Goal: Information Seeking & Learning: Learn about a topic

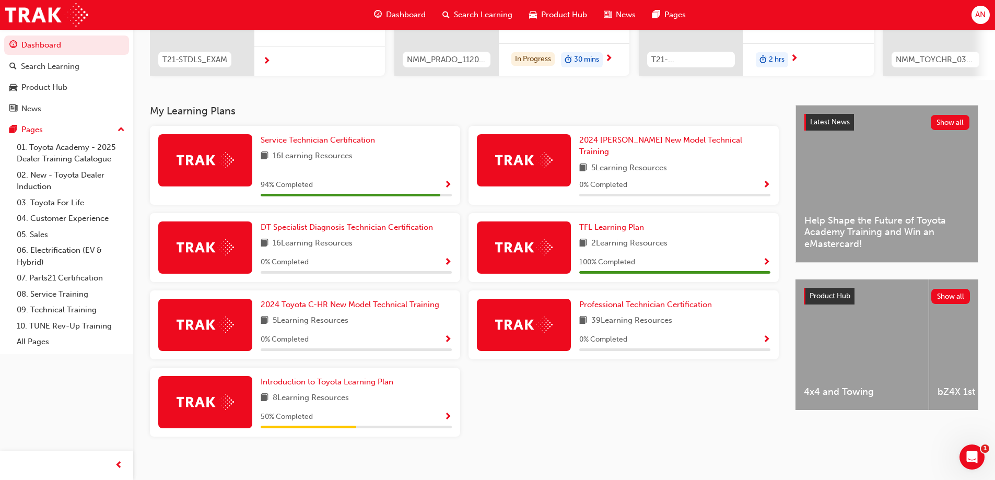
scroll to position [163, 0]
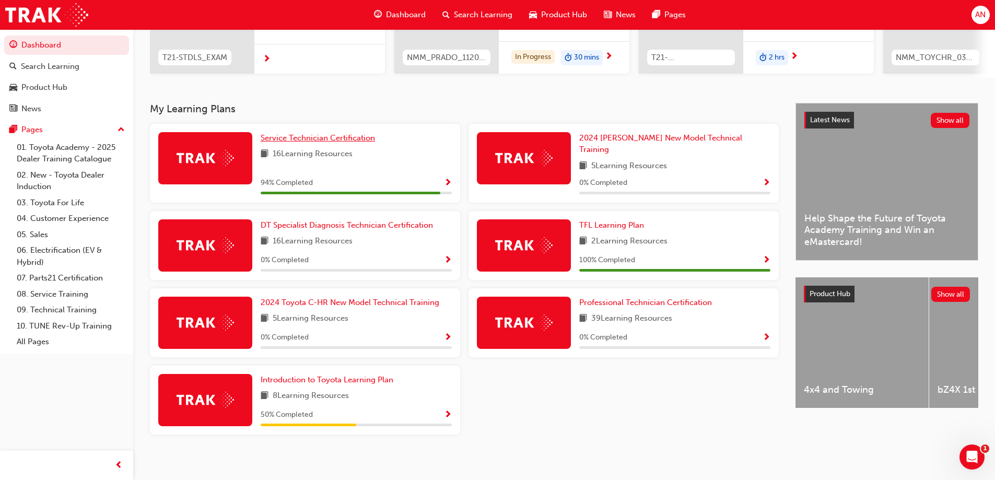
click at [299, 142] on span "Service Technician Certification" at bounding box center [318, 137] width 114 height 9
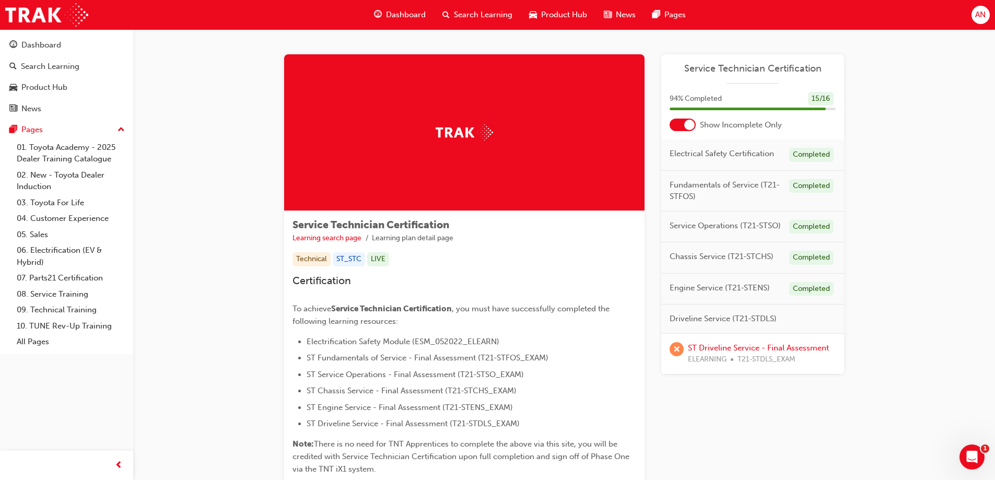
click at [676, 123] on div at bounding box center [683, 125] width 26 height 13
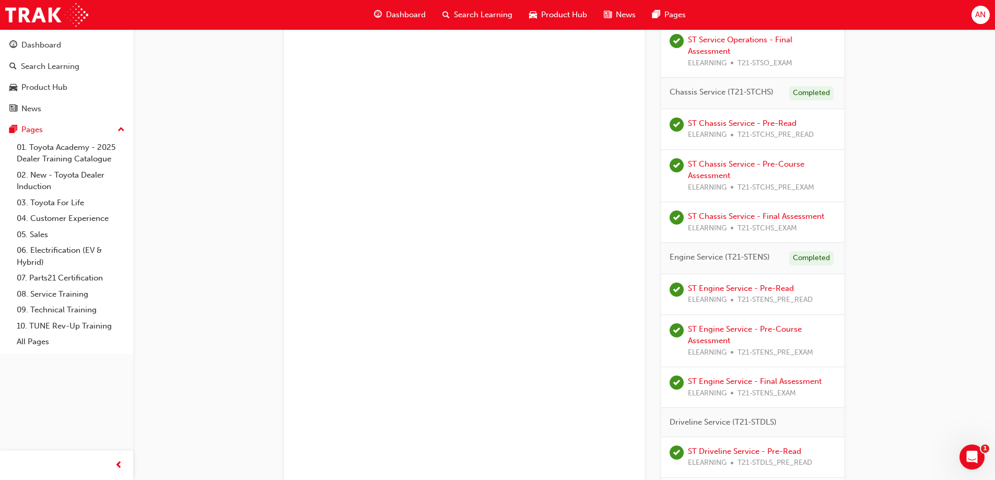
scroll to position [664, 0]
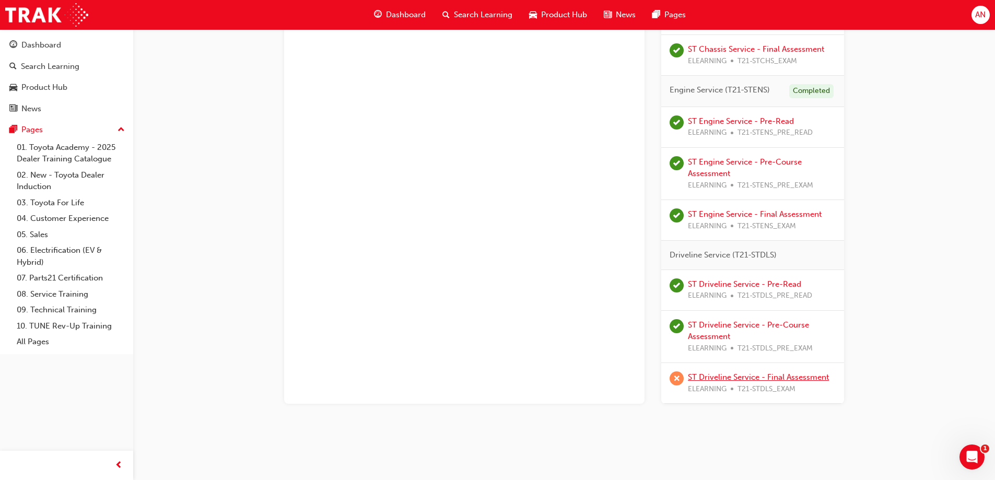
click at [717, 376] on link "ST Driveline Service - Final Assessment" at bounding box center [758, 377] width 141 height 9
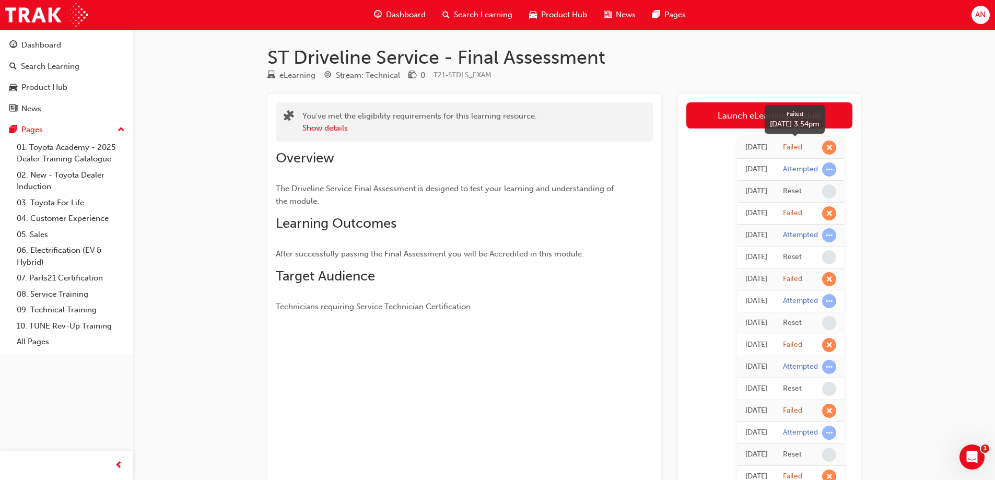
click at [827, 149] on span "learningRecordVerb_FAIL-icon" at bounding box center [829, 148] width 14 height 14
click at [336, 129] on button "Show details" at bounding box center [325, 128] width 45 height 12
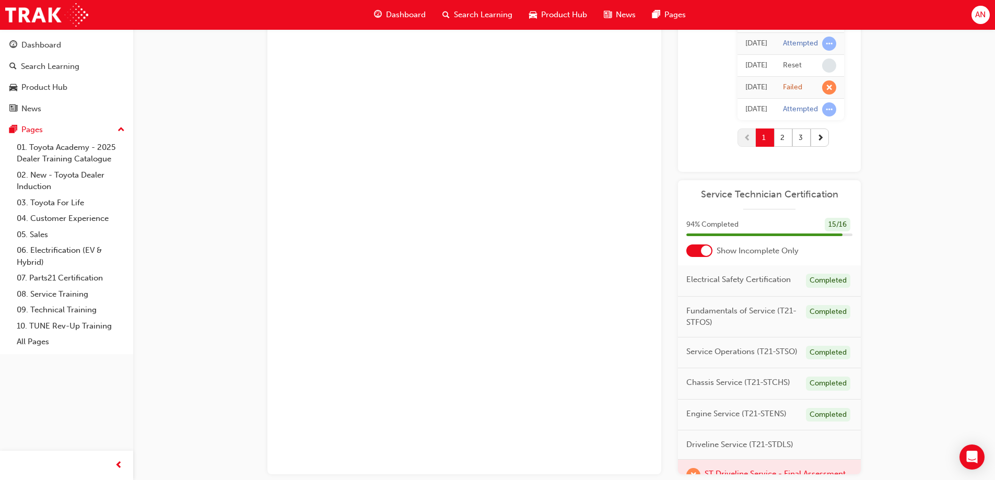
scroll to position [1167, 0]
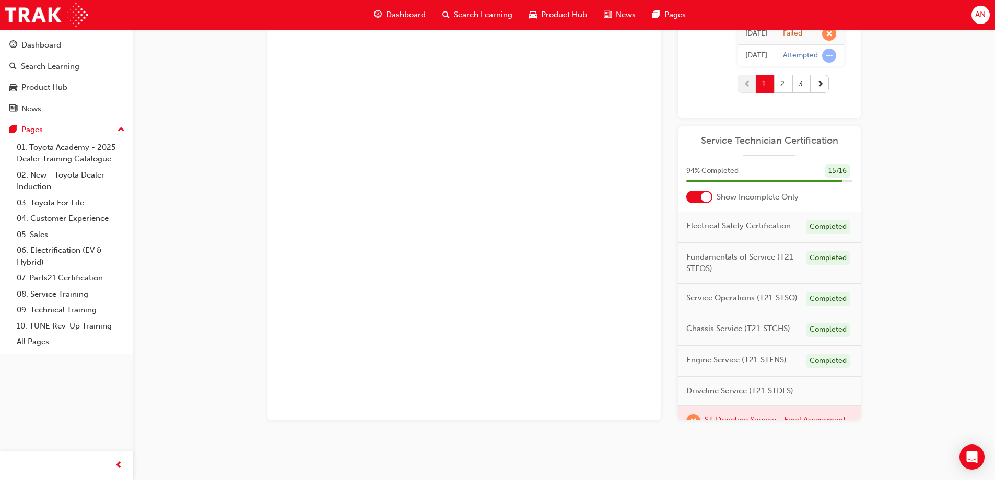
click at [698, 199] on div at bounding box center [700, 197] width 26 height 13
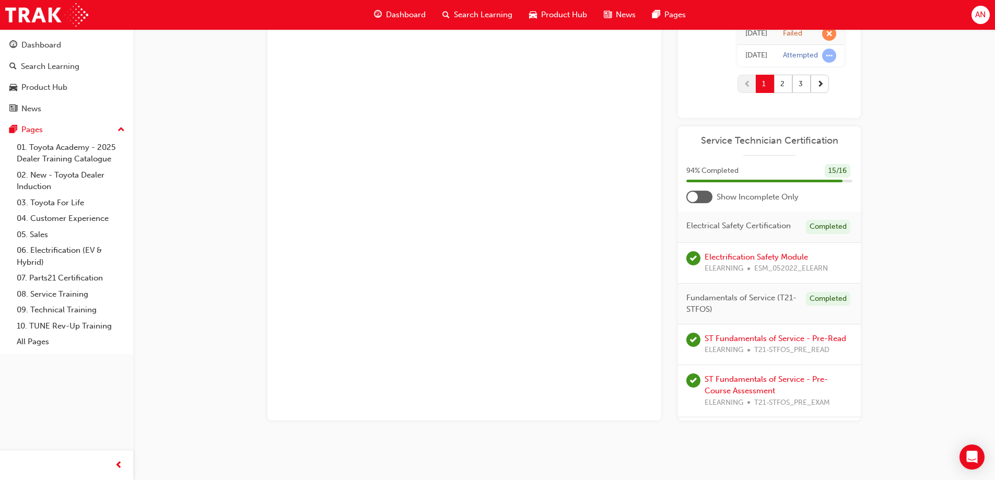
click at [698, 199] on div at bounding box center [700, 197] width 26 height 13
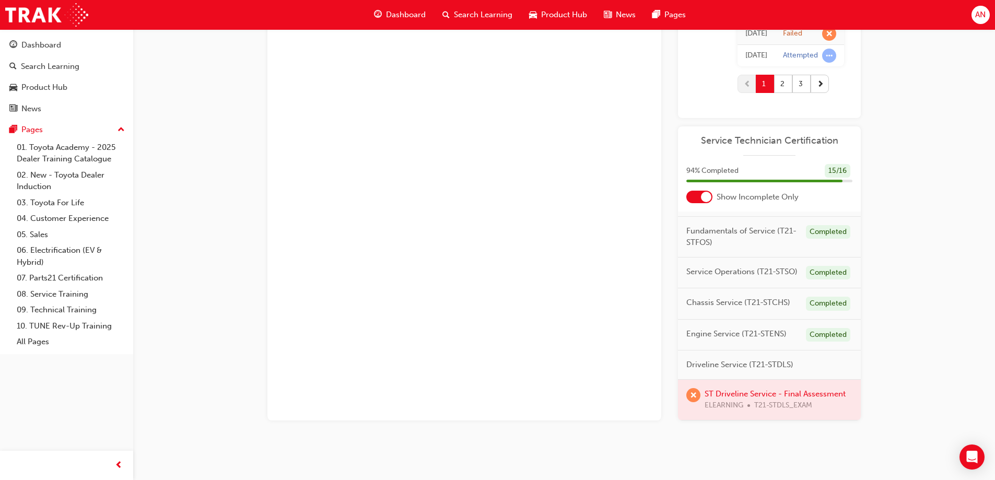
scroll to position [57, 0]
click at [730, 382] on div at bounding box center [769, 400] width 183 height 40
click at [720, 397] on div at bounding box center [769, 400] width 183 height 40
click at [719, 394] on div at bounding box center [769, 400] width 183 height 40
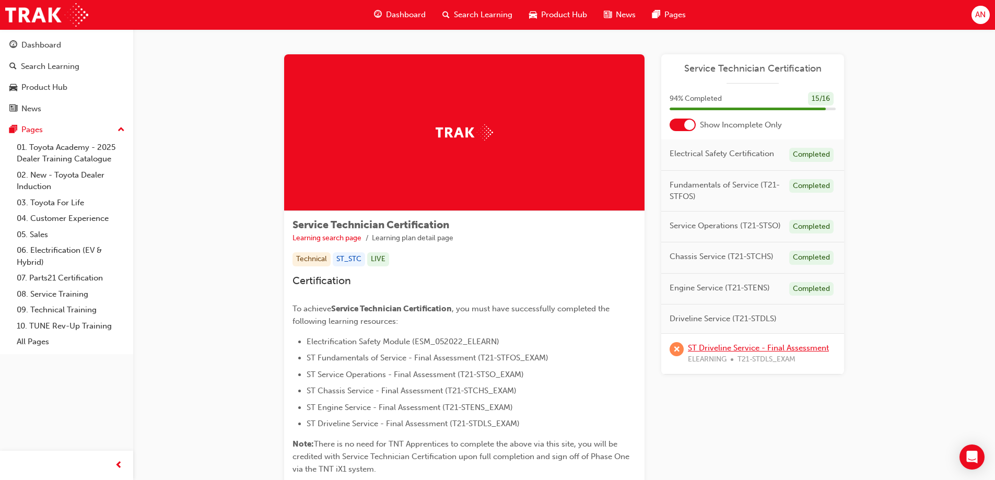
click at [708, 349] on link "ST Driveline Service - Final Assessment" at bounding box center [758, 347] width 141 height 9
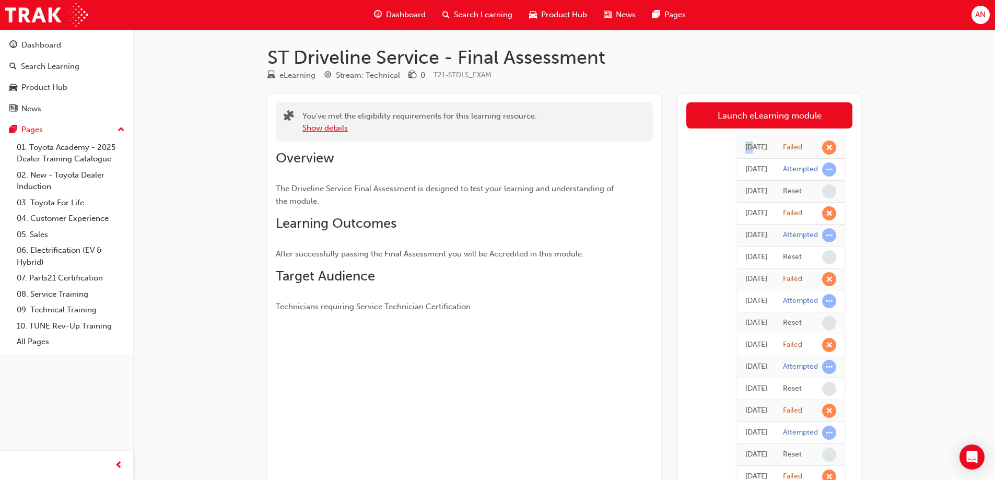
click at [331, 126] on button "Show details" at bounding box center [325, 128] width 45 height 12
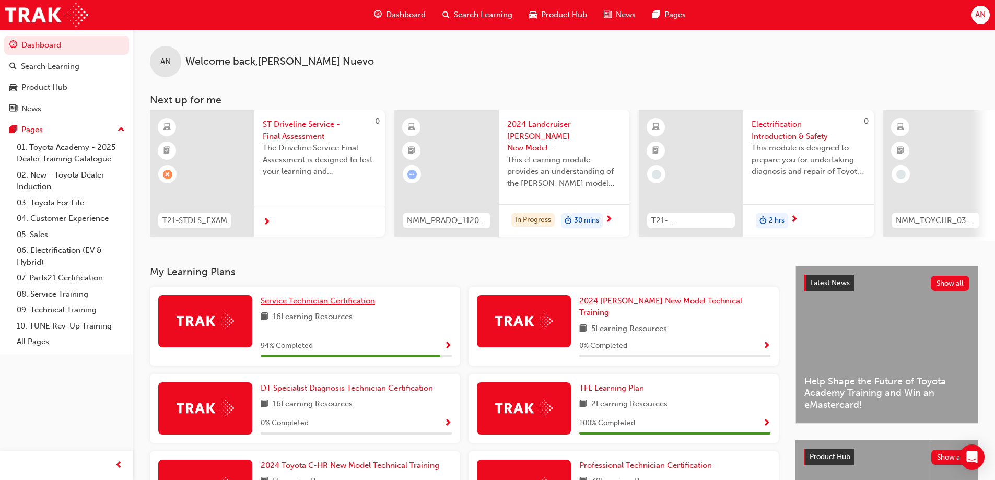
click at [312, 305] on span "Service Technician Certification" at bounding box center [318, 300] width 114 height 9
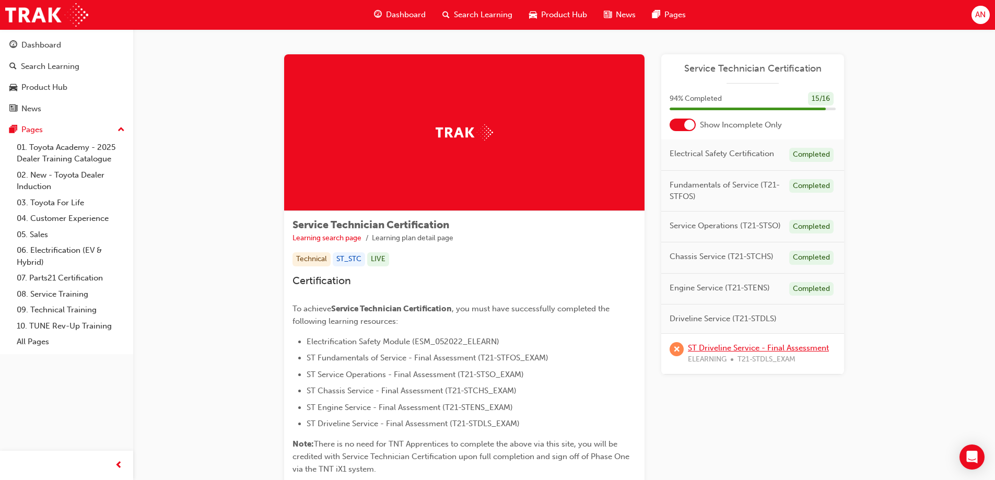
click at [727, 345] on link "ST Driveline Service - Final Assessment" at bounding box center [758, 347] width 141 height 9
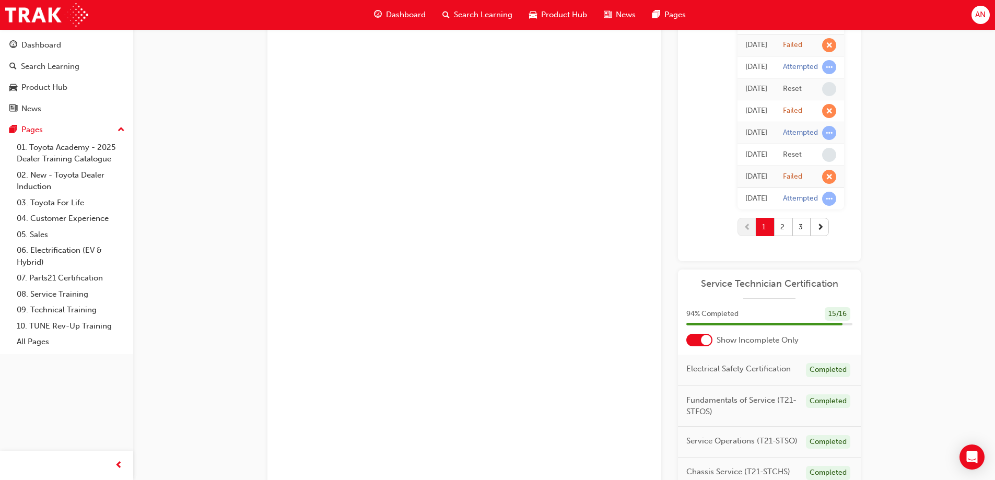
scroll to position [1167, 0]
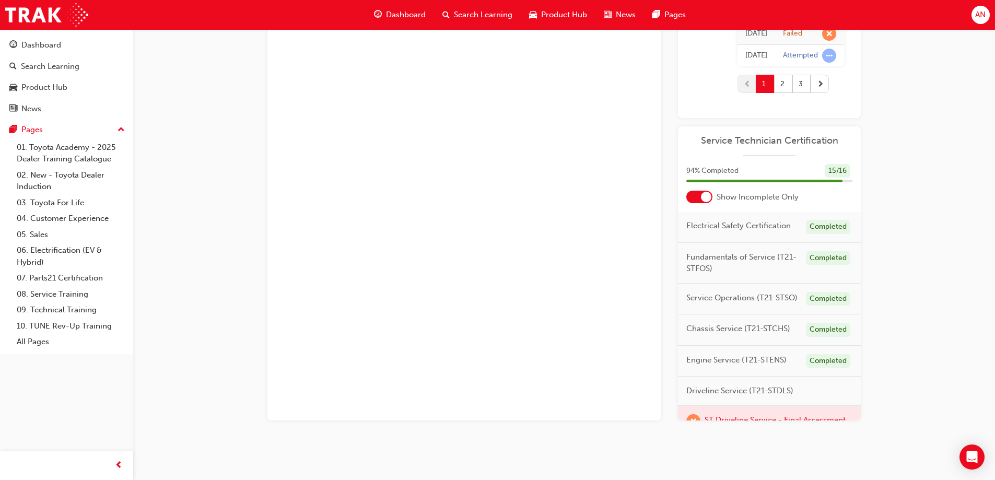
click at [817, 89] on span "next-icon" at bounding box center [820, 83] width 7 height 11
click at [817, 82] on span "next-icon" at bounding box center [820, 83] width 7 height 11
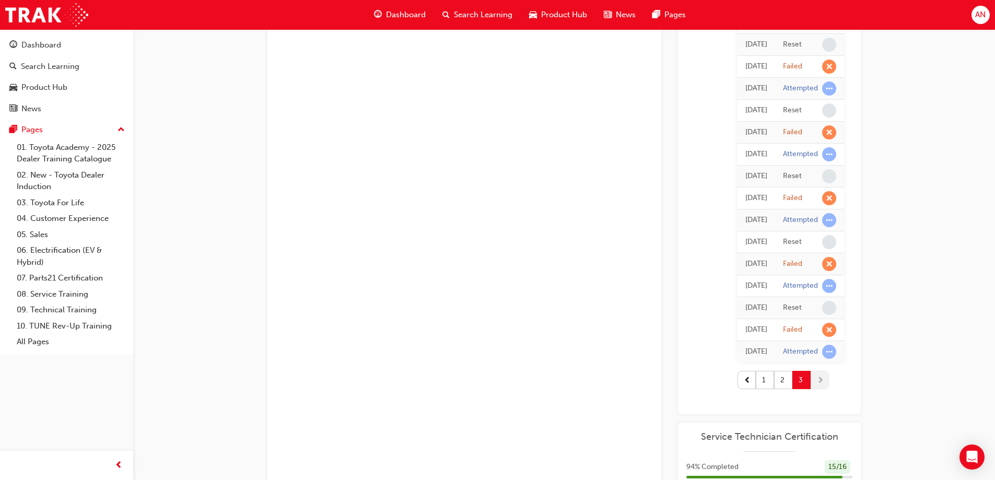
scroll to position [305, 0]
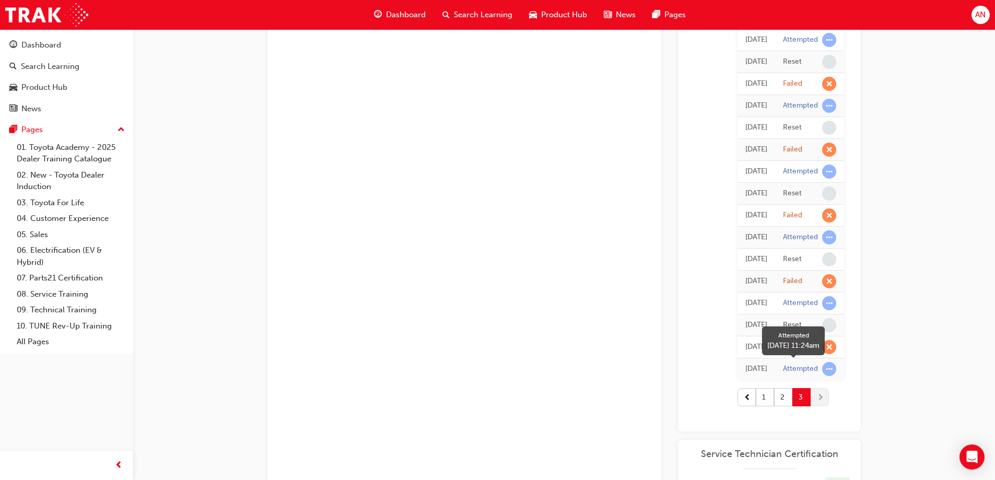
click at [830, 370] on span "learningRecordVerb_ATTEMPT-icon" at bounding box center [829, 369] width 14 height 14
click at [746, 371] on div "Wed 3 Sep 2025" at bounding box center [757, 369] width 22 height 12
click at [738, 399] on button "button" at bounding box center [747, 397] width 18 height 18
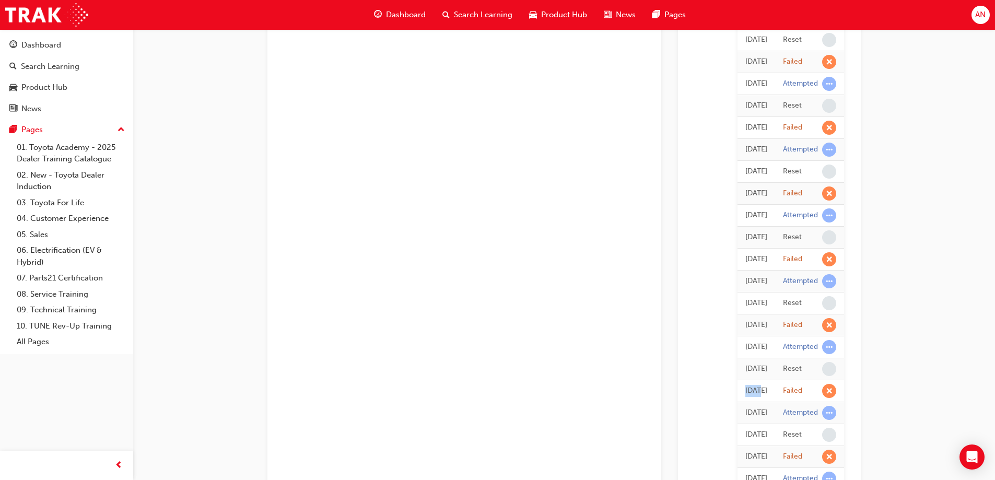
click at [738, 399] on td "Fri 5 Sep 2025" at bounding box center [757, 391] width 38 height 22
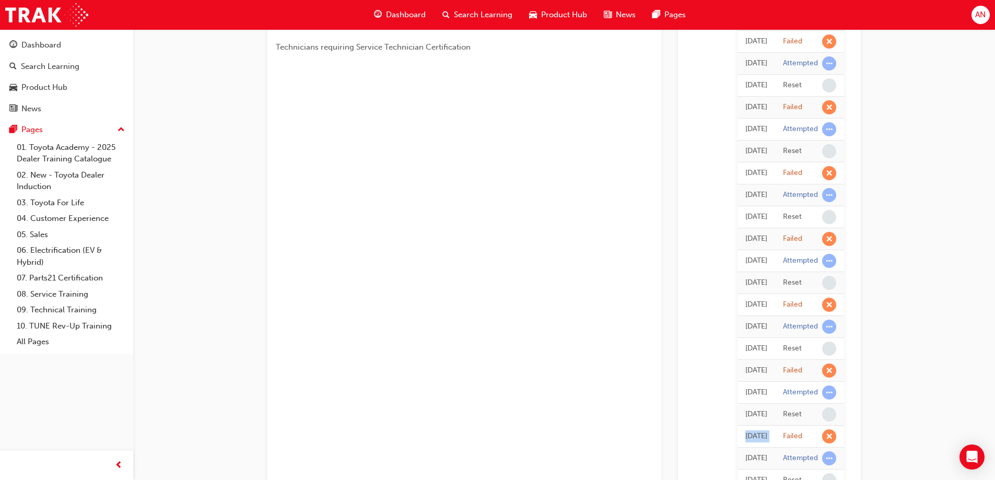
scroll to position [261, 0]
click at [753, 282] on div "Fri 5 Sep 2025" at bounding box center [757, 281] width 22 height 12
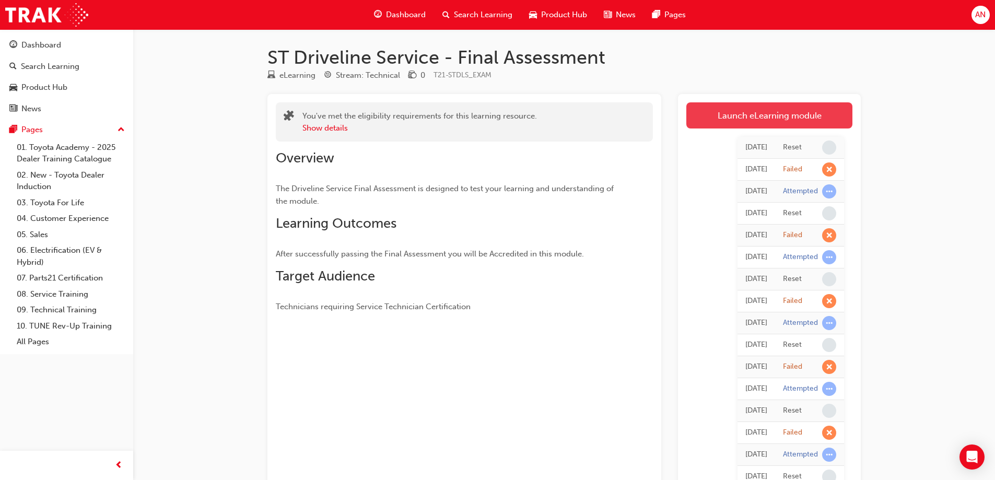
click at [762, 115] on link "Launch eLearning module" at bounding box center [770, 115] width 166 height 26
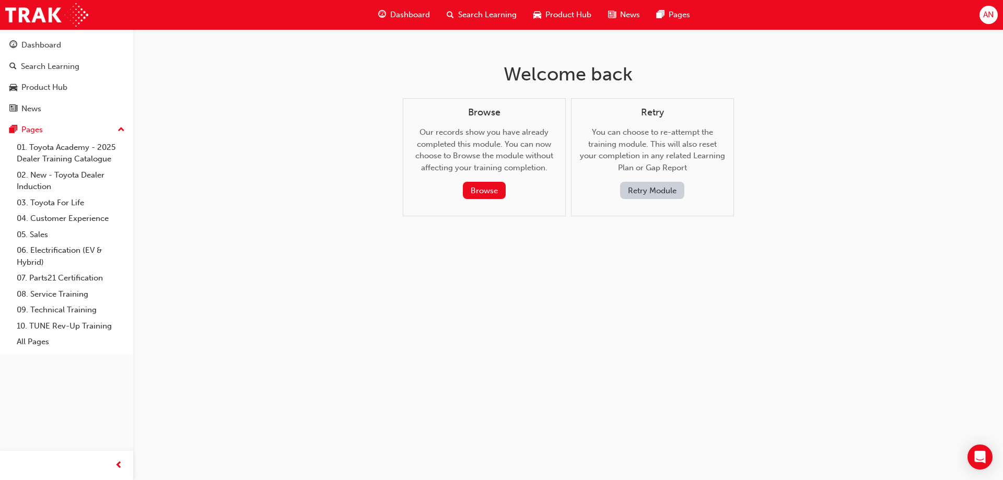
click at [653, 189] on button "Retry Module" at bounding box center [652, 190] width 64 height 17
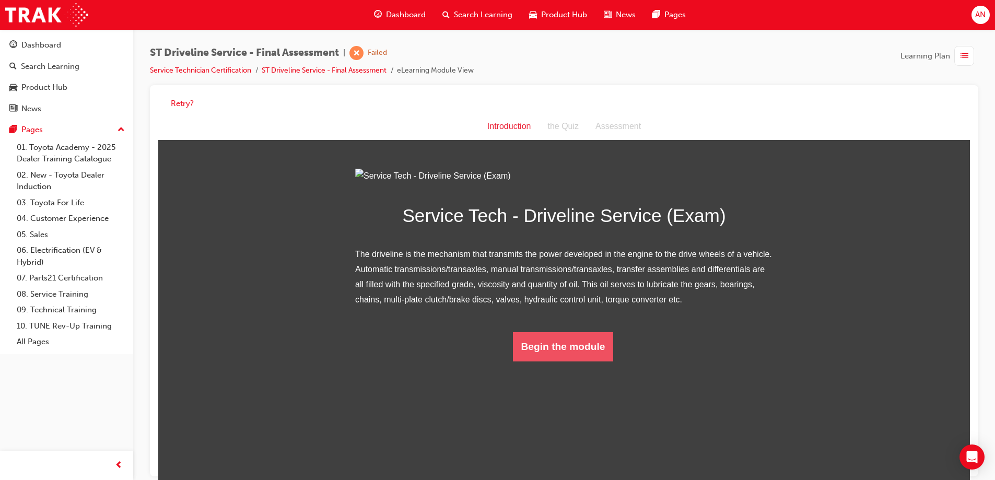
click at [559, 362] on button "Begin the module" at bounding box center [563, 346] width 101 height 29
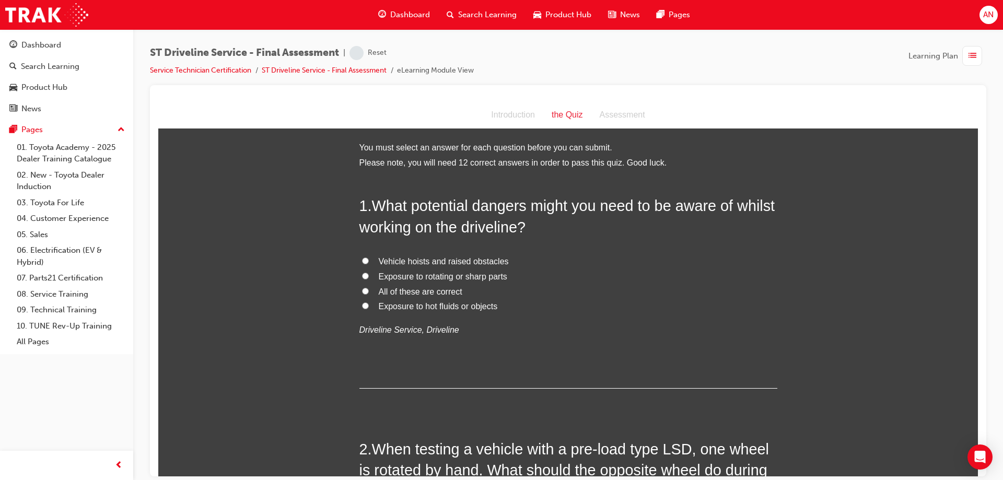
click at [411, 258] on span "Vehicle hoists and raised obstacles" at bounding box center [444, 261] width 130 height 9
click at [369, 258] on input "Vehicle hoists and raised obstacles" at bounding box center [365, 260] width 7 height 7
radio input "true"
click at [411, 258] on span "Vehicle hoists and raised obstacles" at bounding box center [444, 261] width 130 height 9
click at [369, 258] on input "Vehicle hoists and raised obstacles" at bounding box center [365, 260] width 7 height 7
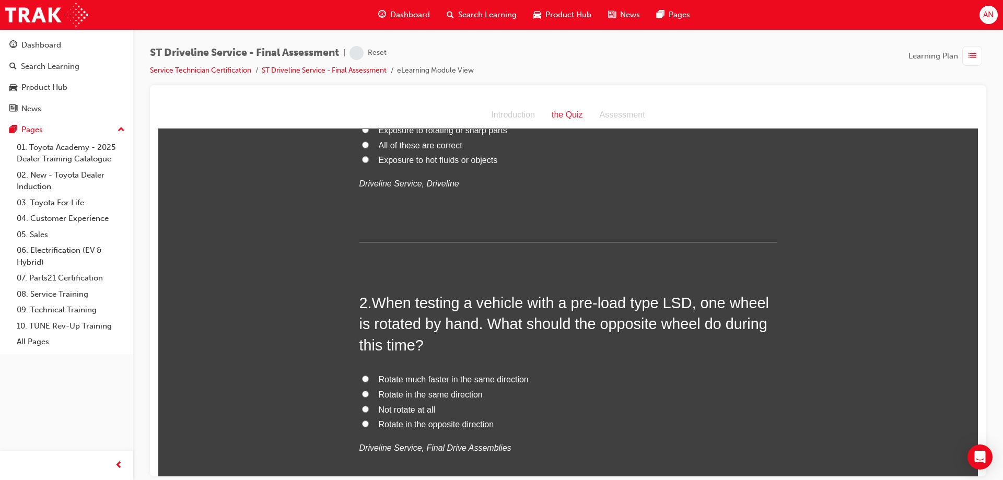
scroll to position [157, 0]
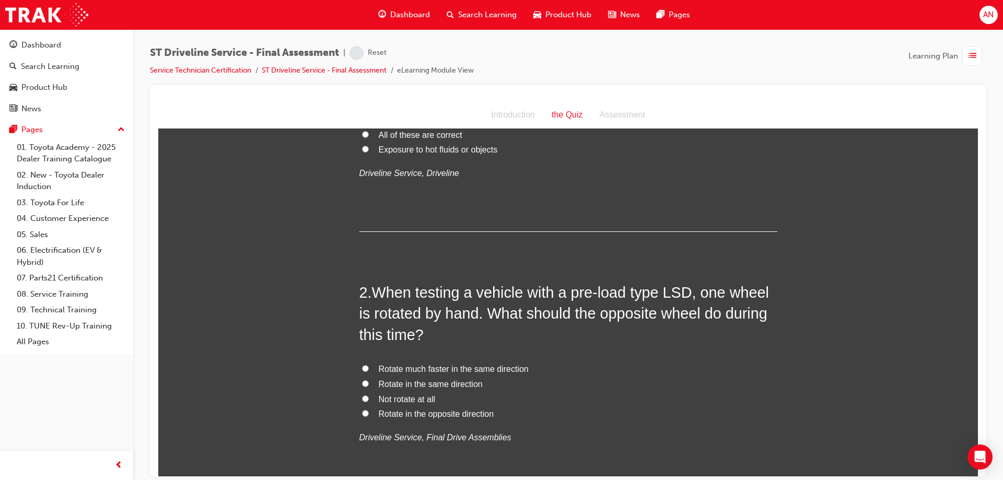
click at [414, 416] on span "Rotate in the opposite direction" at bounding box center [436, 413] width 115 height 9
click at [369, 416] on input "Rotate in the opposite direction" at bounding box center [365, 413] width 7 height 7
radio input "true"
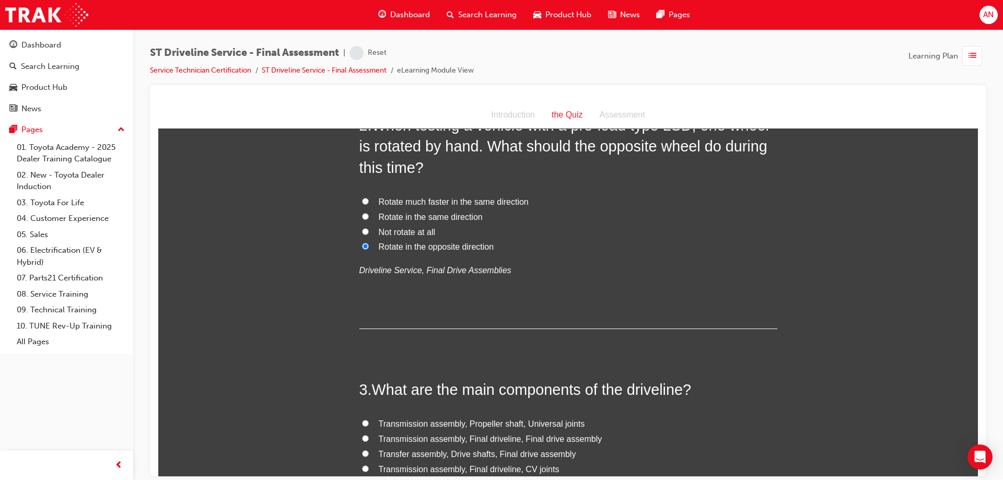
scroll to position [366, 0]
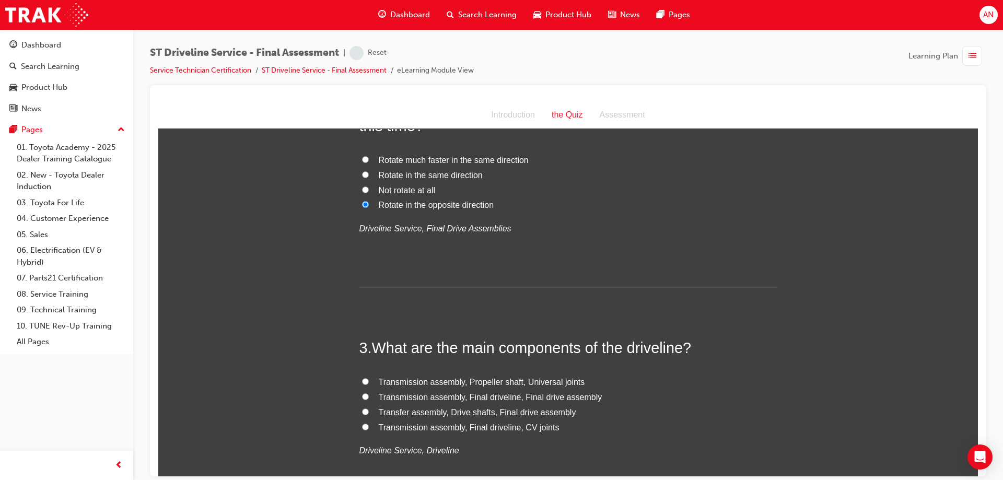
click at [495, 379] on span "Transmission assembly, Propeller shaft, Universal joints" at bounding box center [482, 381] width 206 height 9
click at [369, 379] on input "Transmission assembly, Propeller shaft, Universal joints" at bounding box center [365, 381] width 7 height 7
radio input "true"
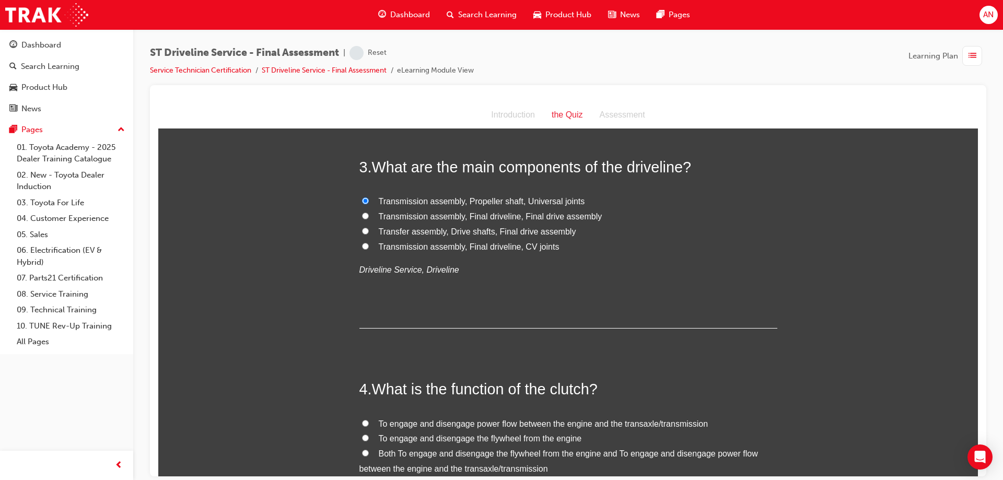
scroll to position [575, 0]
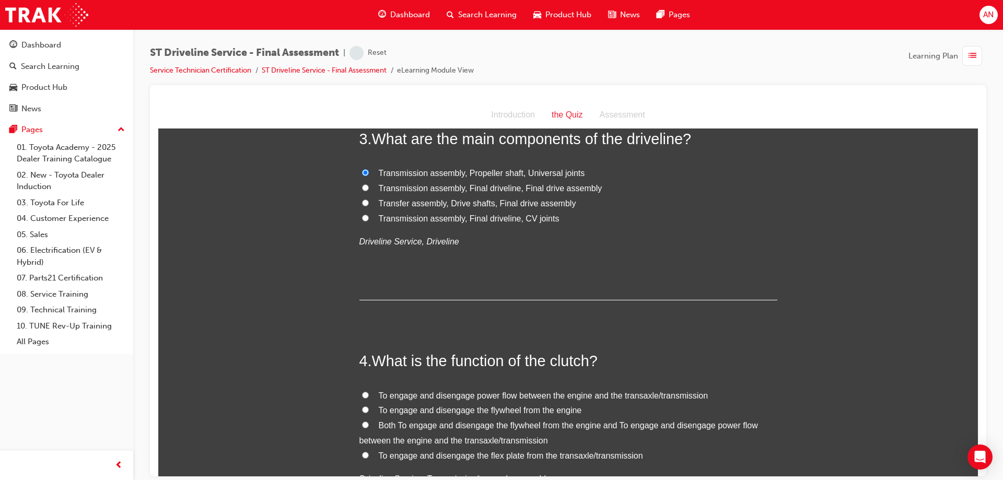
click at [410, 426] on span "Both To engage and disengage the flywheel from the engine and To engage and dis…" at bounding box center [558, 433] width 399 height 24
click at [369, 426] on input "Both To engage and disengage the flywheel from the engine and To engage and dis…" at bounding box center [365, 424] width 7 height 7
radio input "true"
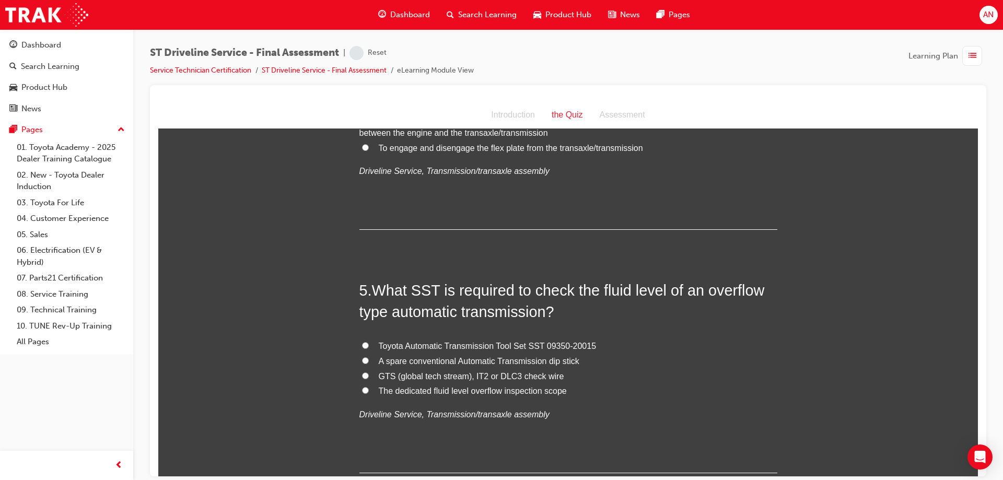
scroll to position [888, 0]
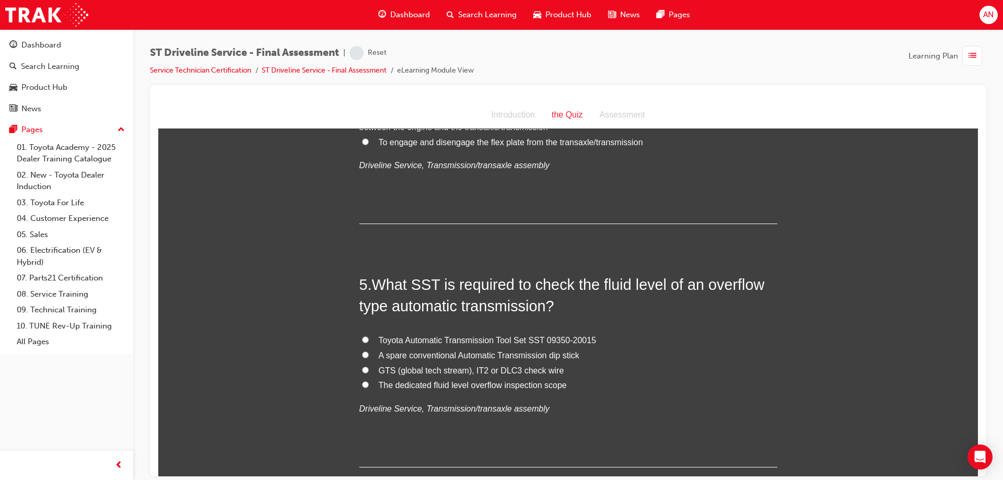
click at [408, 370] on span "GTS (global tech stream), IT2 or DLC3 check wire" at bounding box center [471, 370] width 185 height 9
click at [369, 370] on input "GTS (global tech stream), IT2 or DLC3 check wire" at bounding box center [365, 369] width 7 height 7
radio input "true"
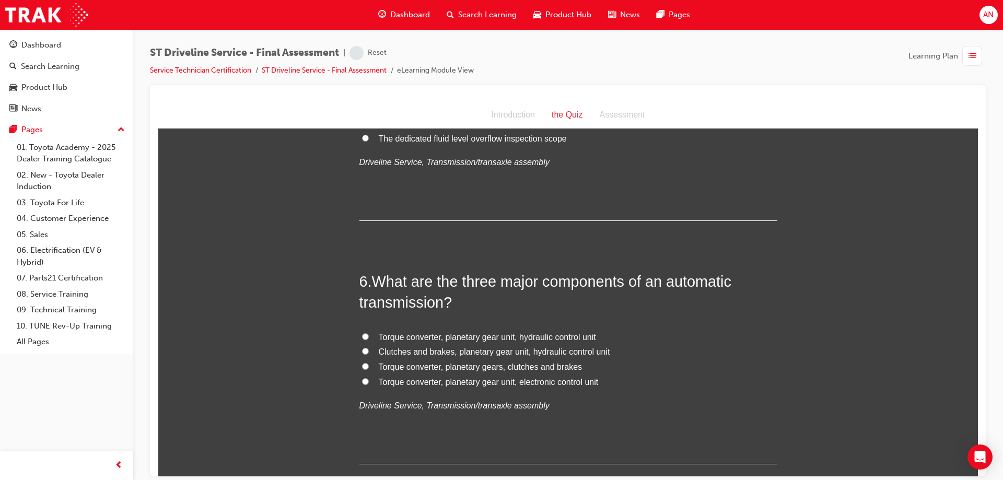
scroll to position [1149, 0]
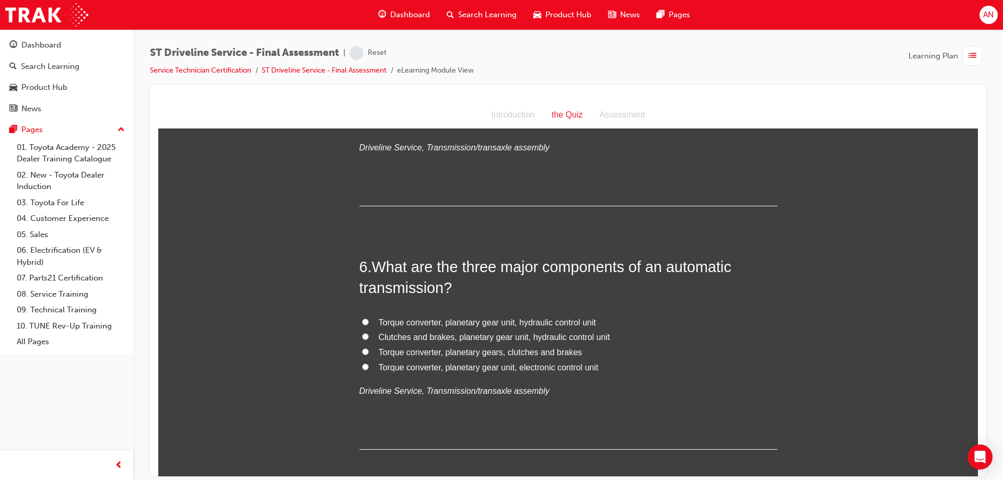
click at [439, 320] on span "Torque converter, planetary gear unit, hydraulic control unit" at bounding box center [487, 322] width 217 height 9
click at [369, 320] on input "Torque converter, planetary gear unit, hydraulic control unit" at bounding box center [365, 321] width 7 height 7
radio input "true"
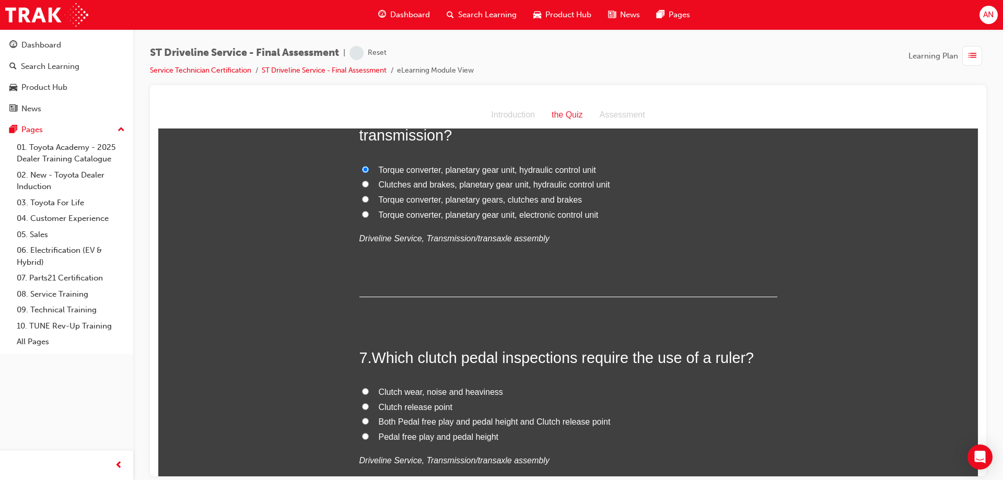
scroll to position [1358, 0]
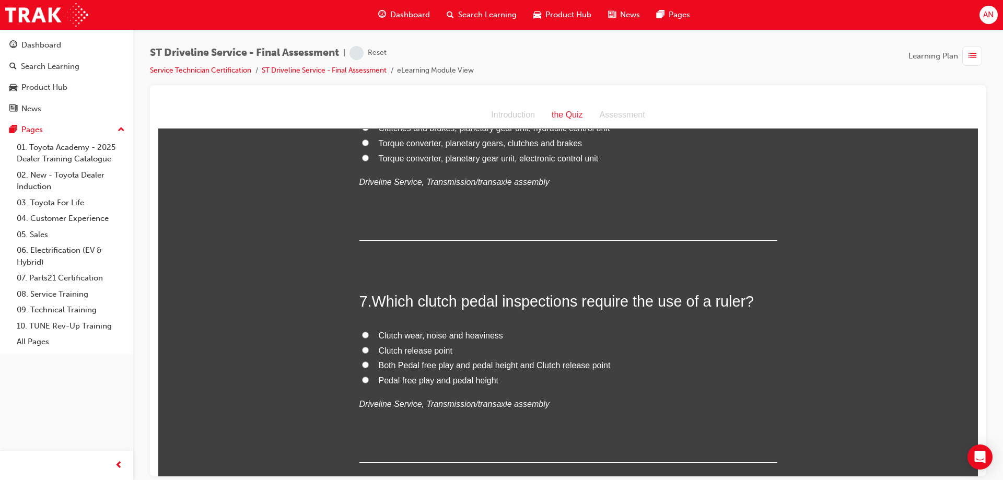
click at [404, 346] on span "Clutch release point" at bounding box center [416, 350] width 74 height 9
click at [369, 346] on input "Clutch release point" at bounding box center [365, 349] width 7 height 7
radio input "true"
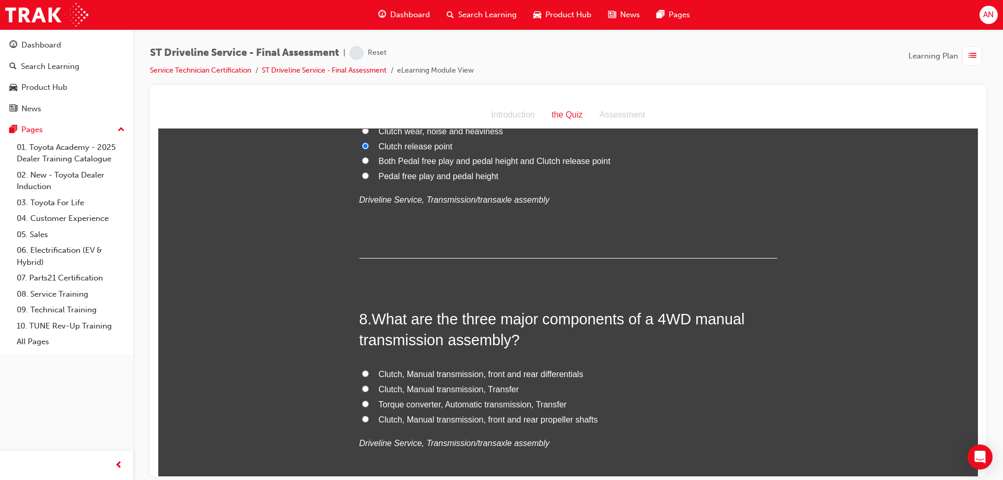
scroll to position [1567, 0]
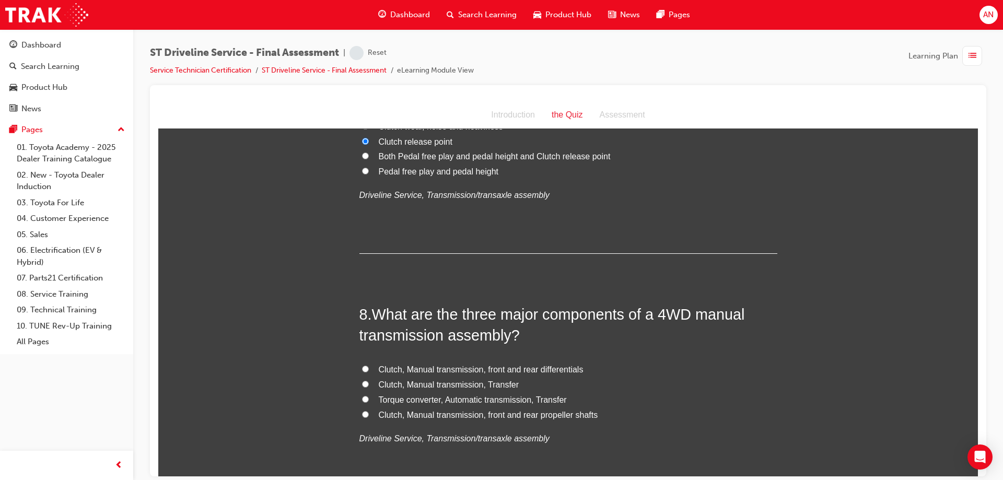
click at [460, 367] on span "Clutch, Manual transmission, front and rear differentials" at bounding box center [481, 369] width 205 height 9
click at [369, 367] on input "Clutch, Manual transmission, front and rear differentials" at bounding box center [365, 368] width 7 height 7
radio input "true"
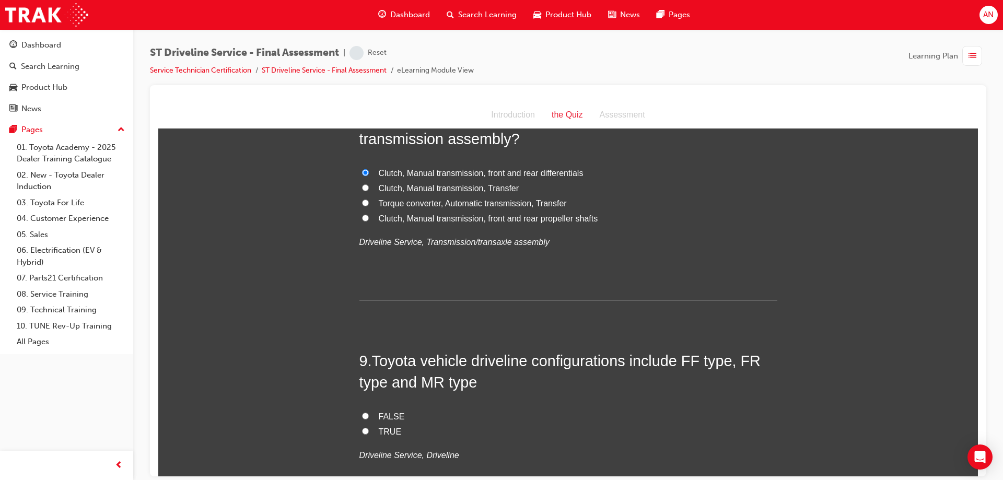
scroll to position [1776, 0]
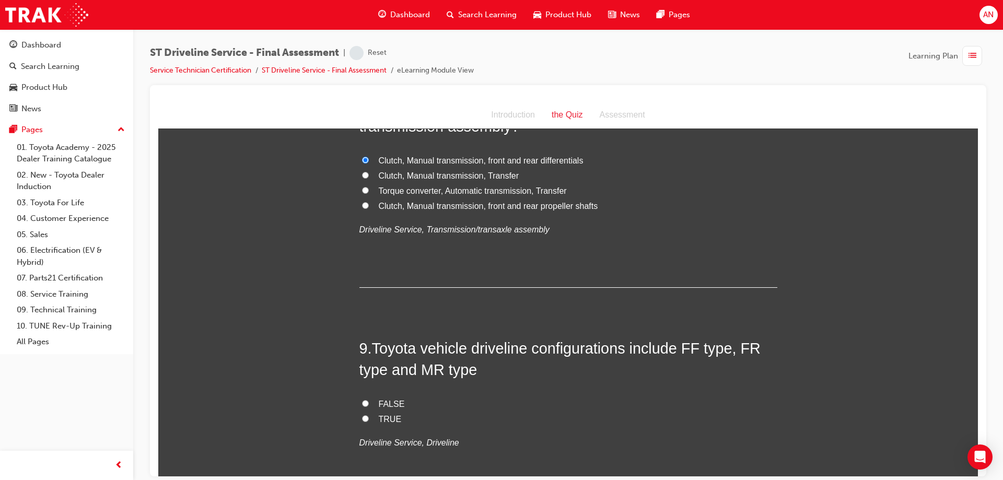
click at [362, 418] on input "TRUE" at bounding box center [365, 418] width 7 height 7
radio input "true"
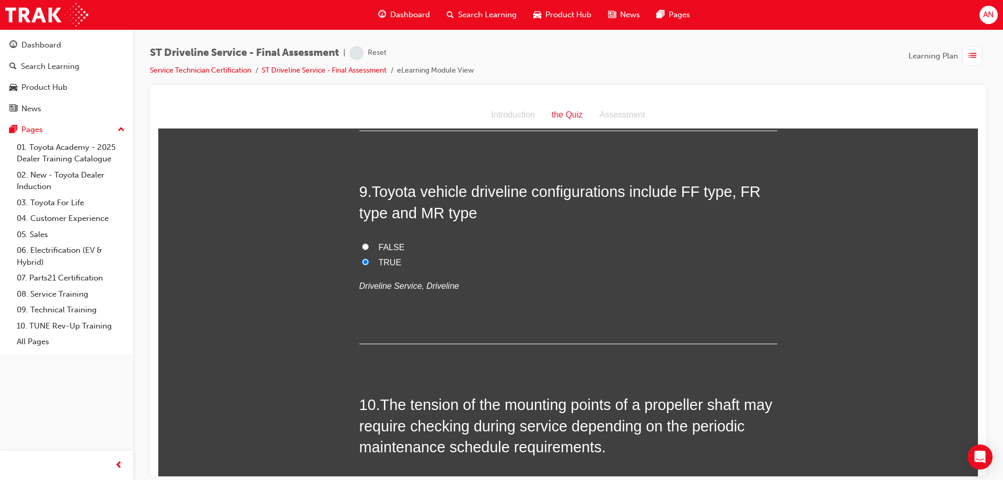
scroll to position [1985, 0]
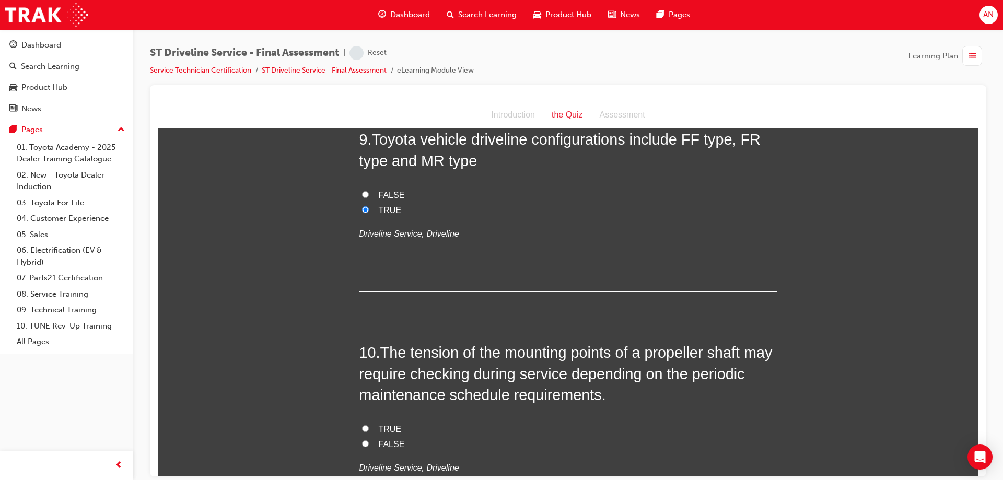
click at [379, 426] on span "TRUE" at bounding box center [390, 428] width 23 height 9
click at [369, 426] on input "TRUE" at bounding box center [365, 428] width 7 height 7
radio input "true"
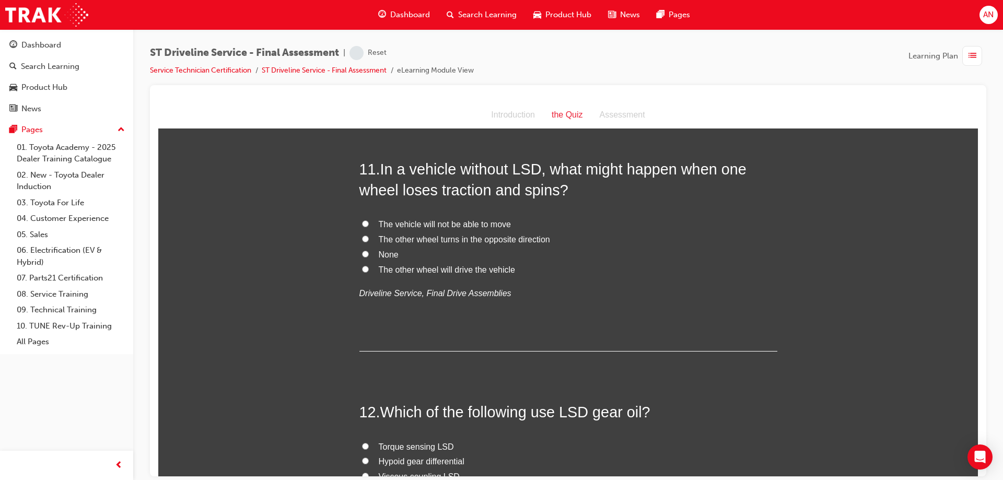
scroll to position [2351, 0]
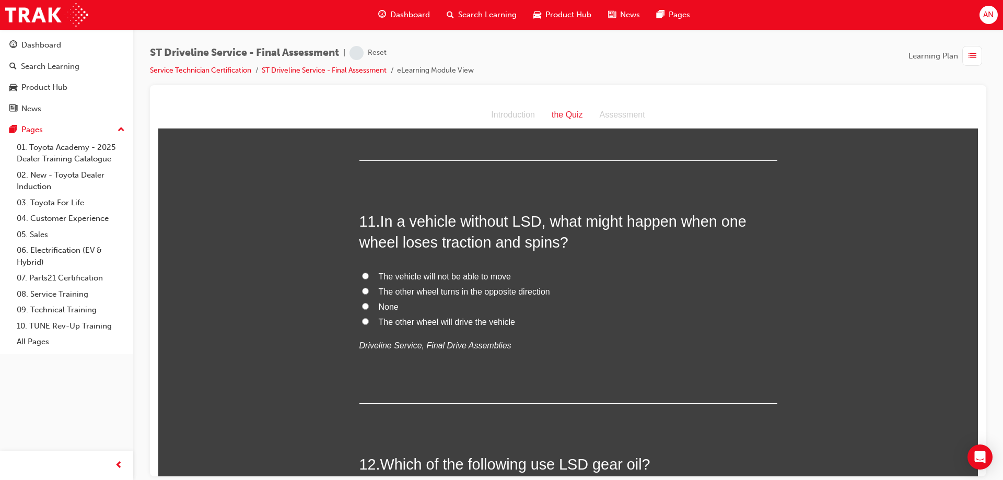
click at [430, 277] on span "The vehicle will not be able to move" at bounding box center [445, 276] width 132 height 9
click at [369, 277] on input "The vehicle will not be able to move" at bounding box center [365, 275] width 7 height 7
radio input "true"
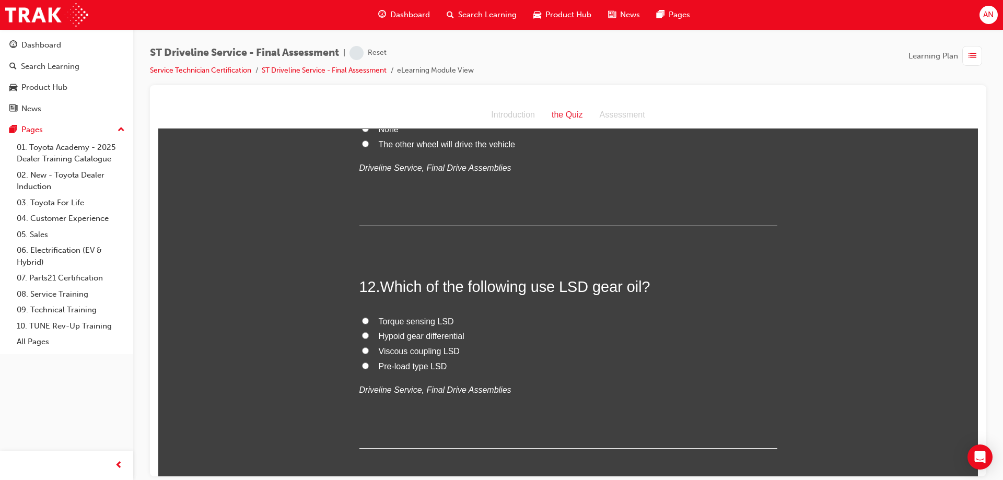
scroll to position [2560, 0]
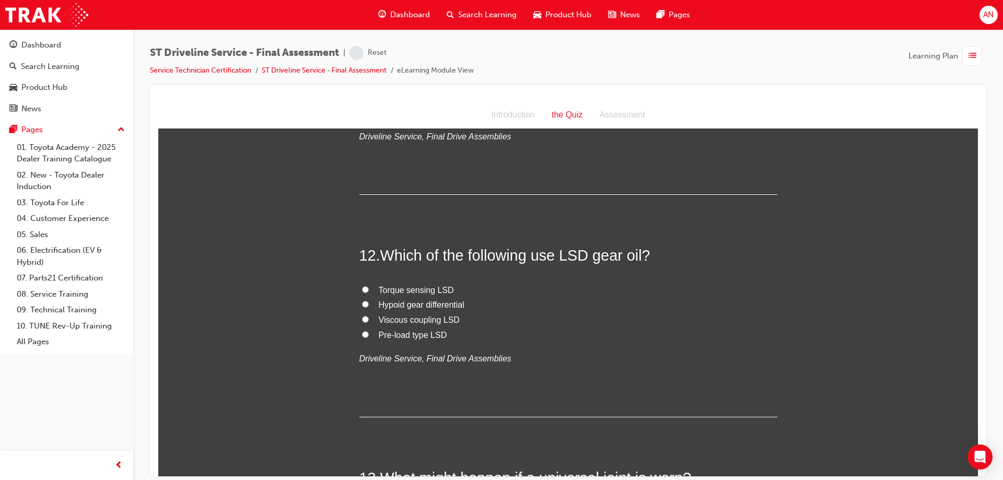
click at [400, 307] on span "Hypoid gear differential" at bounding box center [422, 304] width 86 height 9
click at [369, 307] on input "Hypoid gear differential" at bounding box center [365, 303] width 7 height 7
radio input "true"
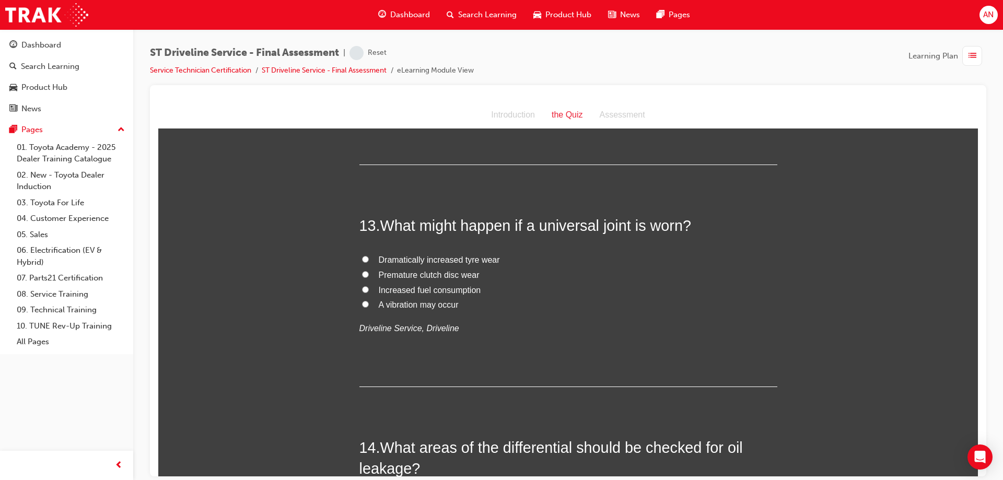
scroll to position [2821, 0]
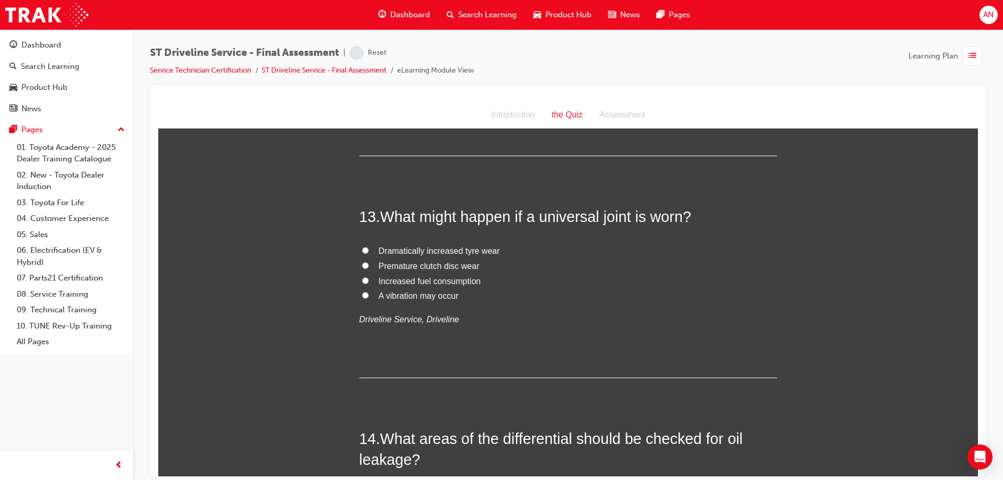
click at [414, 294] on span "A vibration may occur" at bounding box center [419, 295] width 80 height 9
click at [369, 294] on input "A vibration may occur" at bounding box center [365, 295] width 7 height 7
radio input "true"
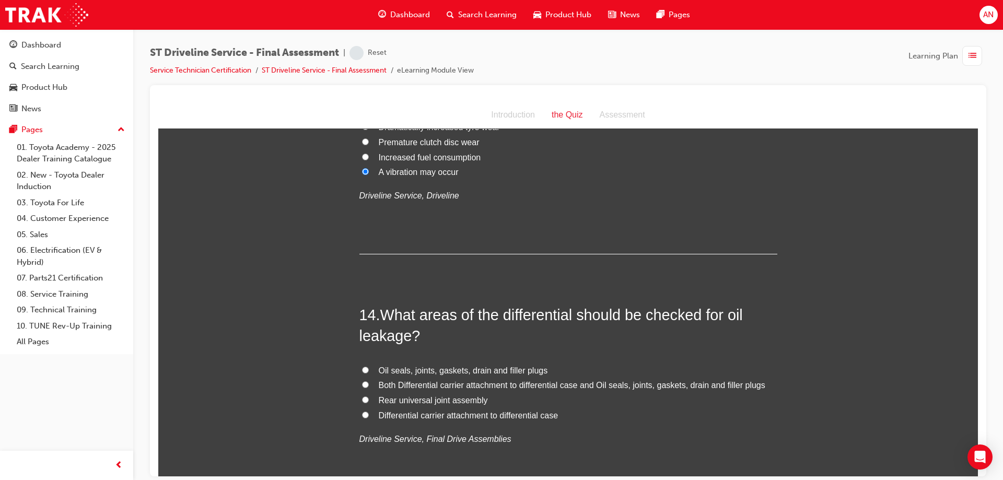
scroll to position [2978, 0]
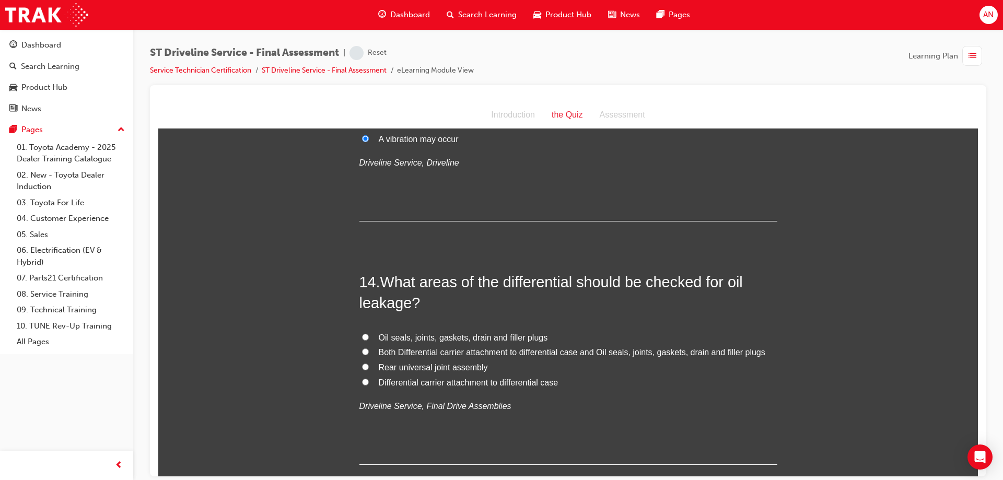
click at [495, 338] on span "Oil seals, joints, gaskets, drain and filler plugs" at bounding box center [463, 337] width 169 height 9
click at [369, 338] on input "Oil seals, joints, gaskets, drain and filler plugs" at bounding box center [365, 336] width 7 height 7
radio input "true"
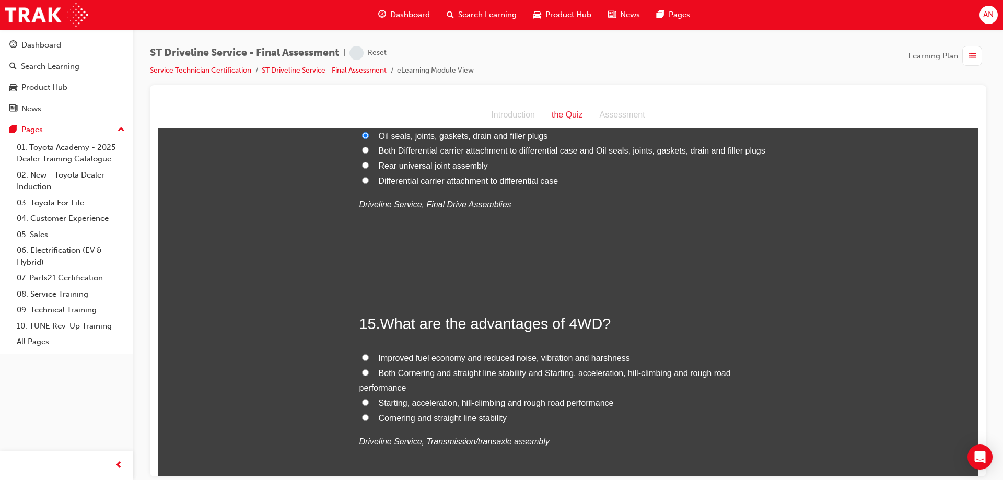
scroll to position [3187, 0]
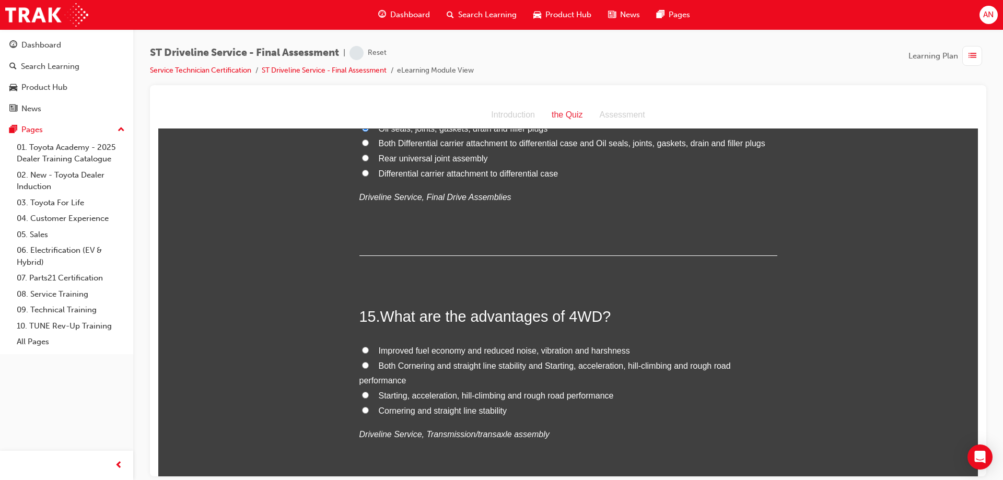
click at [422, 366] on span "Both Cornering and straight line stability and Starting, acceleration, hill-cli…" at bounding box center [544, 373] width 371 height 24
click at [369, 366] on input "Both Cornering and straight line stability and Starting, acceleration, hill-cli…" at bounding box center [365, 365] width 7 height 7
radio input "true"
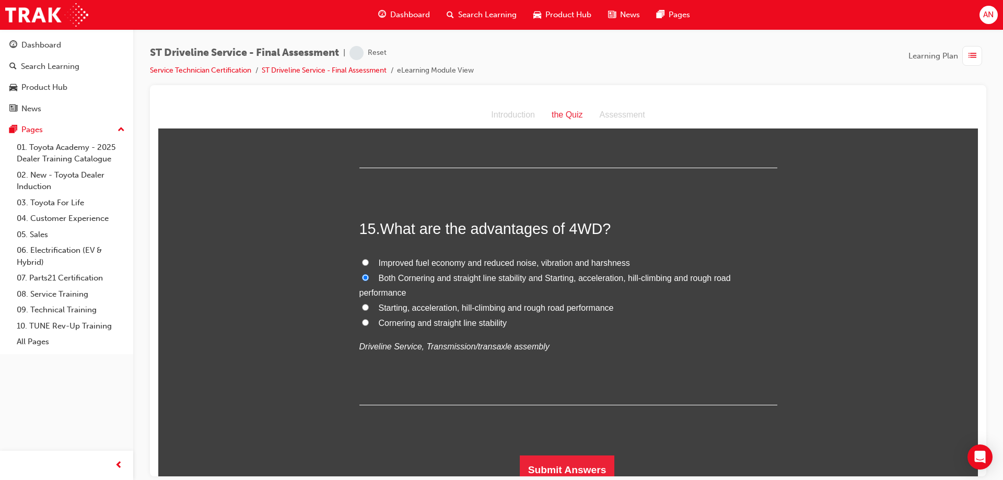
scroll to position [3283, 0]
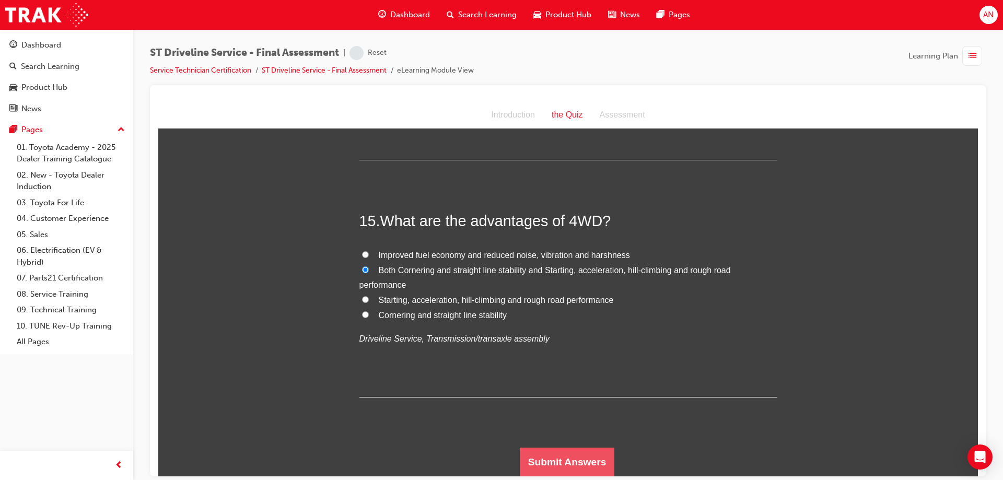
click at [543, 453] on button "Submit Answers" at bounding box center [567, 461] width 95 height 29
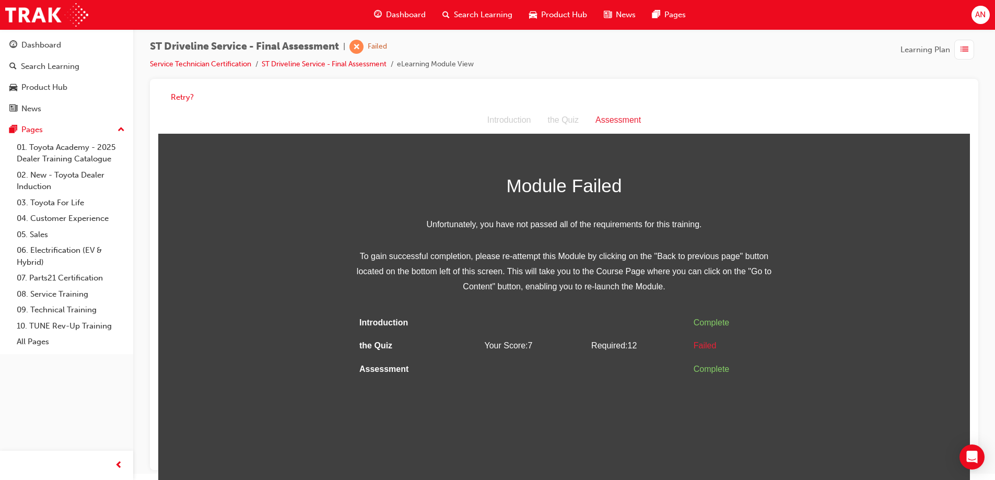
scroll to position [8, 0]
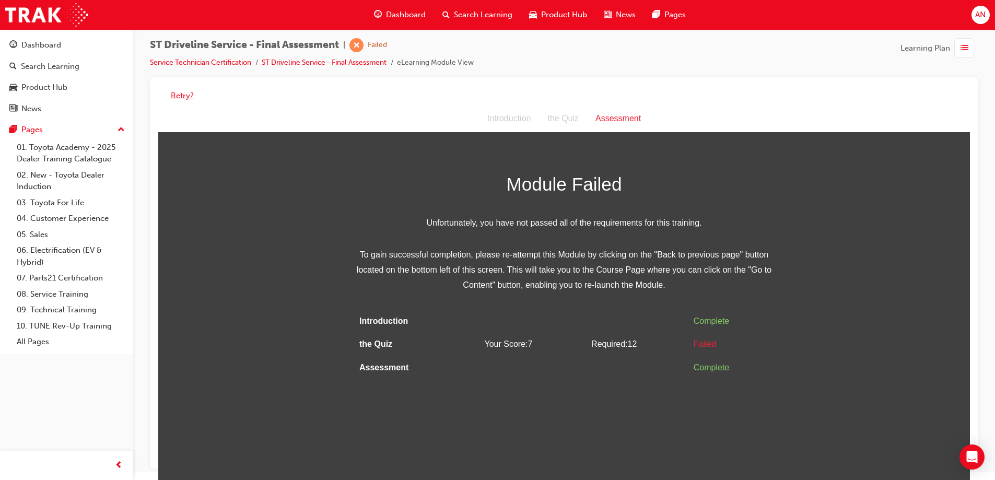
click at [182, 97] on button "Retry?" at bounding box center [182, 96] width 23 height 12
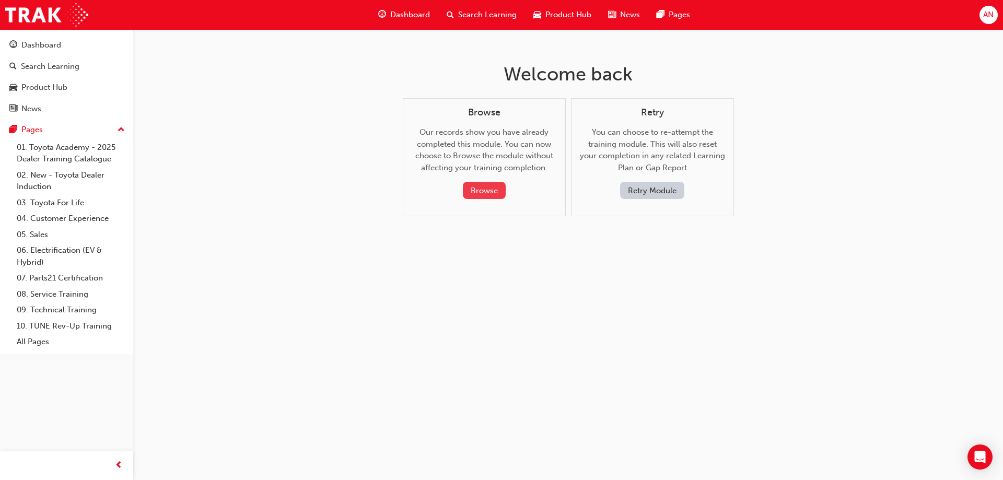
click at [502, 194] on button "Browse" at bounding box center [484, 190] width 43 height 17
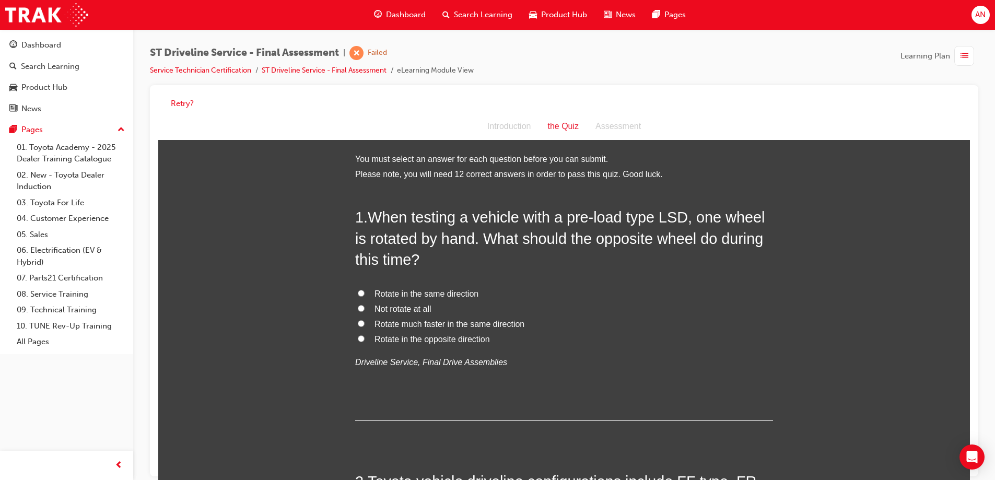
click at [459, 293] on span "Rotate in the same direction" at bounding box center [427, 293] width 104 height 9
click at [365, 293] on input "Rotate in the same direction" at bounding box center [361, 293] width 7 height 7
radio input "true"
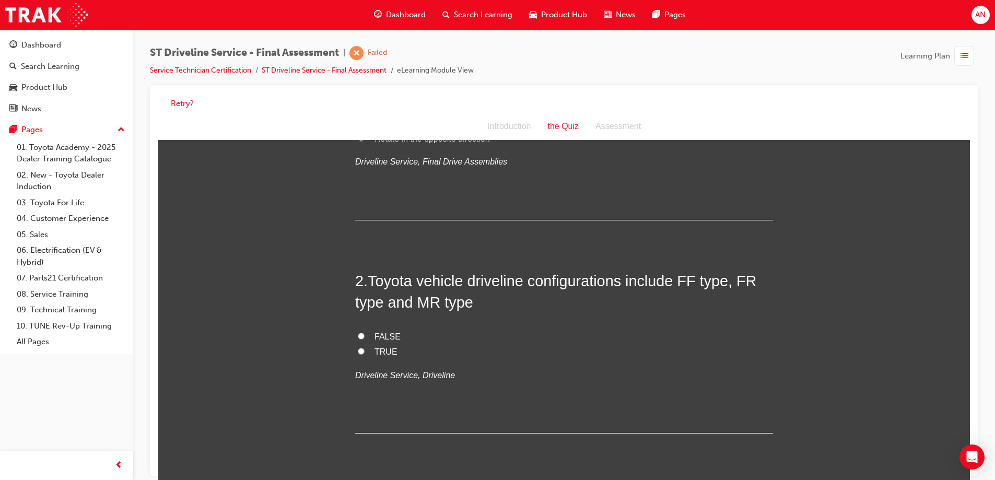
scroll to position [261, 0]
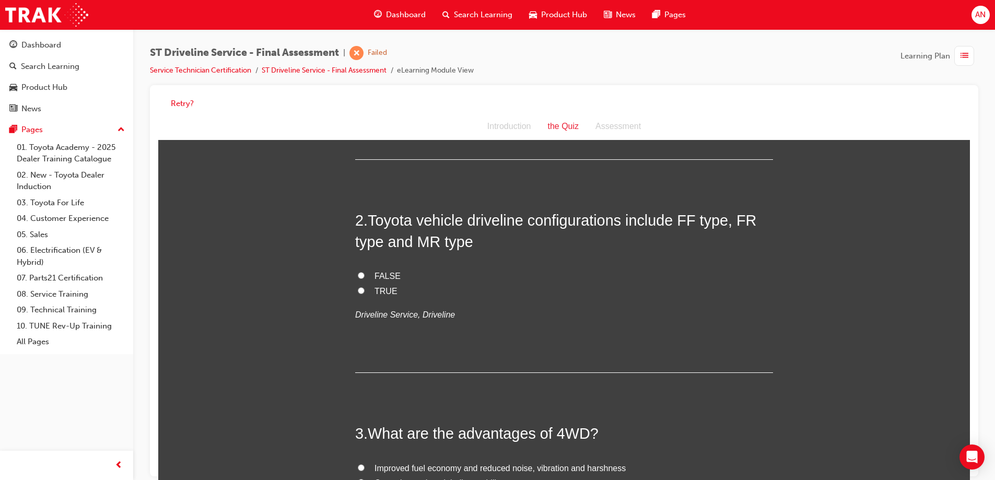
click at [358, 292] on input "TRUE" at bounding box center [361, 290] width 7 height 7
radio input "true"
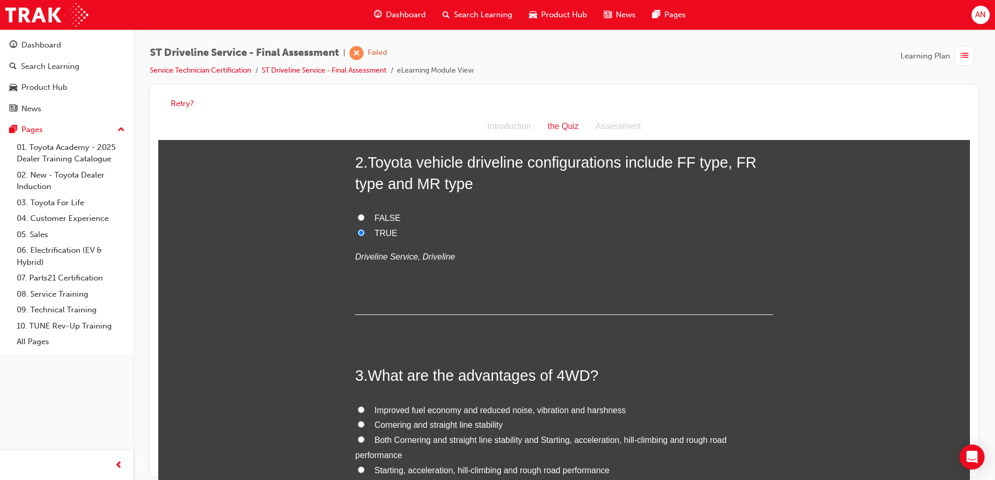
scroll to position [470, 0]
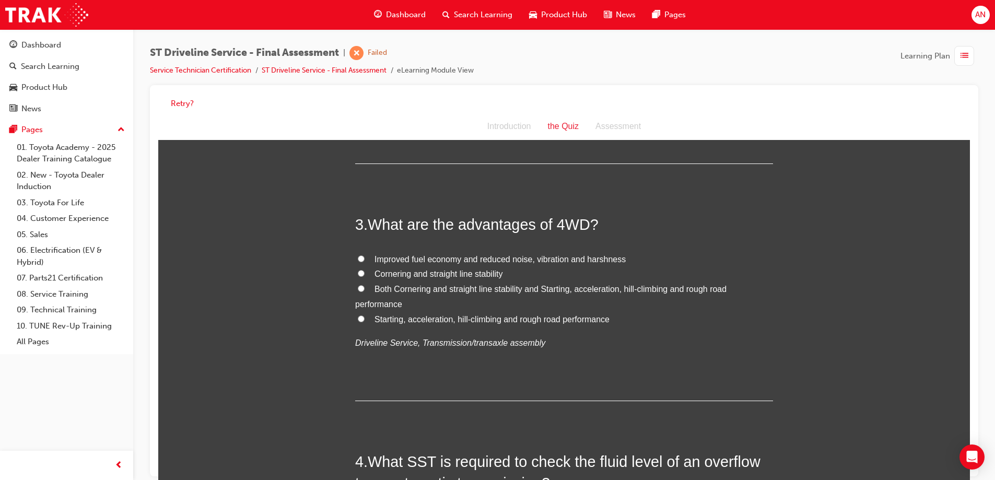
click at [409, 276] on span "Cornering and straight line stability" at bounding box center [439, 274] width 128 height 9
click at [365, 276] on input "Cornering and straight line stability" at bounding box center [361, 273] width 7 height 7
radio input "true"
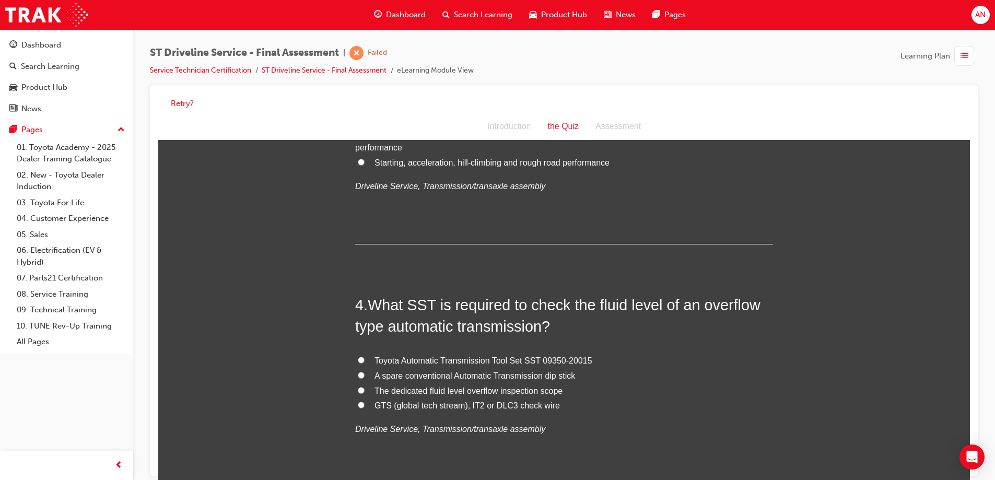
scroll to position [679, 0]
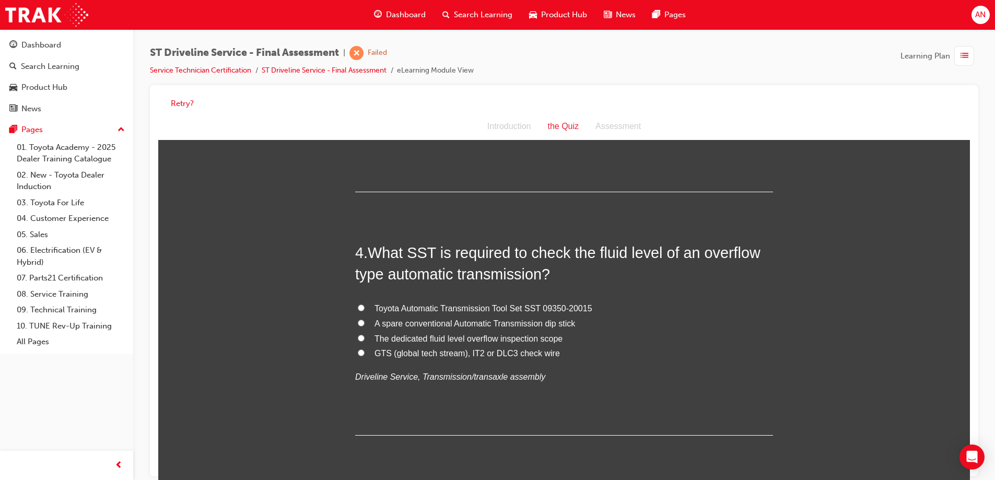
click at [392, 355] on span "GTS (global tech stream), IT2 or DLC3 check wire" at bounding box center [467, 353] width 185 height 9
click at [365, 355] on input "GTS (global tech stream), IT2 or DLC3 check wire" at bounding box center [361, 353] width 7 height 7
radio input "true"
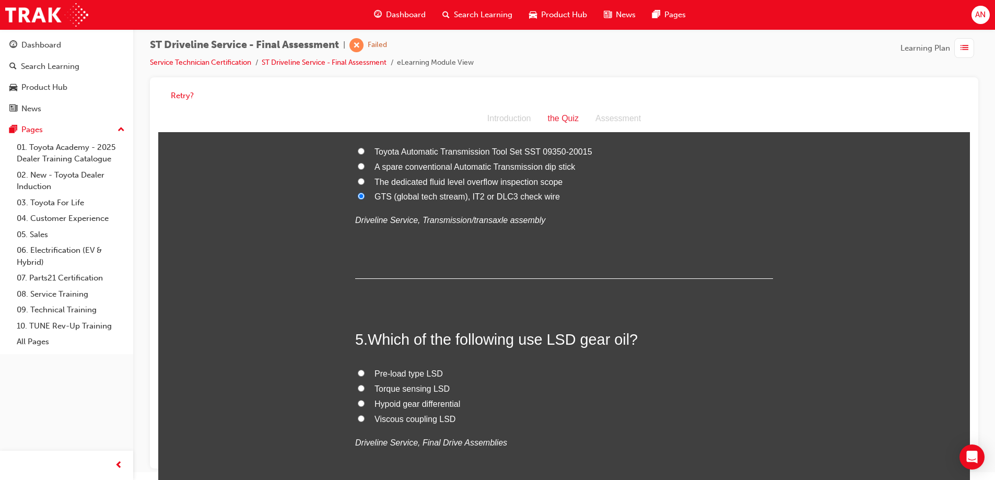
scroll to position [888, 0]
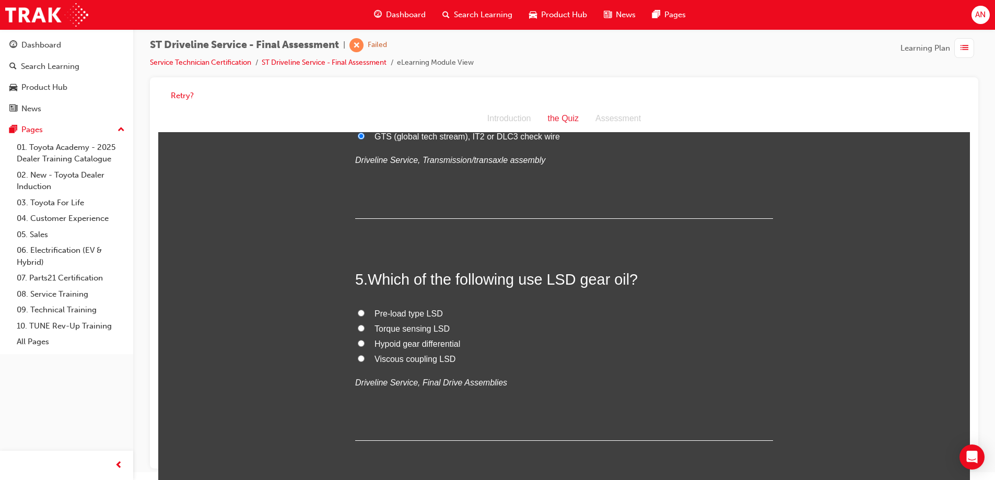
click at [401, 343] on span "Hypoid gear differential" at bounding box center [418, 344] width 86 height 9
click at [365, 343] on input "Hypoid gear differential" at bounding box center [361, 343] width 7 height 7
radio input "true"
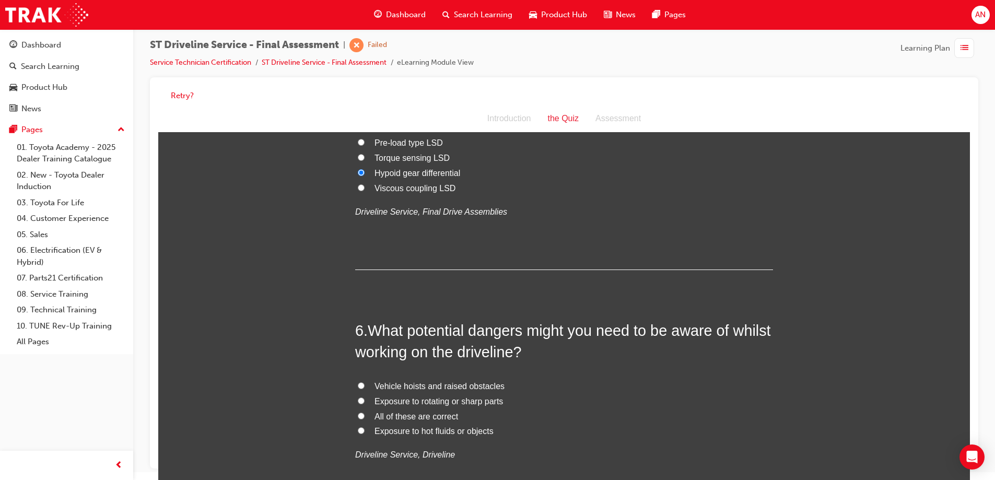
scroll to position [1097, 0]
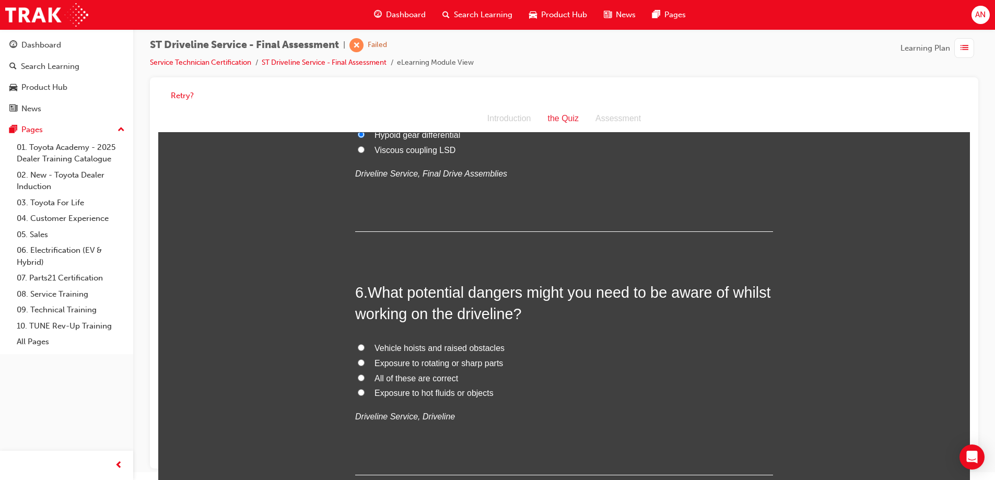
click at [378, 374] on span "All of these are correct" at bounding box center [417, 378] width 84 height 9
click at [365, 375] on input "All of these are correct" at bounding box center [361, 378] width 7 height 7
radio input "true"
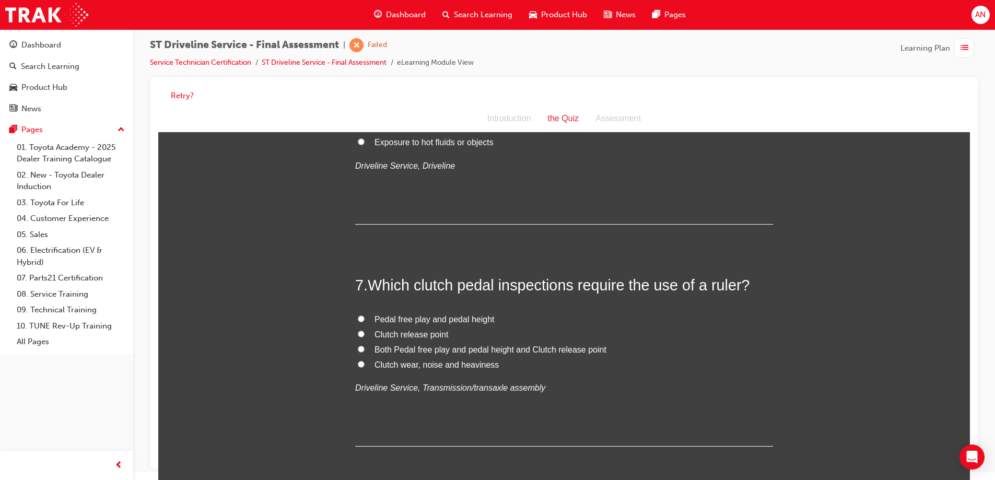
scroll to position [1358, 0]
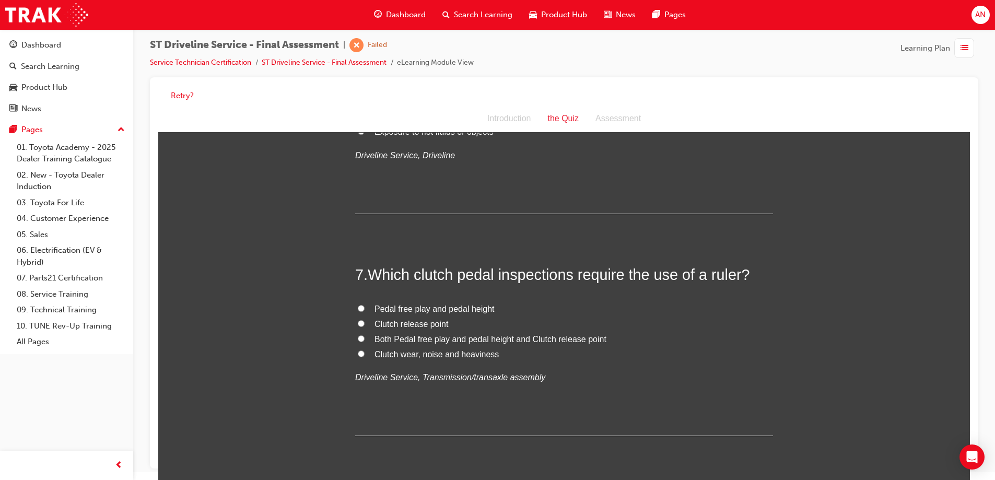
click at [396, 338] on span "Both Pedal free play and pedal height and Clutch release point" at bounding box center [491, 339] width 232 height 9
click at [365, 338] on input "Both Pedal free play and pedal height and Clutch release point" at bounding box center [361, 338] width 7 height 7
radio input "true"
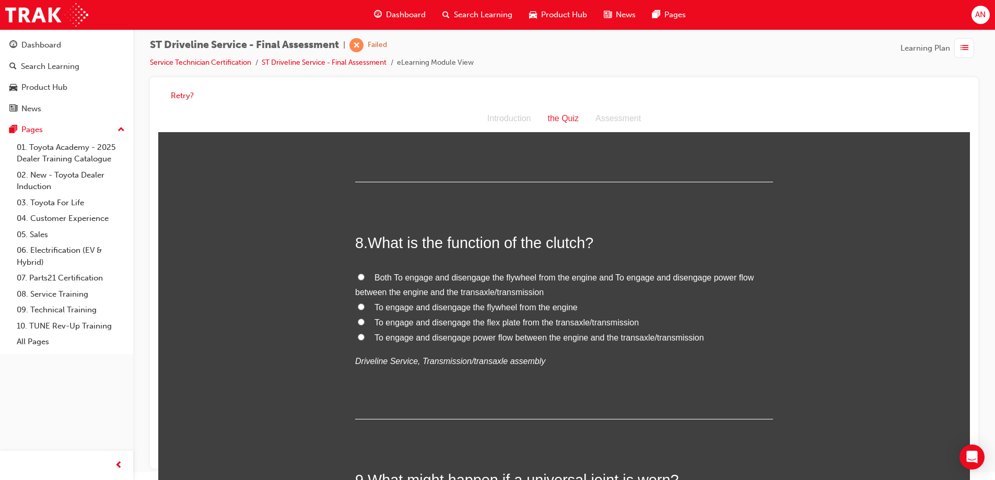
scroll to position [1620, 0]
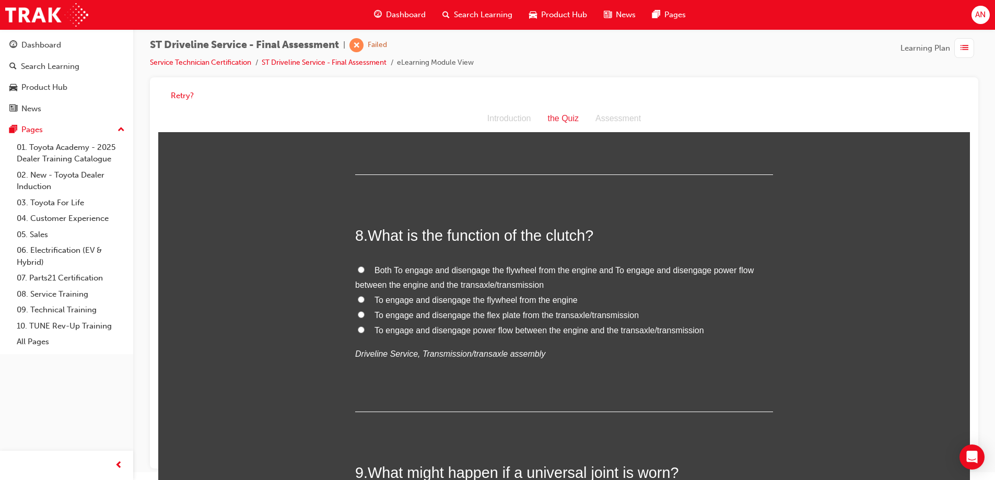
click at [427, 269] on span "Both To engage and disengage the flywheel from the engine and To engage and dis…" at bounding box center [554, 278] width 399 height 24
click at [365, 269] on input "Both To engage and disengage the flywheel from the engine and To engage and dis…" at bounding box center [361, 269] width 7 height 7
radio input "true"
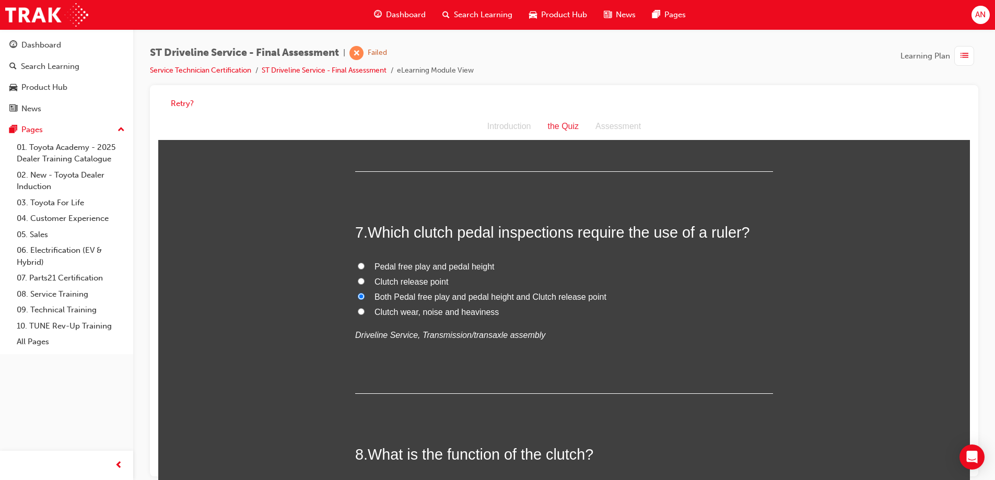
scroll to position [1358, 0]
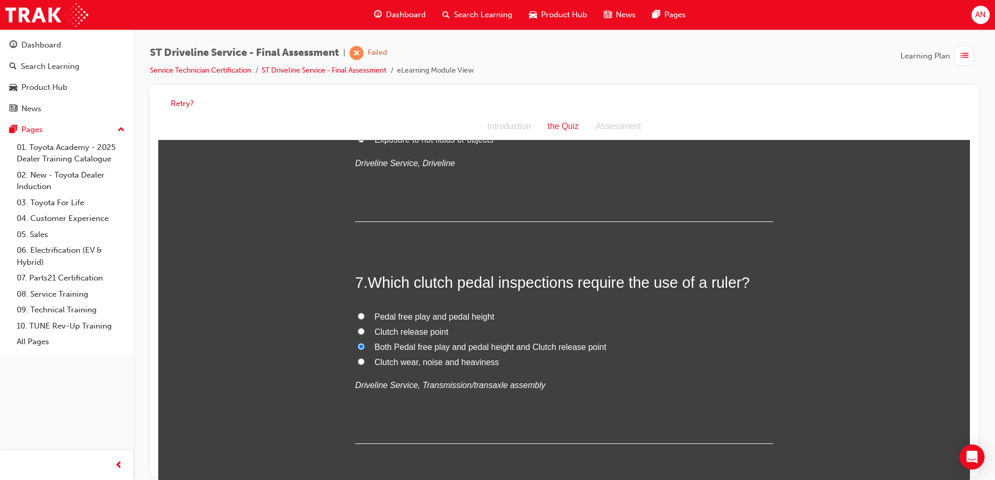
click at [380, 318] on span "Pedal free play and pedal height" at bounding box center [435, 316] width 120 height 9
click at [365, 318] on input "Pedal free play and pedal height" at bounding box center [361, 316] width 7 height 7
radio input "true"
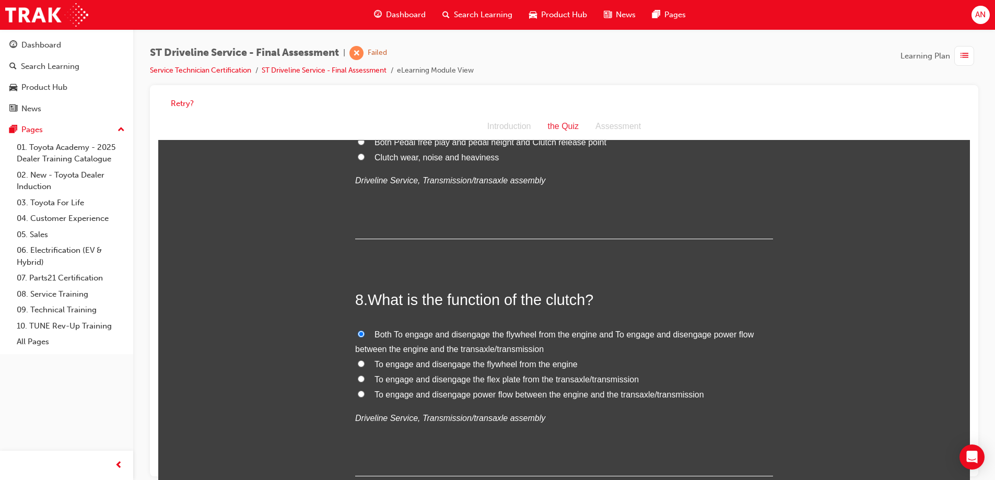
scroll to position [1567, 0]
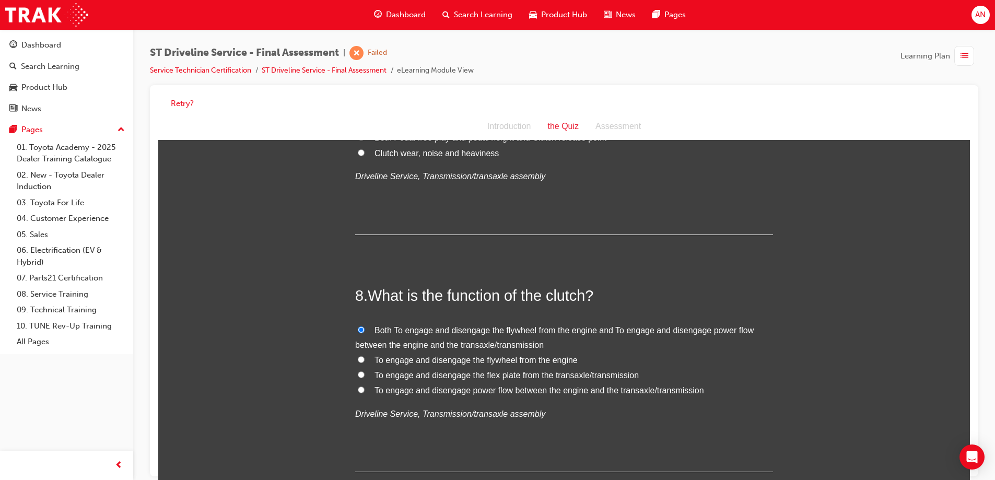
click at [444, 359] on span "To engage and disengage the flywheel from the engine" at bounding box center [476, 360] width 203 height 9
click at [365, 359] on input "To engage and disengage the flywheel from the engine" at bounding box center [361, 359] width 7 height 7
radio input "true"
click at [583, 393] on span "To engage and disengage power flow between the engine and the transaxle/transmi…" at bounding box center [540, 390] width 330 height 9
click at [365, 393] on input "To engage and disengage power flow between the engine and the transaxle/transmi…" at bounding box center [361, 390] width 7 height 7
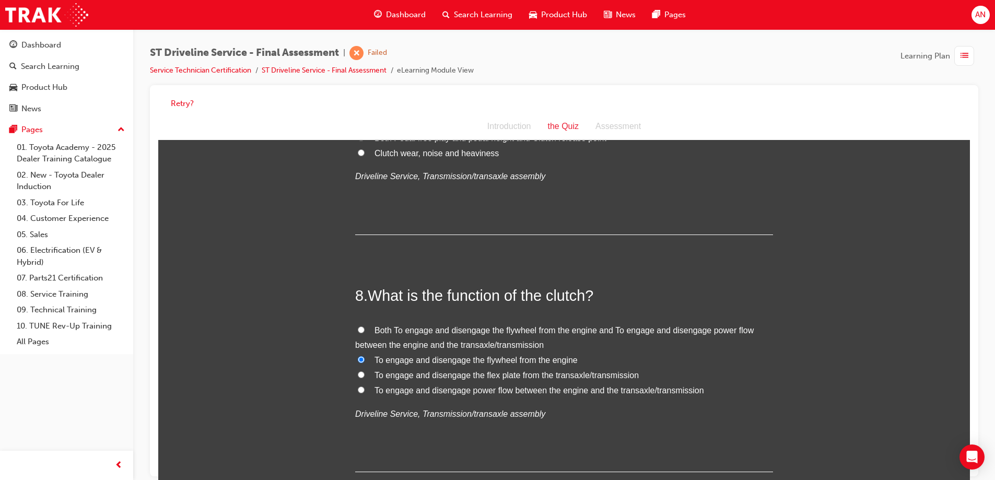
radio input "true"
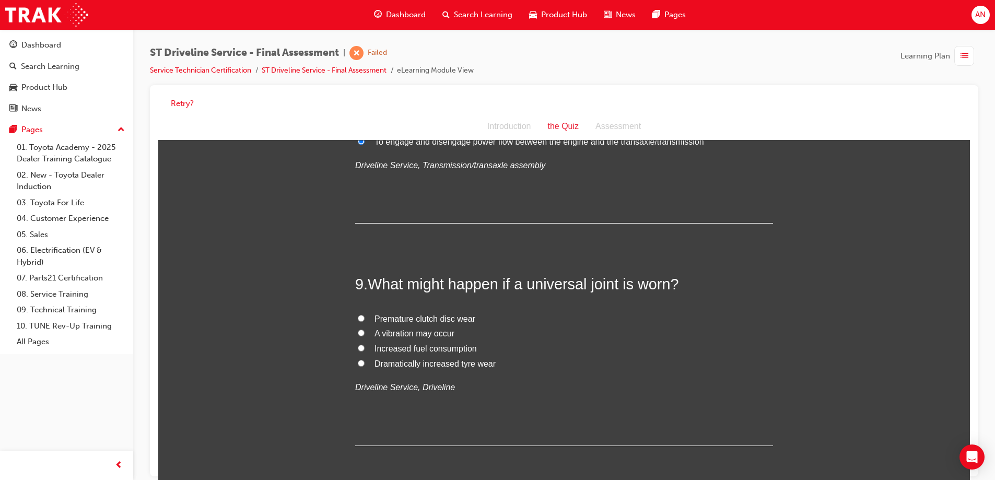
scroll to position [1829, 0]
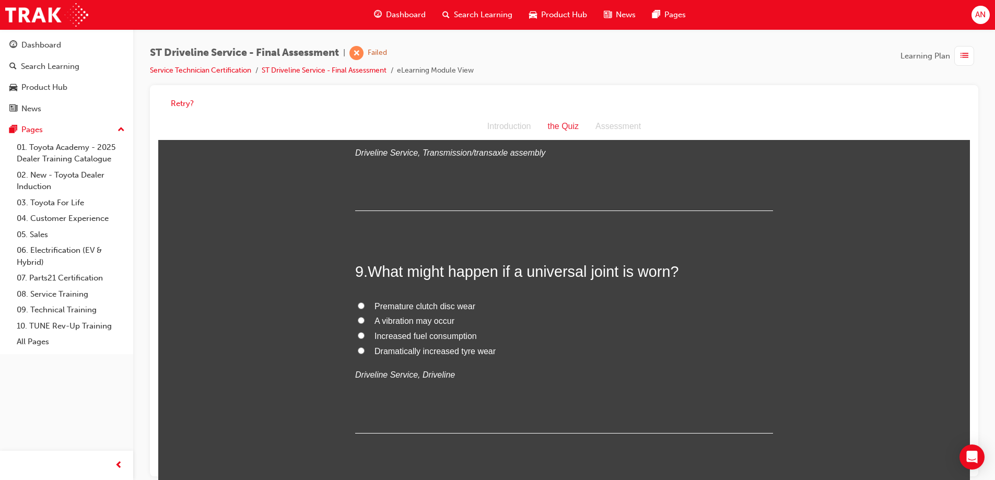
click at [397, 319] on span "A vibration may occur" at bounding box center [415, 321] width 80 height 9
click at [365, 319] on input "A vibration may occur" at bounding box center [361, 320] width 7 height 7
radio input "true"
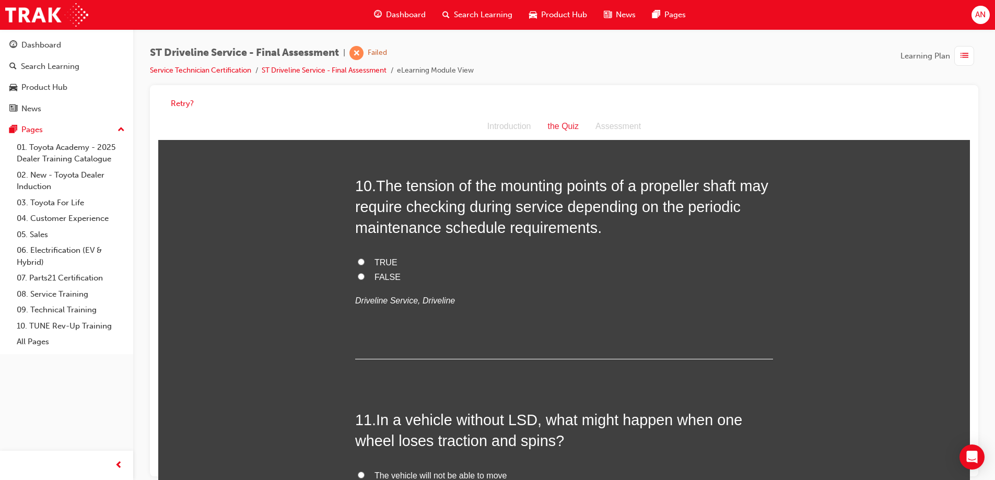
scroll to position [2142, 0]
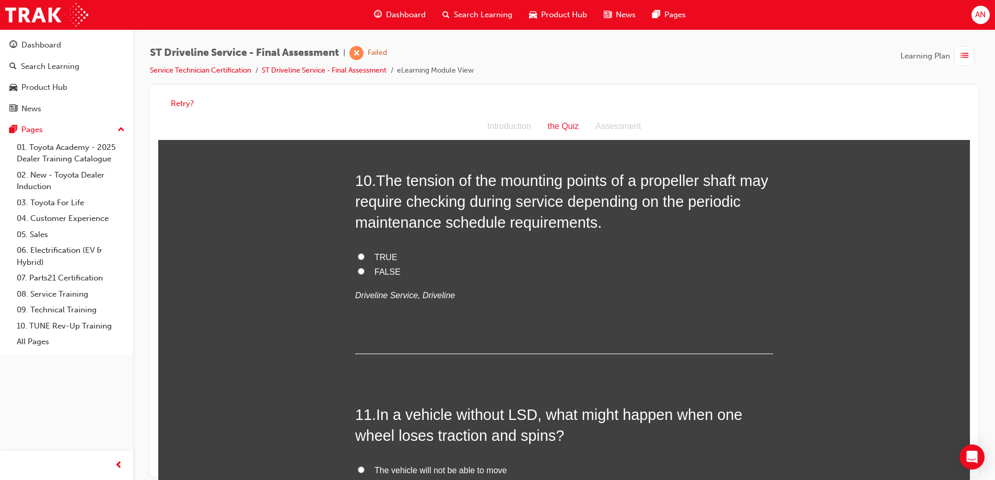
click at [386, 257] on span "TRUE" at bounding box center [386, 257] width 23 height 9
click at [365, 257] on input "TRUE" at bounding box center [361, 256] width 7 height 7
radio input "true"
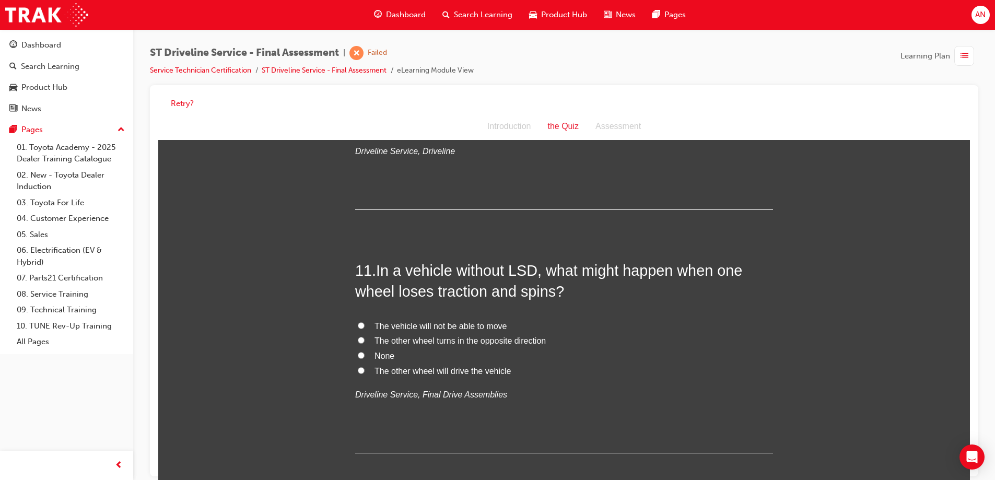
scroll to position [2299, 0]
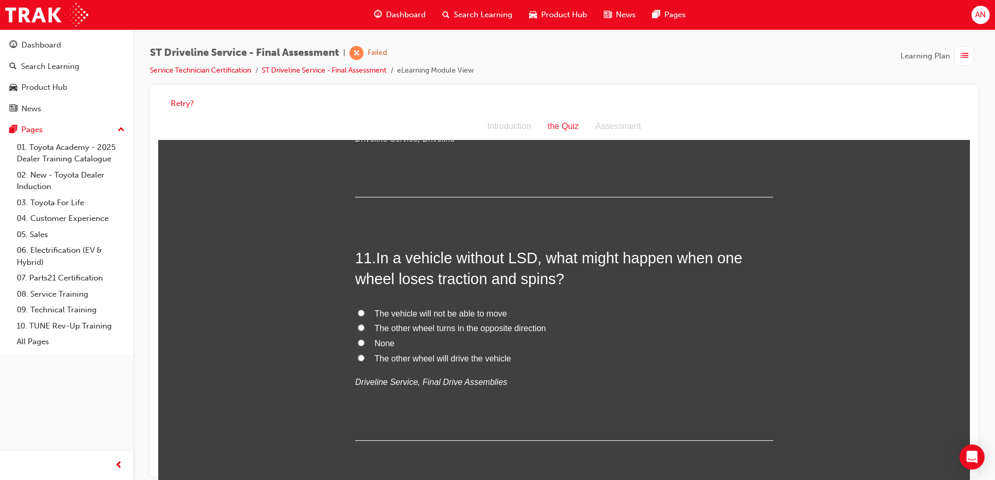
click at [381, 344] on span "None" at bounding box center [385, 343] width 20 height 9
click at [365, 344] on input "None" at bounding box center [361, 343] width 7 height 7
radio input "true"
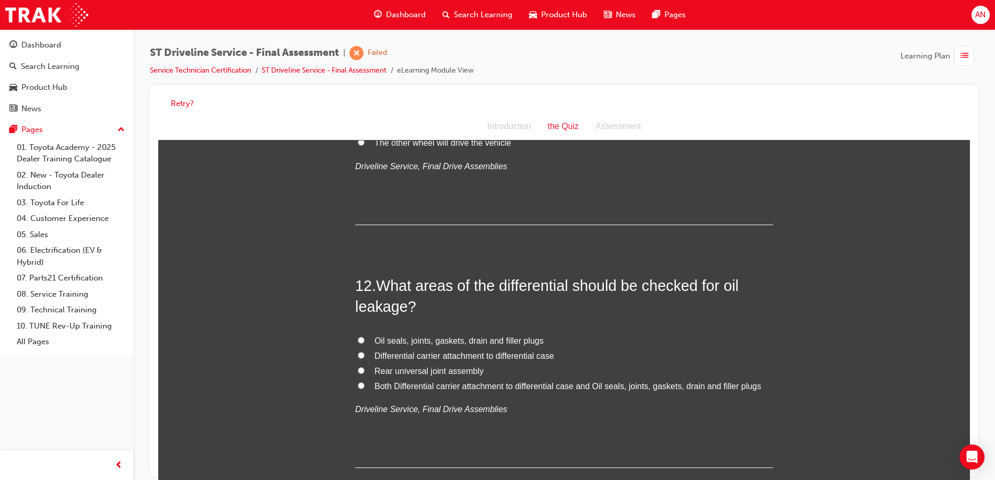
scroll to position [2560, 0]
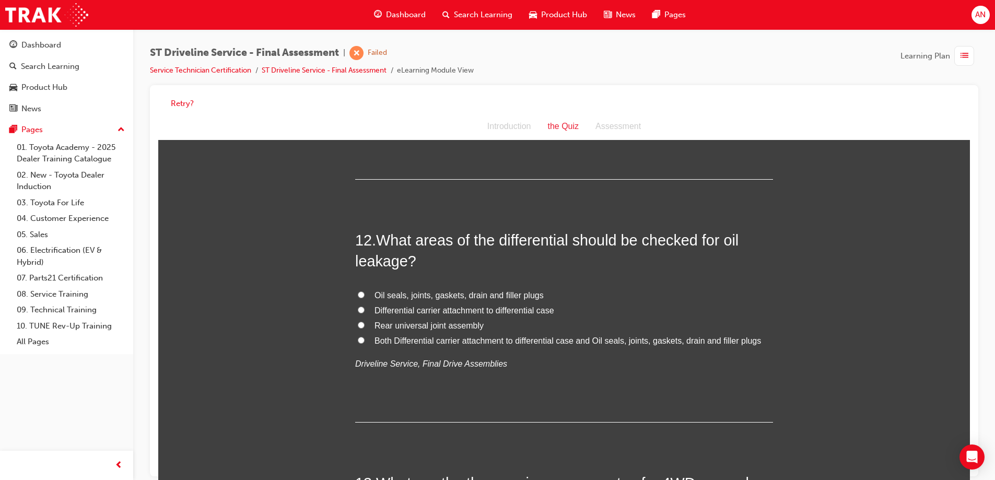
click at [414, 343] on span "Both Differential carrier attachment to differential case and Oil seals, joints…" at bounding box center [568, 340] width 387 height 9
click at [365, 343] on input "Both Differential carrier attachment to differential case and Oil seals, joints…" at bounding box center [361, 340] width 7 height 7
radio input "true"
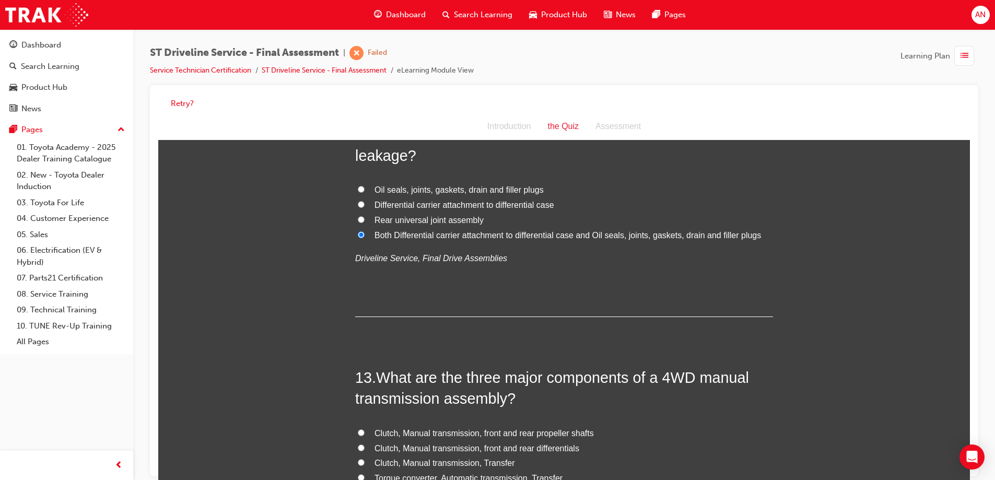
scroll to position [2717, 0]
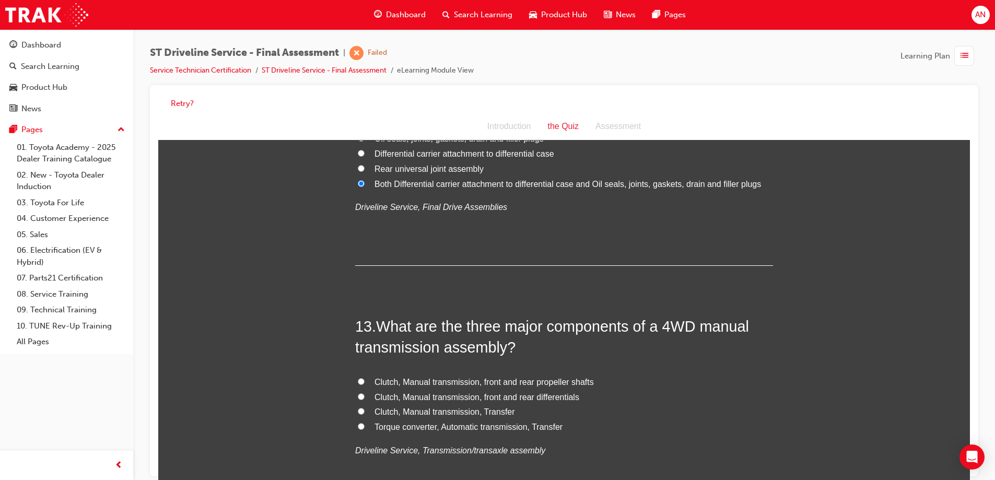
click at [424, 398] on span "Clutch, Manual transmission, front and rear differentials" at bounding box center [477, 397] width 205 height 9
click at [365, 398] on input "Clutch, Manual transmission, front and rear differentials" at bounding box center [361, 396] width 7 height 7
radio input "true"
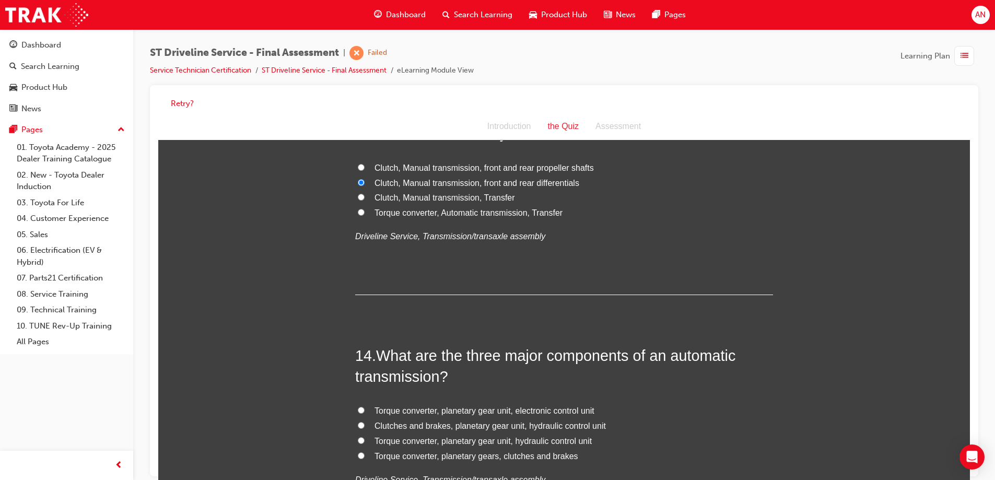
scroll to position [3030, 0]
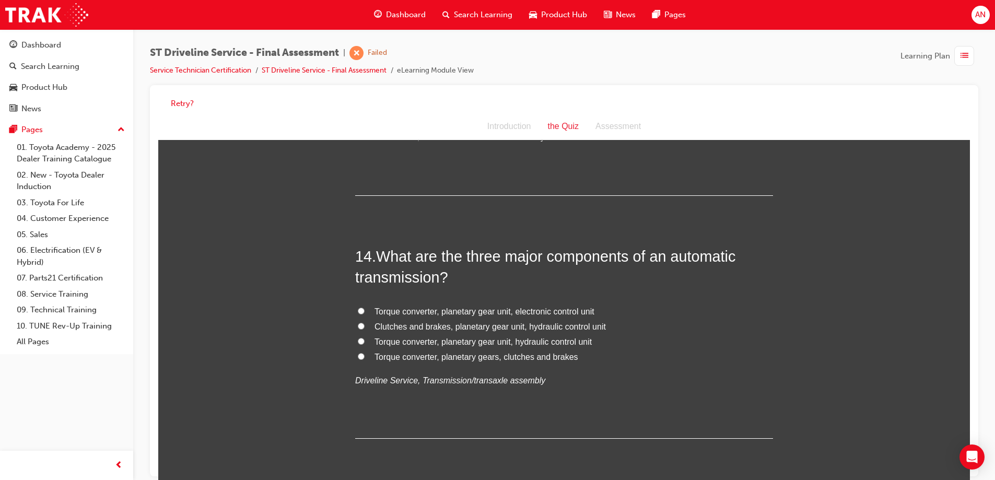
click at [412, 314] on span "Torque converter, planetary gear unit, electronic control unit" at bounding box center [485, 311] width 220 height 9
click at [365, 314] on input "Torque converter, planetary gear unit, electronic control unit" at bounding box center [361, 311] width 7 height 7
radio input "true"
click at [420, 343] on span "Torque converter, planetary gear unit, hydraulic control unit" at bounding box center [483, 342] width 217 height 9
click at [365, 343] on input "Torque converter, planetary gear unit, hydraulic control unit" at bounding box center [361, 341] width 7 height 7
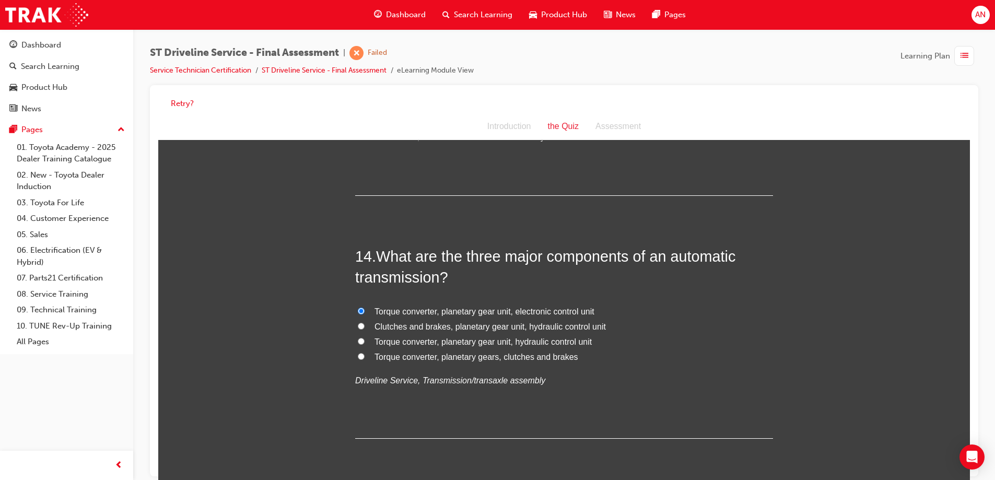
radio input "true"
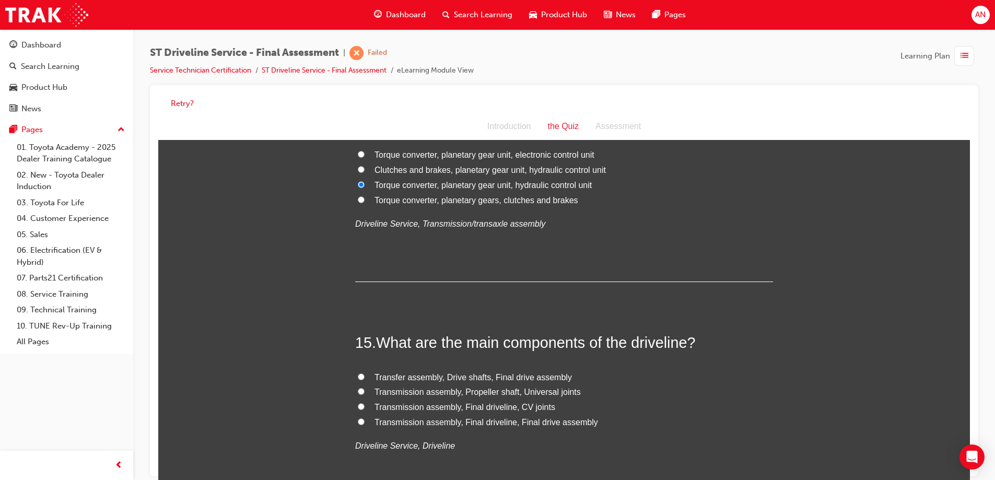
scroll to position [3283, 0]
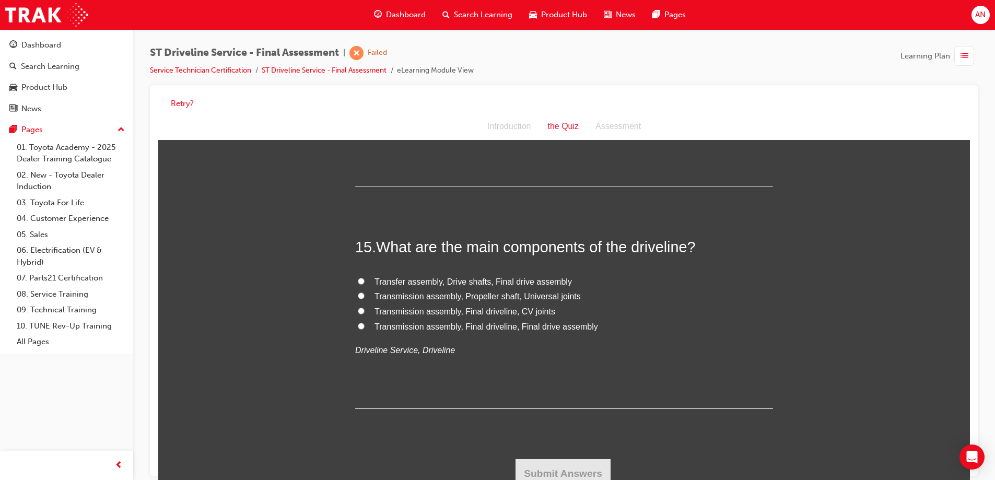
click at [452, 327] on span "Transmission assembly, Final driveline, Final drive assembly" at bounding box center [487, 326] width 224 height 9
click at [365, 327] on input "Transmission assembly, Final driveline, Final drive assembly" at bounding box center [361, 326] width 7 height 7
radio input "true"
click at [571, 466] on button "Submit Answers" at bounding box center [563, 473] width 95 height 29
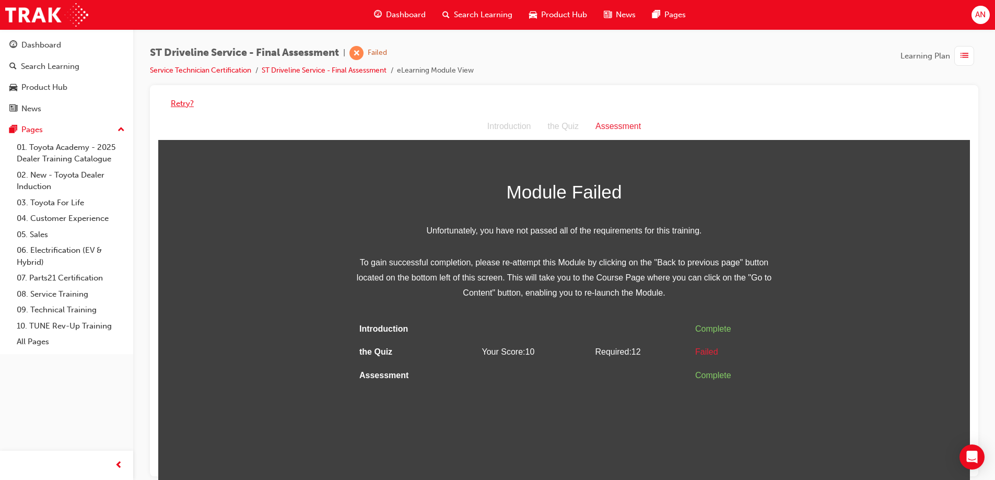
click at [179, 102] on button "Retry?" at bounding box center [182, 104] width 23 height 12
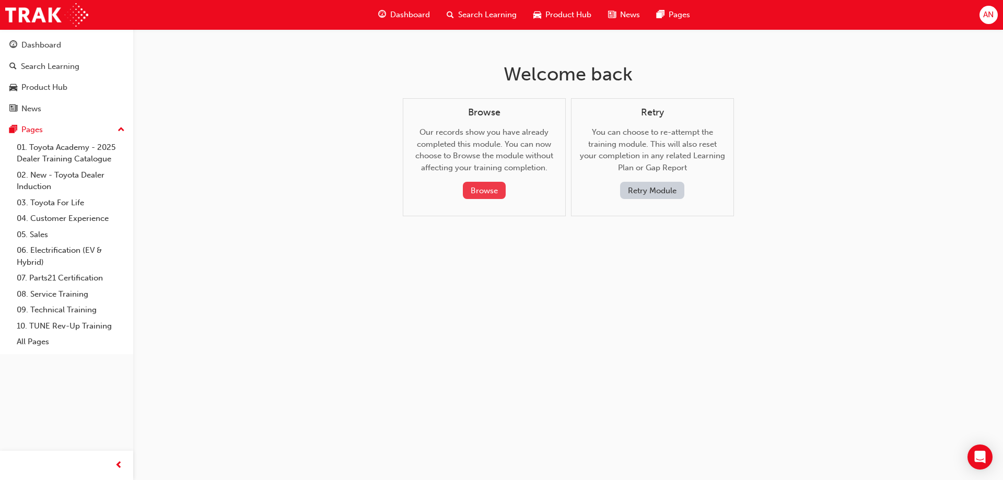
click at [494, 196] on button "Browse" at bounding box center [484, 190] width 43 height 17
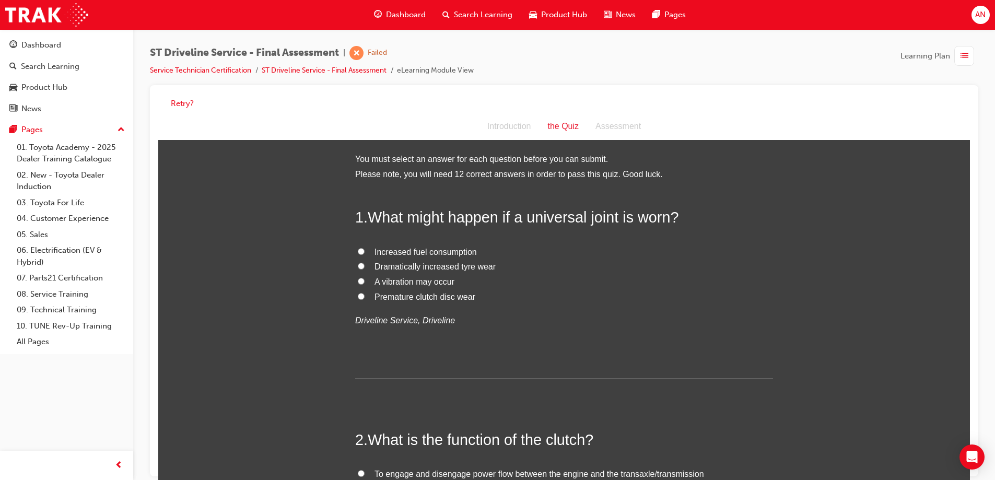
click at [394, 282] on span "A vibration may occur" at bounding box center [415, 281] width 80 height 9
click at [365, 282] on input "A vibration may occur" at bounding box center [361, 281] width 7 height 7
radio input "true"
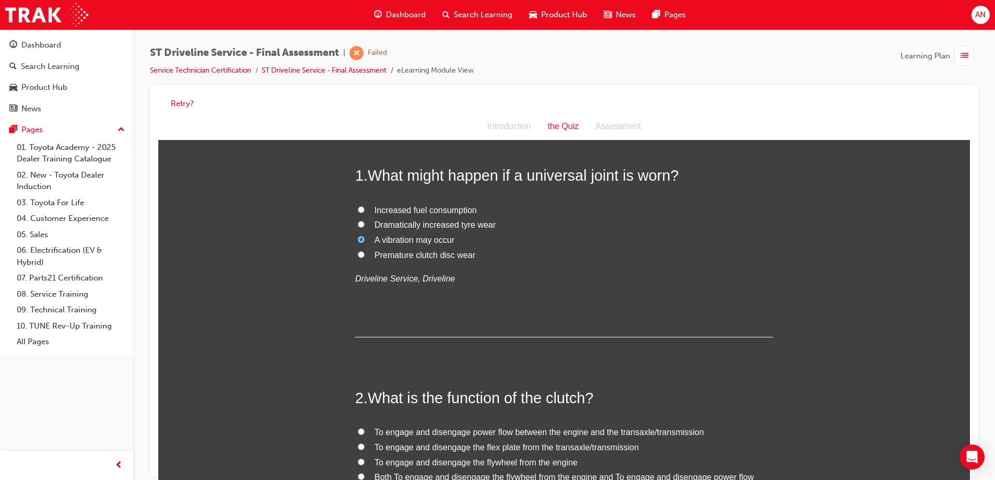
scroll to position [157, 0]
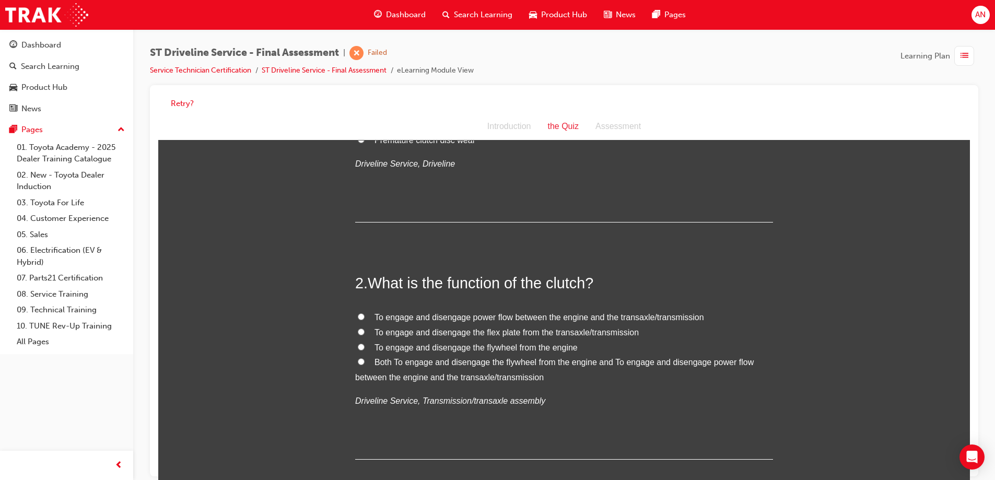
click at [488, 313] on span "To engage and disengage power flow between the engine and the transaxle/transmi…" at bounding box center [540, 317] width 330 height 9
click at [365, 313] on input "To engage and disengage power flow between the engine and the transaxle/transmi…" at bounding box center [361, 316] width 7 height 7
radio input "true"
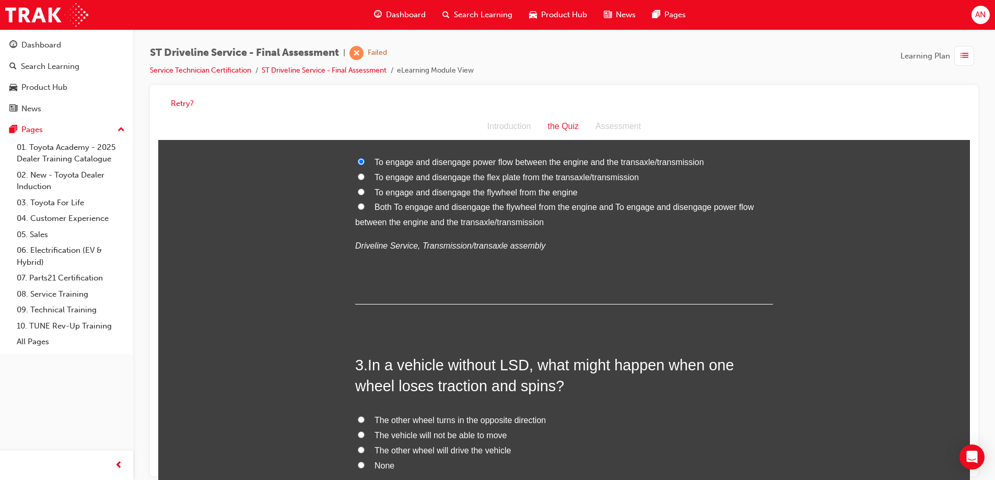
scroll to position [366, 0]
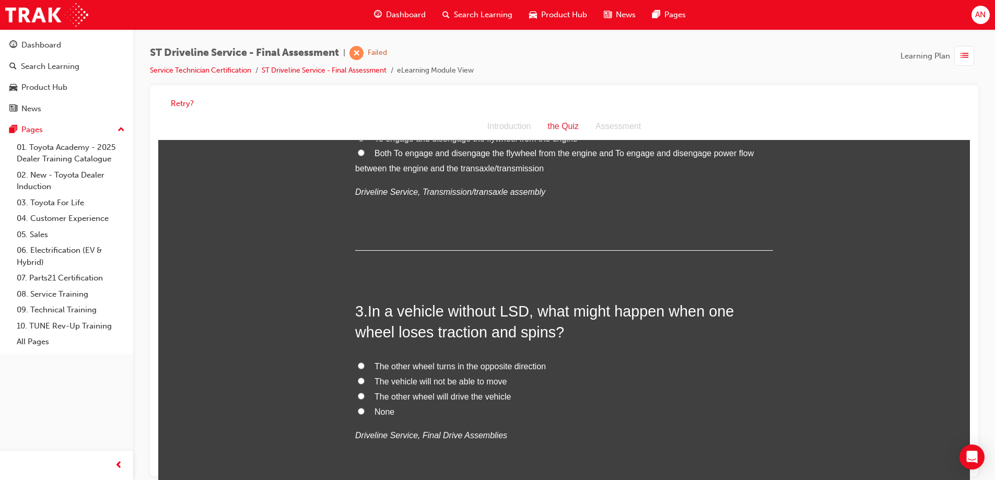
click at [384, 415] on span "None" at bounding box center [385, 412] width 20 height 9
click at [365, 415] on input "None" at bounding box center [361, 411] width 7 height 7
radio input "true"
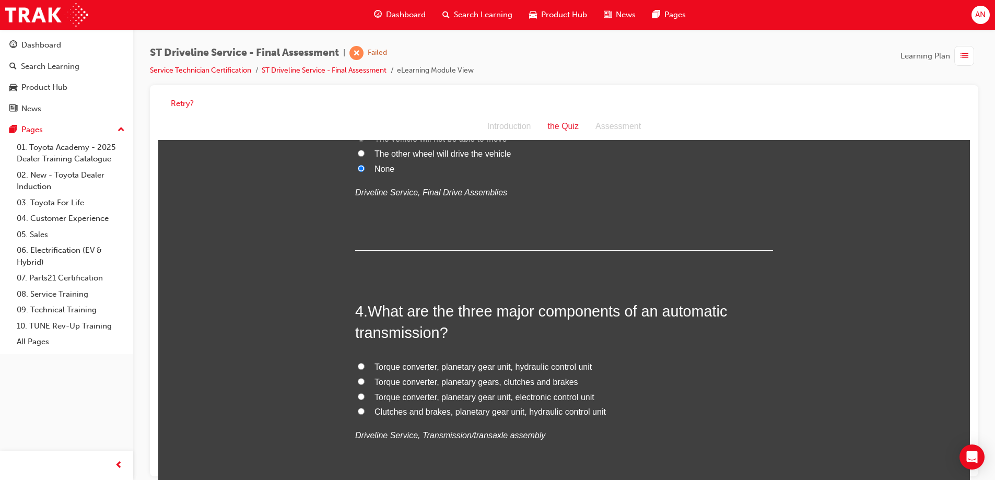
scroll to position [627, 0]
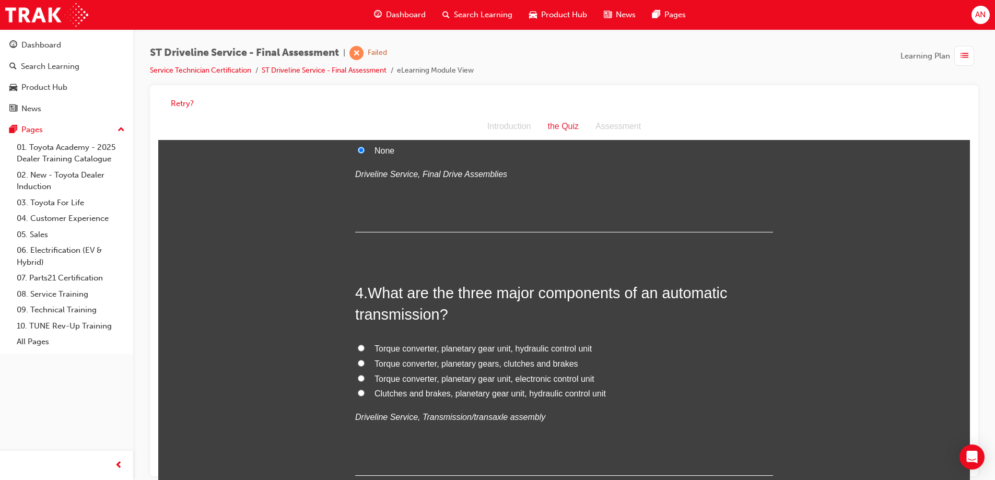
click at [384, 346] on span "Torque converter, planetary gear unit, hydraulic control unit" at bounding box center [483, 348] width 217 height 9
click at [365, 346] on input "Torque converter, planetary gear unit, hydraulic control unit" at bounding box center [361, 348] width 7 height 7
radio input "true"
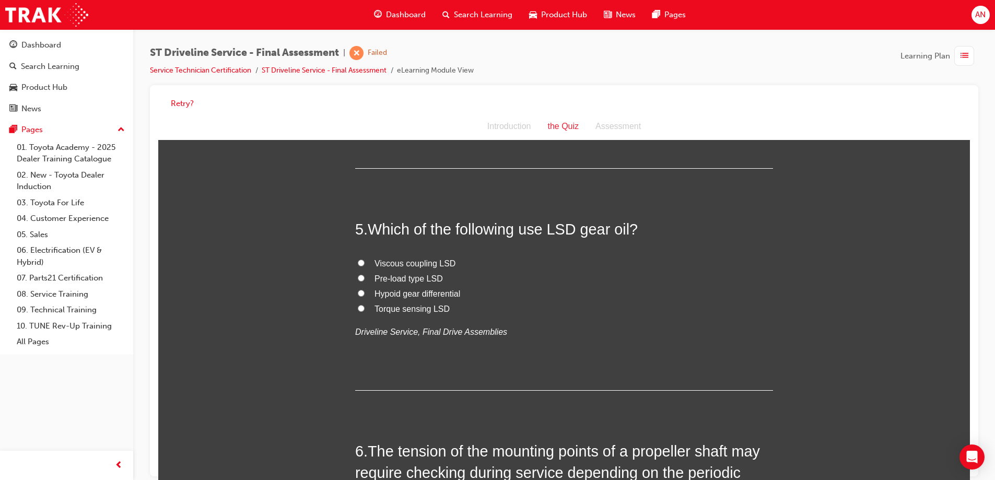
scroll to position [940, 0]
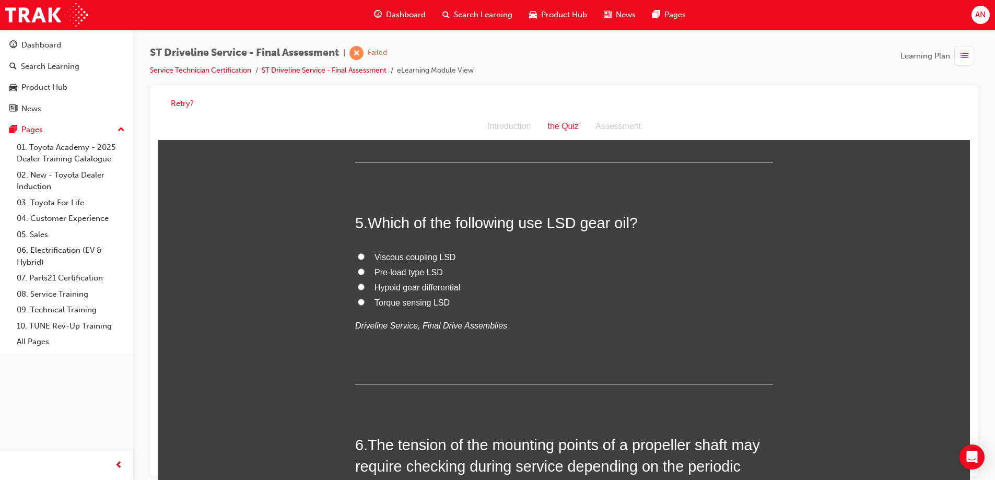
click at [422, 287] on span "Hypoid gear differential" at bounding box center [418, 287] width 86 height 9
click at [365, 287] on input "Hypoid gear differential" at bounding box center [361, 287] width 7 height 7
radio input "true"
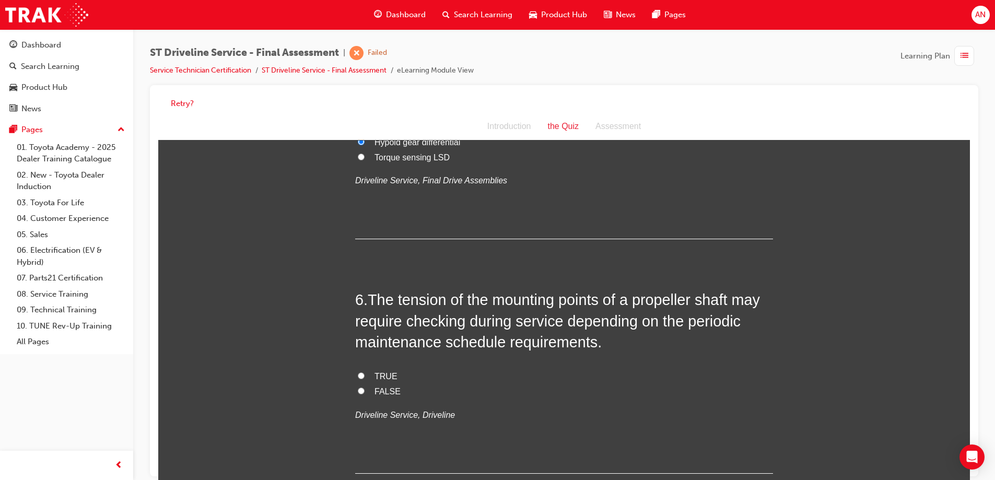
scroll to position [1097, 0]
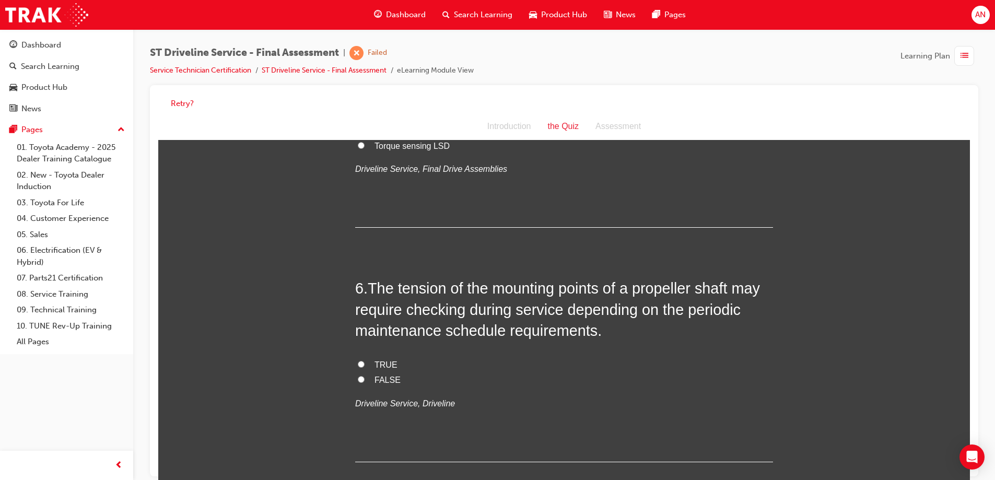
click at [387, 379] on span "FALSE" at bounding box center [388, 380] width 26 height 9
click at [365, 379] on input "FALSE" at bounding box center [361, 379] width 7 height 7
radio input "true"
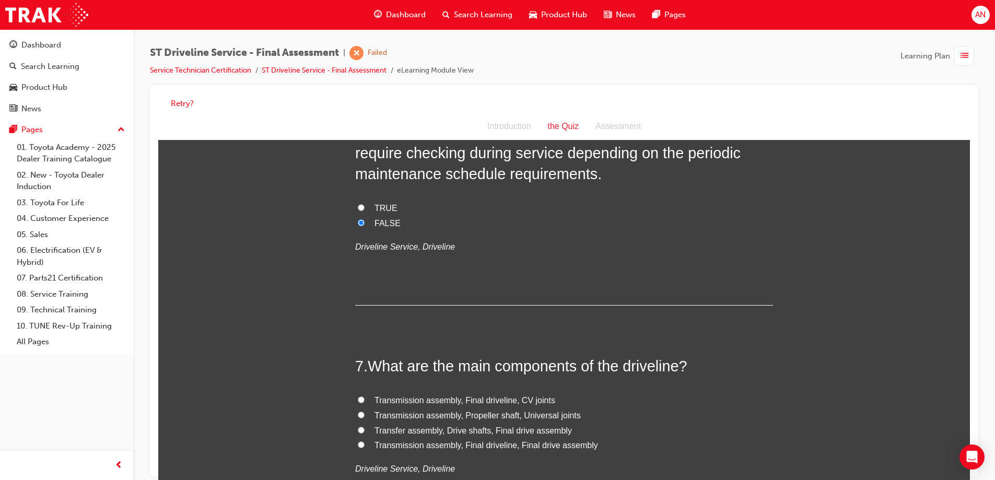
scroll to position [1358, 0]
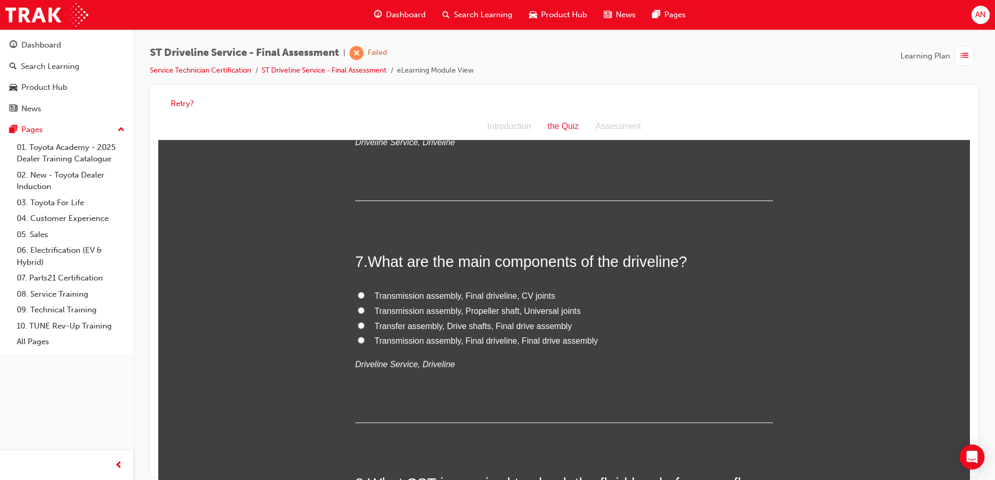
click at [506, 309] on span "Transmission assembly, Propeller shaft, Universal joints" at bounding box center [478, 311] width 206 height 9
click at [365, 309] on input "Transmission assembly, Propeller shaft, Universal joints" at bounding box center [361, 310] width 7 height 7
radio input "true"
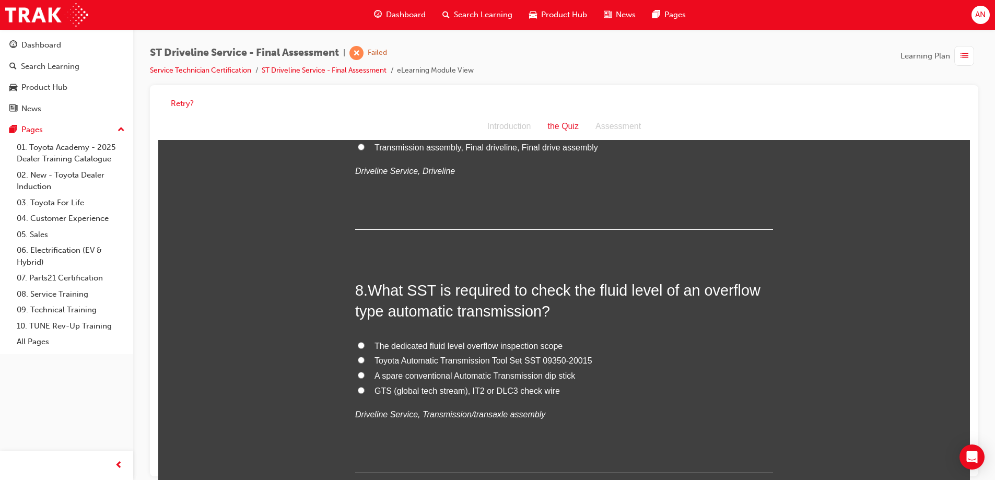
scroll to position [1567, 0]
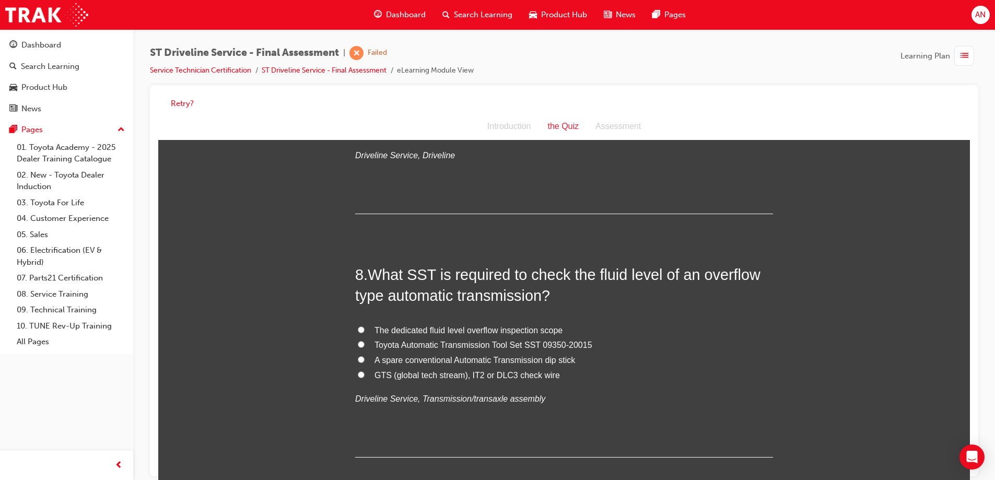
click at [375, 374] on span "GTS (global tech stream), IT2 or DLC3 check wire" at bounding box center [467, 375] width 185 height 9
click at [365, 374] on input "GTS (global tech stream), IT2 or DLC3 check wire" at bounding box center [361, 374] width 7 height 7
radio input "true"
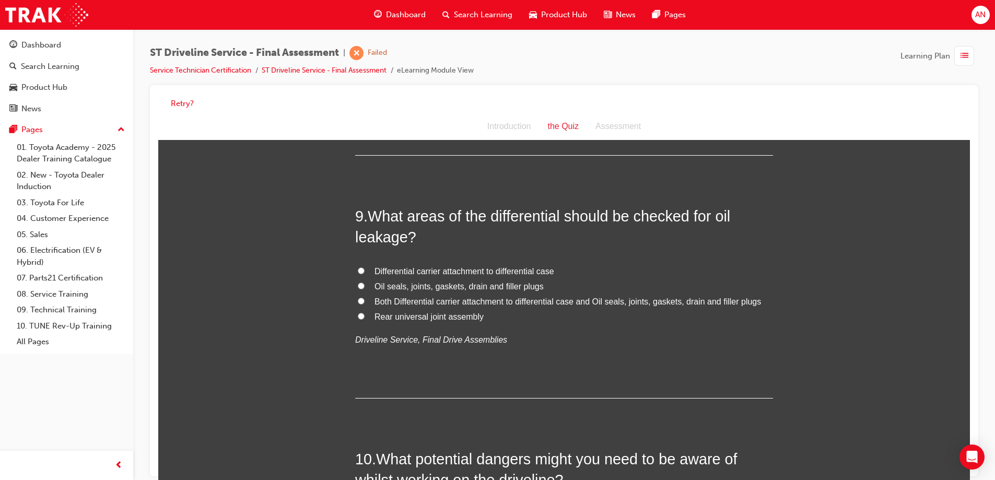
scroll to position [1881, 0]
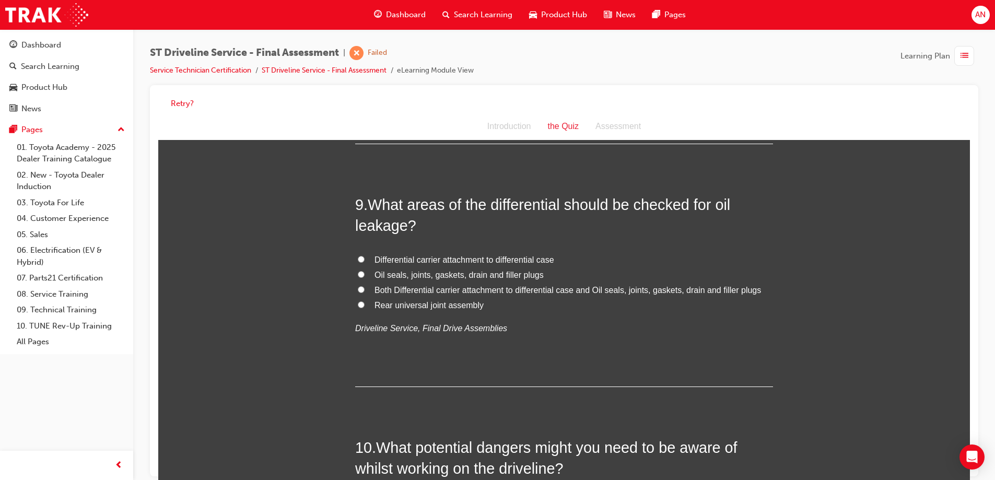
click at [440, 276] on span "Oil seals, joints, gaskets, drain and filler plugs" at bounding box center [459, 275] width 169 height 9
click at [365, 276] on input "Oil seals, joints, gaskets, drain and filler plugs" at bounding box center [361, 274] width 7 height 7
radio input "true"
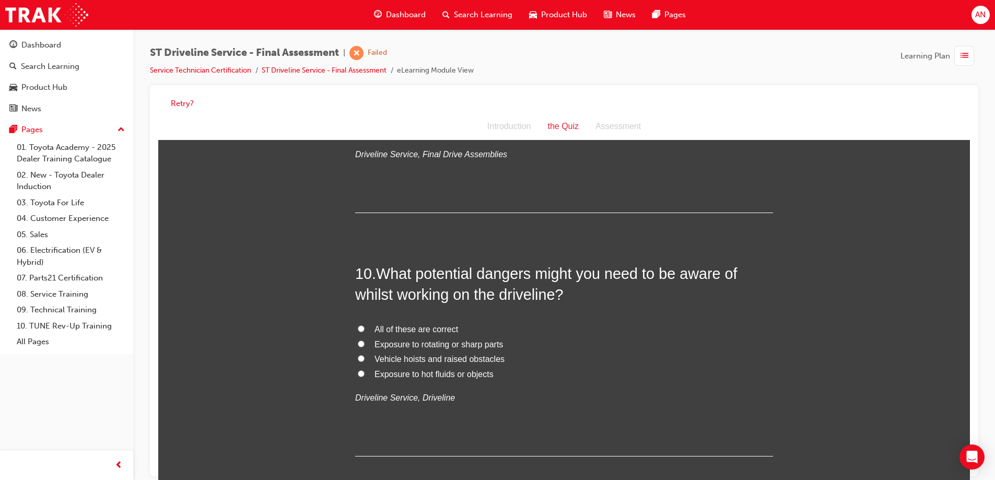
scroll to position [2090, 0]
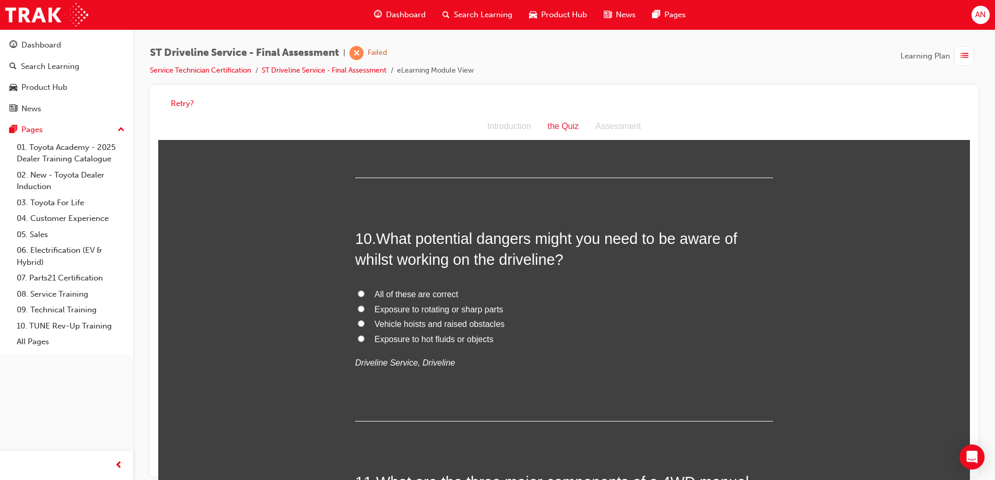
click at [408, 324] on span "Vehicle hoists and raised obstacles" at bounding box center [440, 324] width 130 height 9
click at [365, 324] on input "Vehicle hoists and raised obstacles" at bounding box center [361, 323] width 7 height 7
radio input "true"
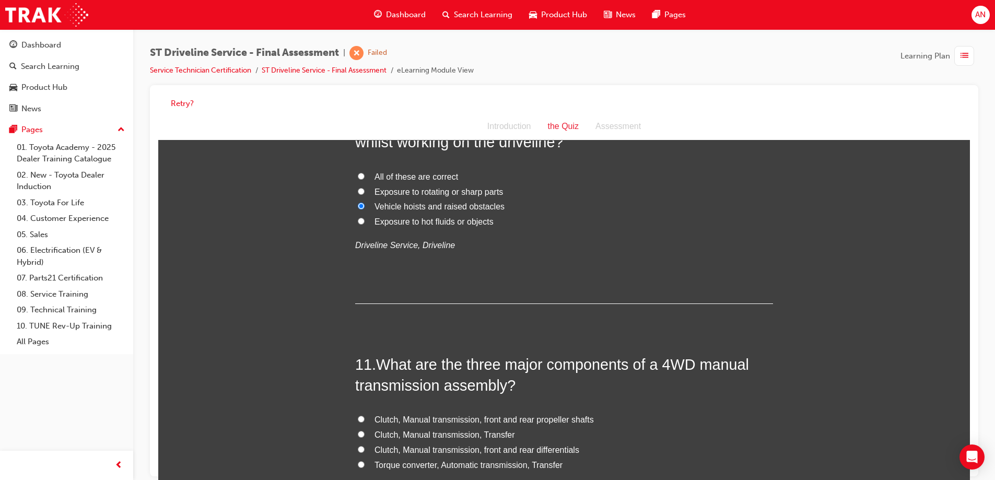
scroll to position [2247, 0]
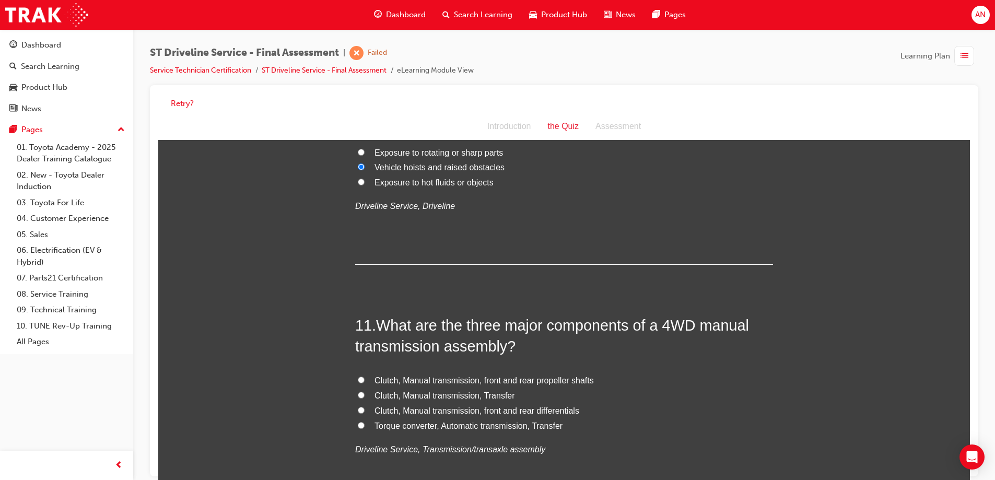
click at [463, 384] on span "Clutch, Manual transmission, front and rear propeller shafts" at bounding box center [484, 380] width 219 height 9
click at [365, 383] on input "Clutch, Manual transmission, front and rear propeller shafts" at bounding box center [361, 380] width 7 height 7
radio input "true"
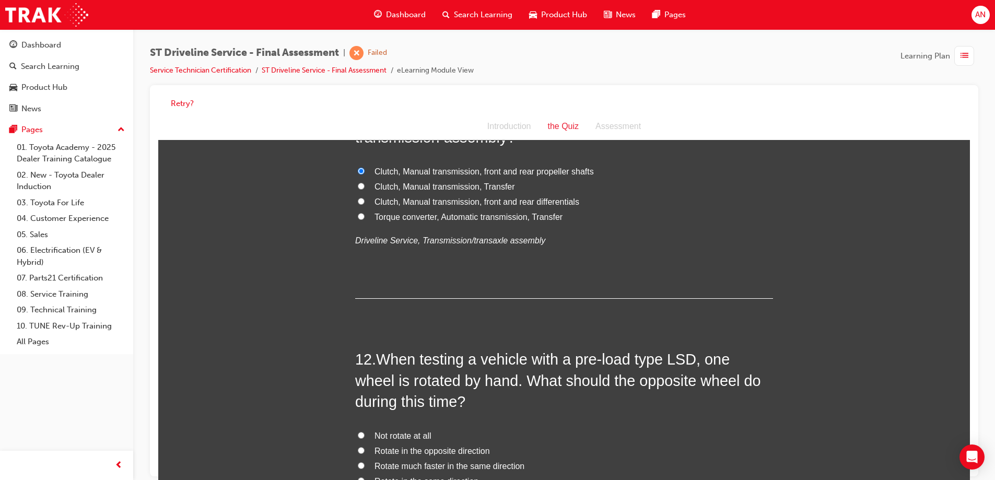
scroll to position [2508, 0]
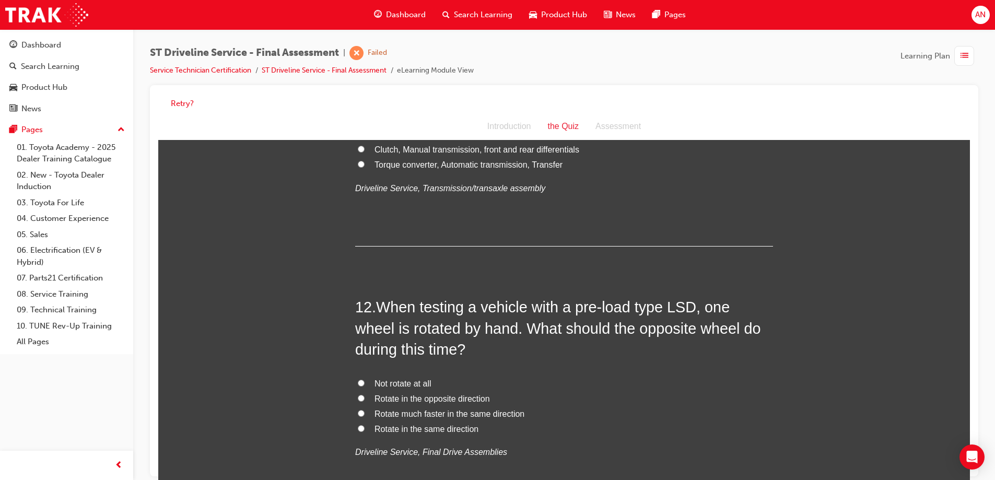
click at [429, 427] on span "Rotate in the same direction" at bounding box center [427, 429] width 104 height 9
click at [365, 427] on input "Rotate in the same direction" at bounding box center [361, 428] width 7 height 7
radio input "true"
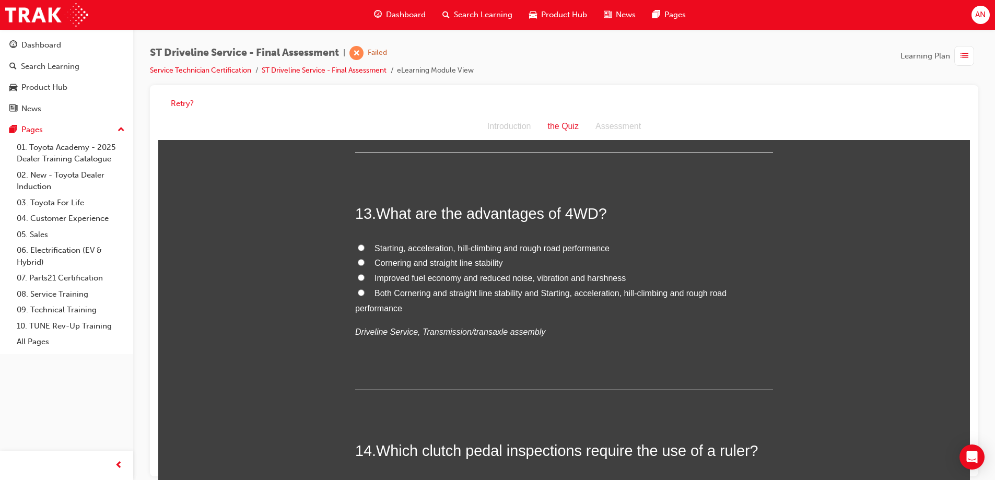
scroll to position [2874, 0]
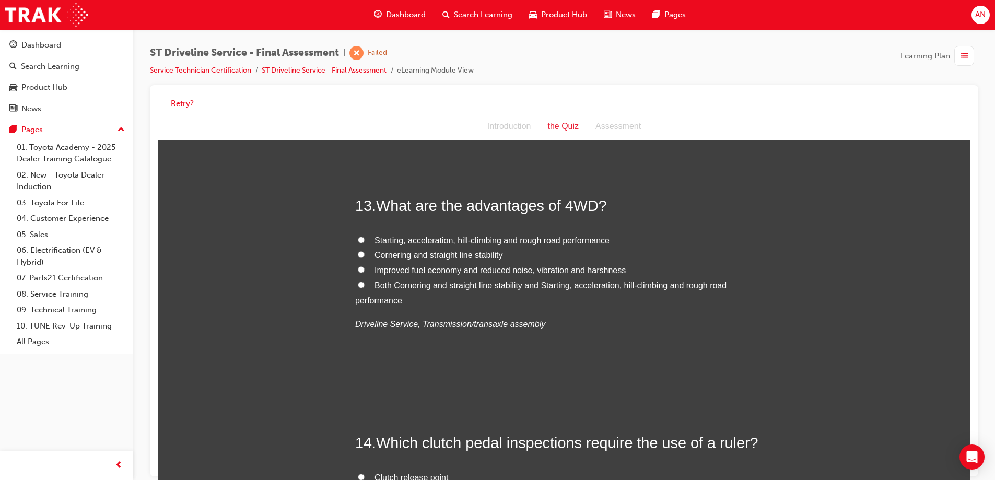
click at [461, 257] on span "Cornering and straight line stability" at bounding box center [439, 255] width 128 height 9
click at [365, 257] on input "Cornering and straight line stability" at bounding box center [361, 254] width 7 height 7
radio input "true"
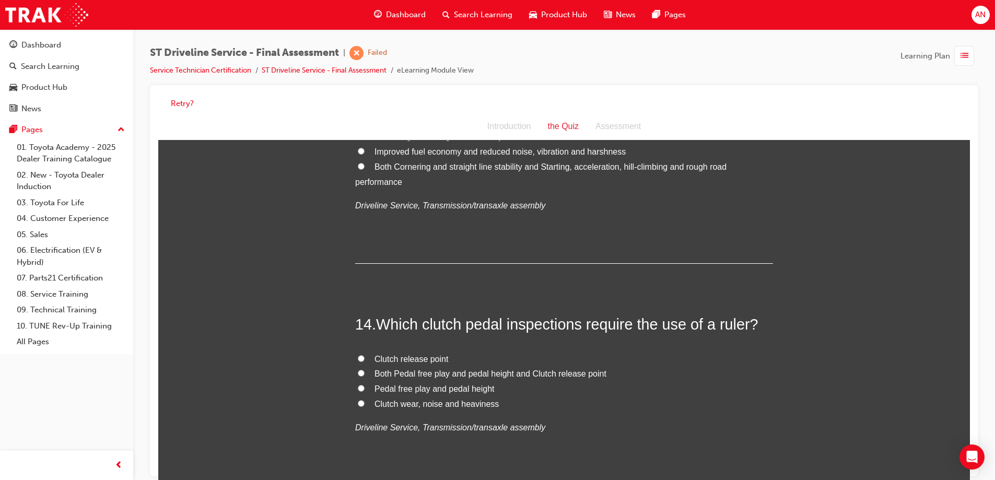
scroll to position [3030, 0]
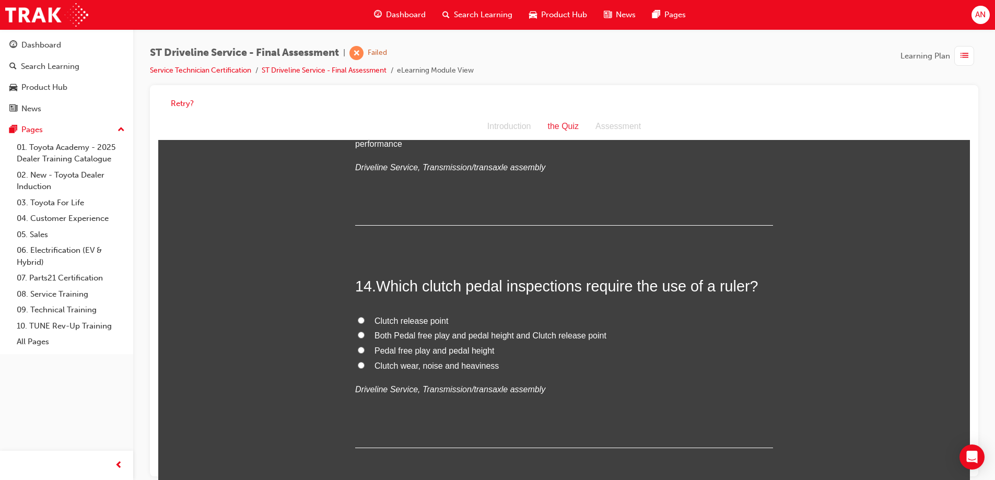
click at [406, 353] on span "Pedal free play and pedal height" at bounding box center [435, 350] width 120 height 9
click at [365, 353] on input "Pedal free play and pedal height" at bounding box center [361, 350] width 7 height 7
radio input "true"
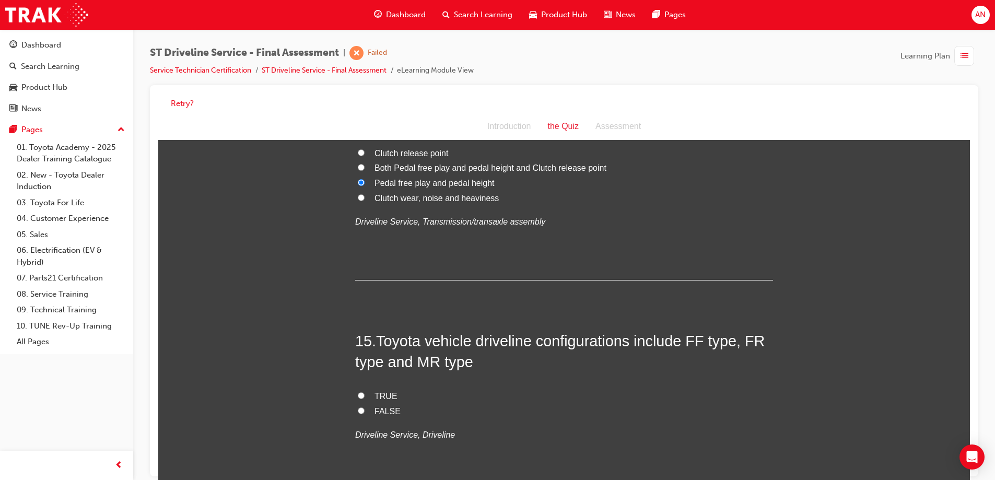
scroll to position [3239, 0]
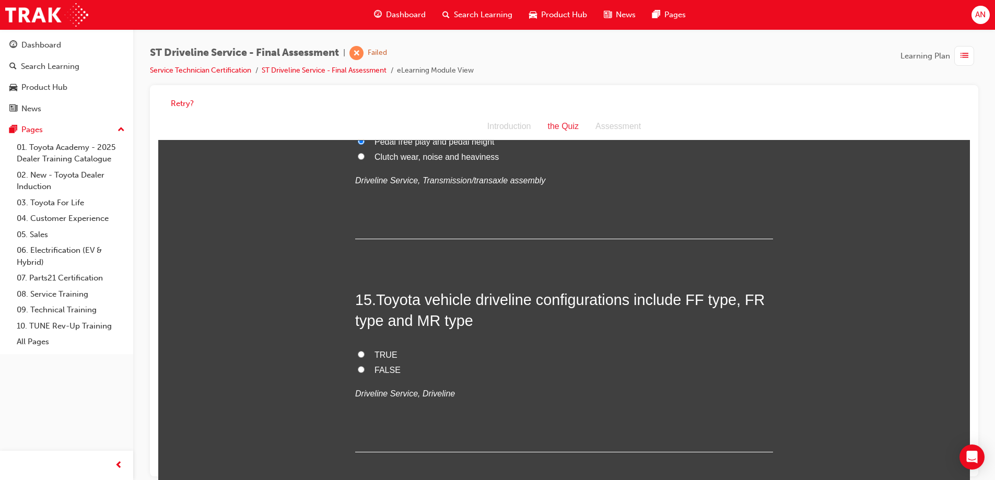
click at [382, 355] on span "TRUE" at bounding box center [386, 355] width 23 height 9
click at [365, 355] on input "TRUE" at bounding box center [361, 354] width 7 height 7
radio input "true"
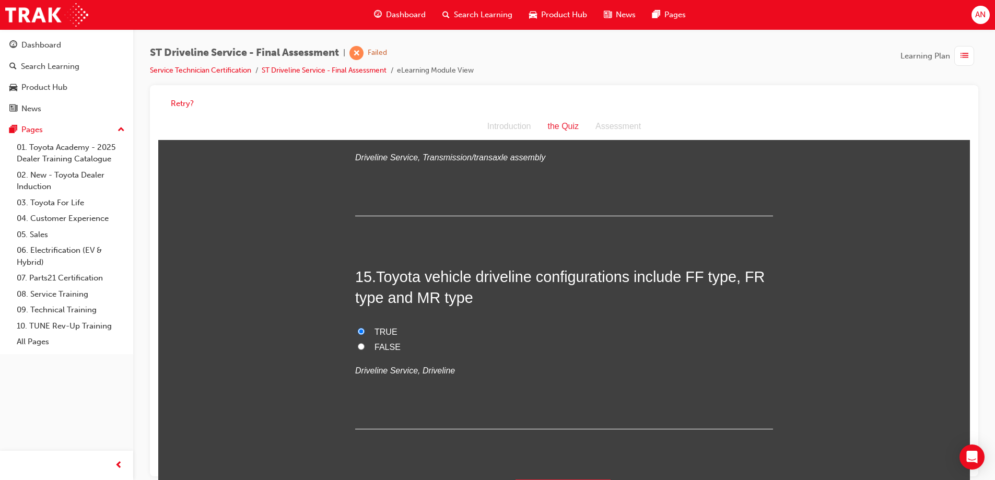
scroll to position [3283, 0]
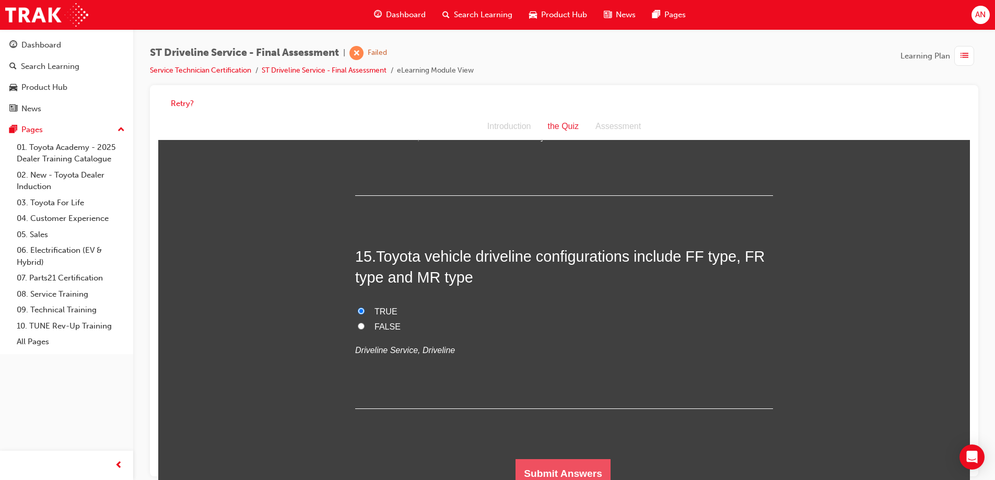
click at [552, 472] on button "Submit Answers" at bounding box center [563, 473] width 95 height 29
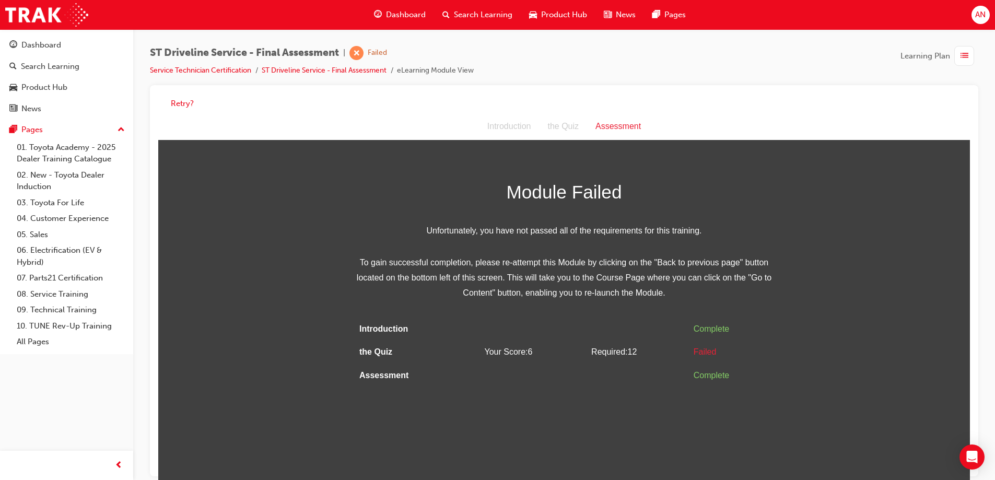
scroll to position [0, 0]
click at [175, 102] on button "Retry?" at bounding box center [182, 104] width 23 height 12
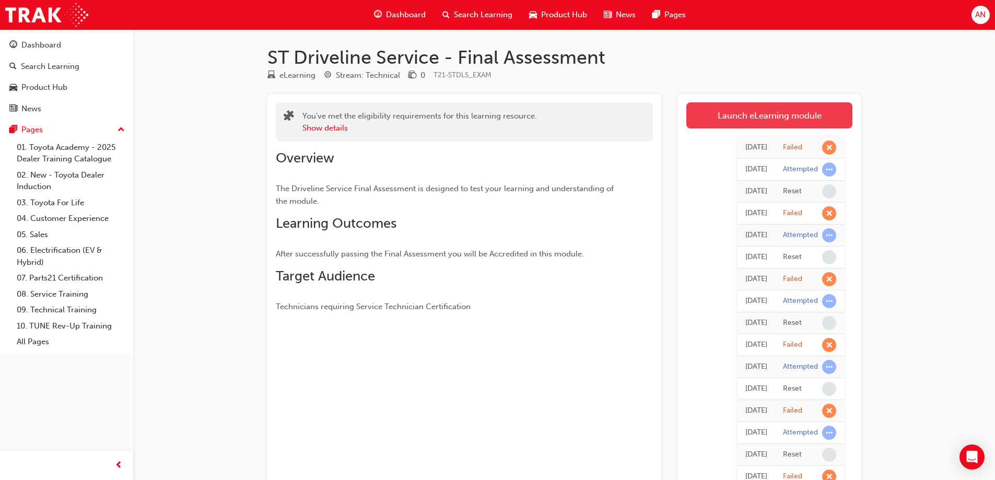
click at [738, 115] on link "Launch eLearning module" at bounding box center [770, 115] width 166 height 26
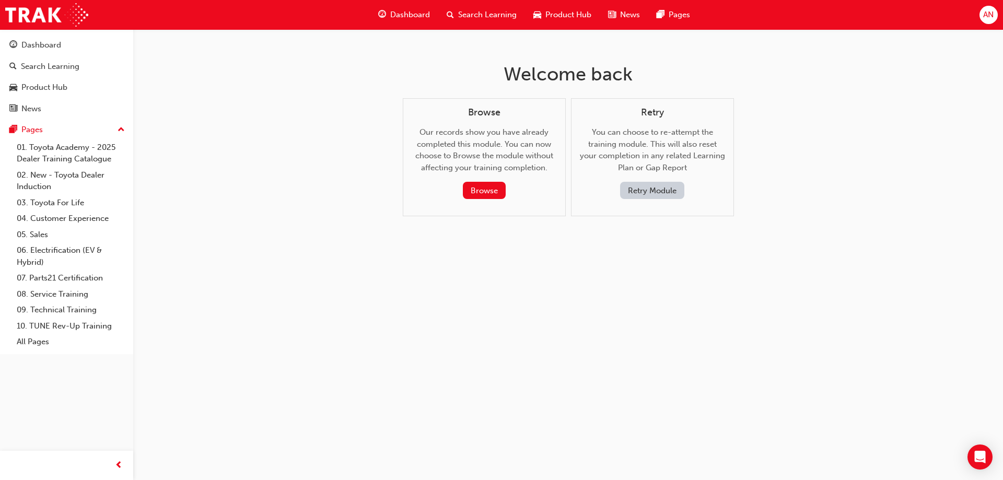
click at [668, 193] on button "Retry Module" at bounding box center [652, 190] width 64 height 17
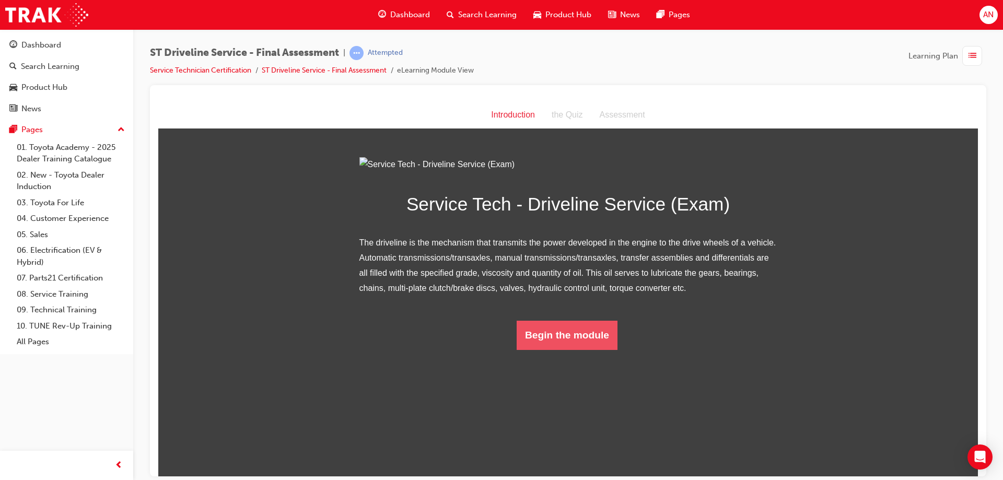
click at [587, 350] on button "Begin the module" at bounding box center [567, 334] width 101 height 29
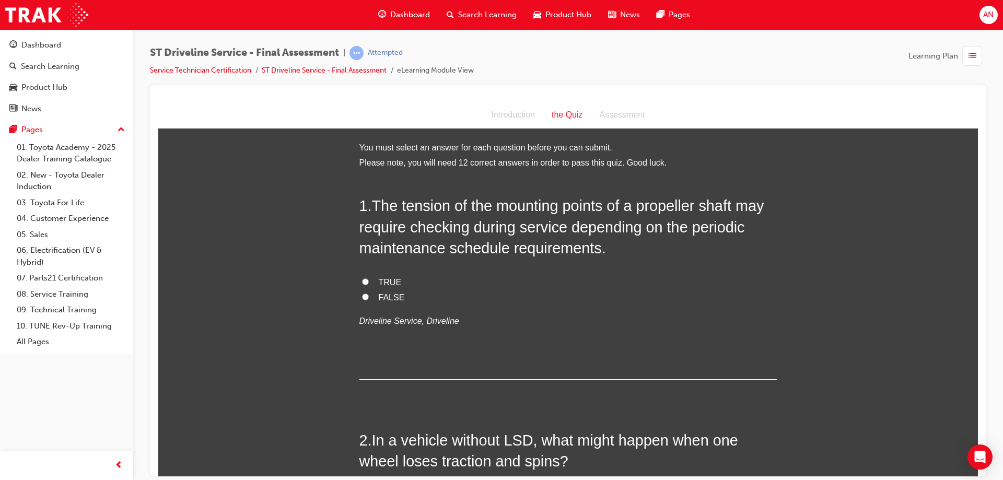
scroll to position [52, 0]
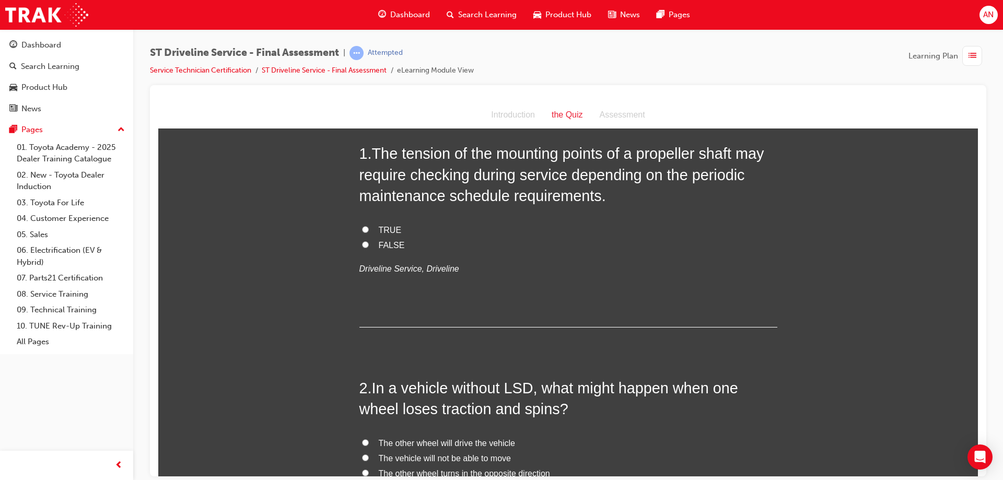
click at [394, 228] on span "TRUE" at bounding box center [390, 229] width 23 height 9
click at [369, 228] on input "TRUE" at bounding box center [365, 229] width 7 height 7
radio input "true"
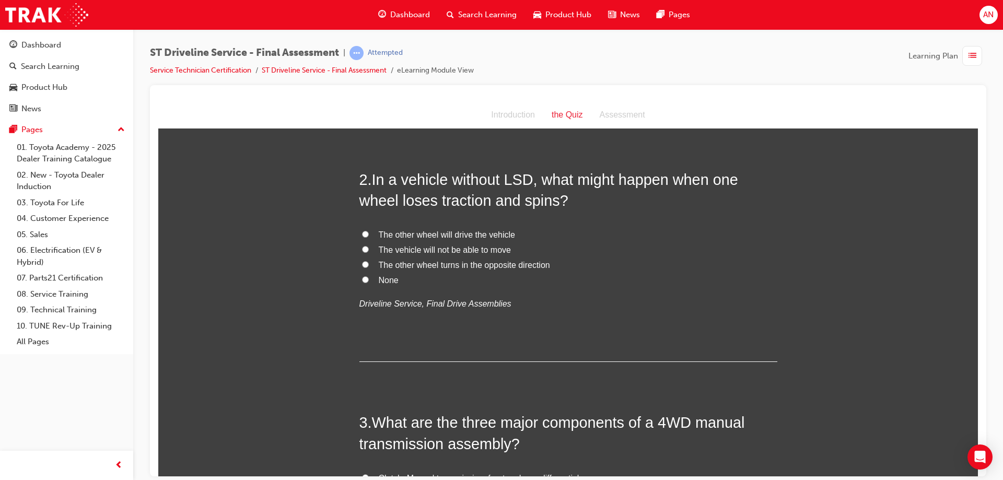
scroll to position [261, 0]
click at [388, 247] on span "The vehicle will not be able to move" at bounding box center [445, 249] width 132 height 9
click at [369, 247] on input "The vehicle will not be able to move" at bounding box center [365, 248] width 7 height 7
radio input "true"
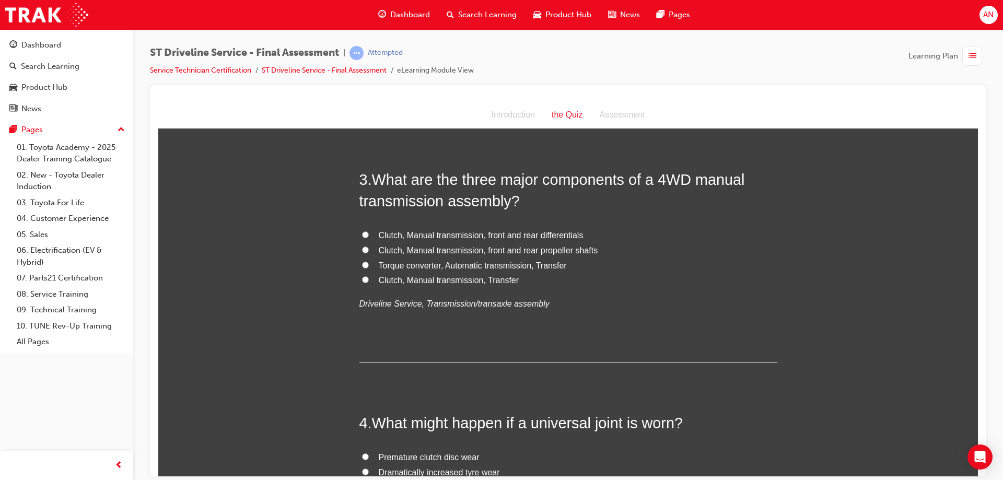
scroll to position [522, 0]
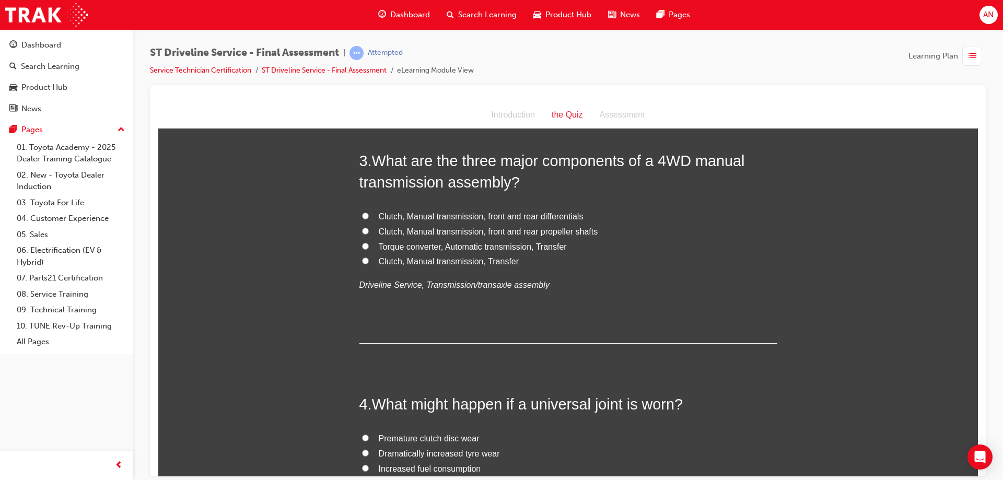
click at [537, 231] on span "Clutch, Manual transmission, front and rear propeller shafts" at bounding box center [488, 231] width 219 height 9
click at [369, 231] on input "Clutch, Manual transmission, front and rear propeller shafts" at bounding box center [365, 230] width 7 height 7
radio input "true"
click at [504, 213] on span "Clutch, Manual transmission, front and rear differentials" at bounding box center [481, 216] width 205 height 9
click at [369, 213] on input "Clutch, Manual transmission, front and rear differentials" at bounding box center [365, 215] width 7 height 7
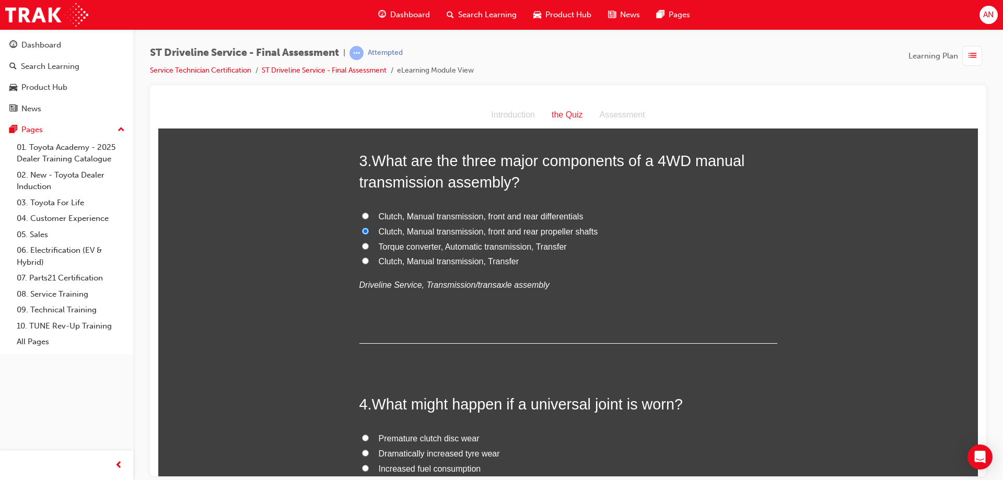
radio input "true"
click at [403, 261] on span "Clutch, Manual transmission, Transfer" at bounding box center [449, 261] width 141 height 9
click at [369, 261] on input "Clutch, Manual transmission, Transfer" at bounding box center [365, 260] width 7 height 7
radio input "true"
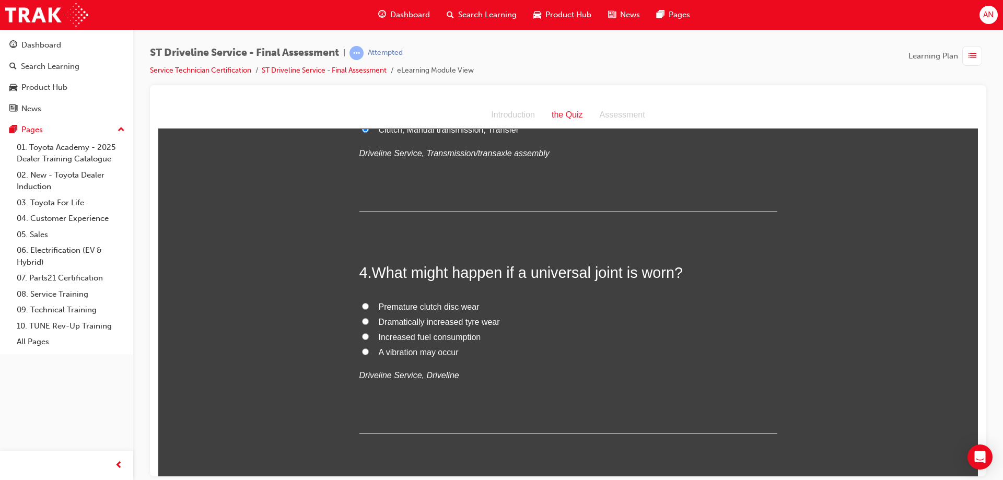
scroll to position [679, 0]
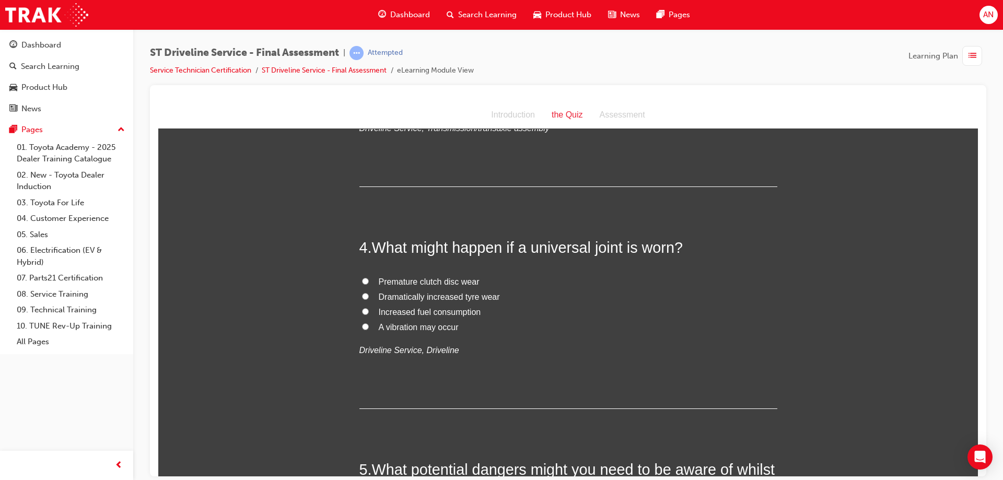
click at [395, 327] on span "A vibration may occur" at bounding box center [419, 326] width 80 height 9
click at [369, 327] on input "A vibration may occur" at bounding box center [365, 326] width 7 height 7
radio input "true"
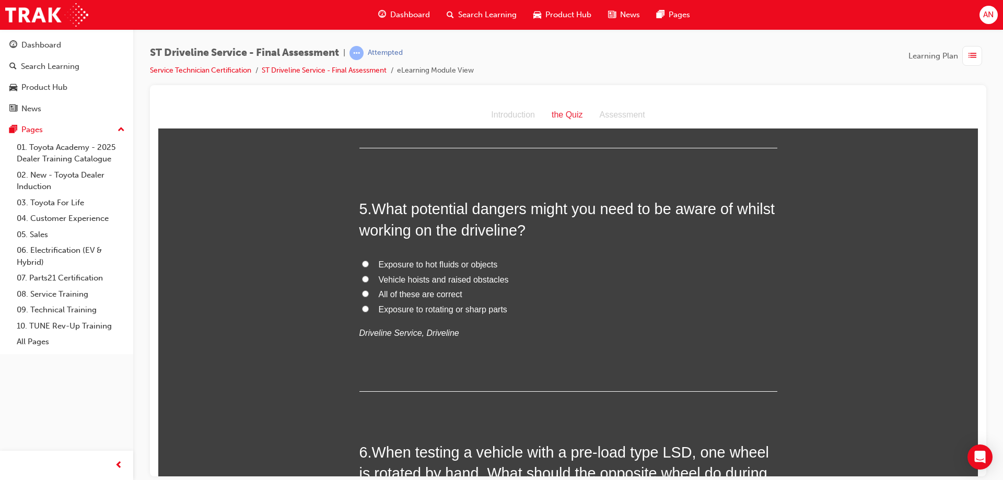
scroll to position [940, 0]
click at [438, 295] on span "All of these are correct" at bounding box center [421, 293] width 84 height 9
click at [369, 295] on input "All of these are correct" at bounding box center [365, 292] width 7 height 7
radio input "true"
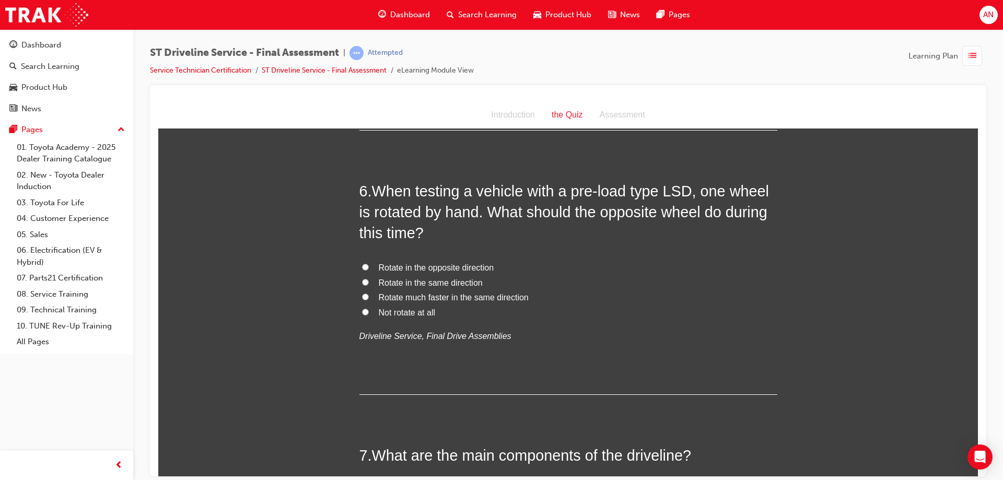
scroll to position [1202, 0]
click at [435, 266] on span "Rotate in the opposite direction" at bounding box center [436, 266] width 115 height 9
click at [369, 266] on input "Rotate in the opposite direction" at bounding box center [365, 266] width 7 height 7
radio input "true"
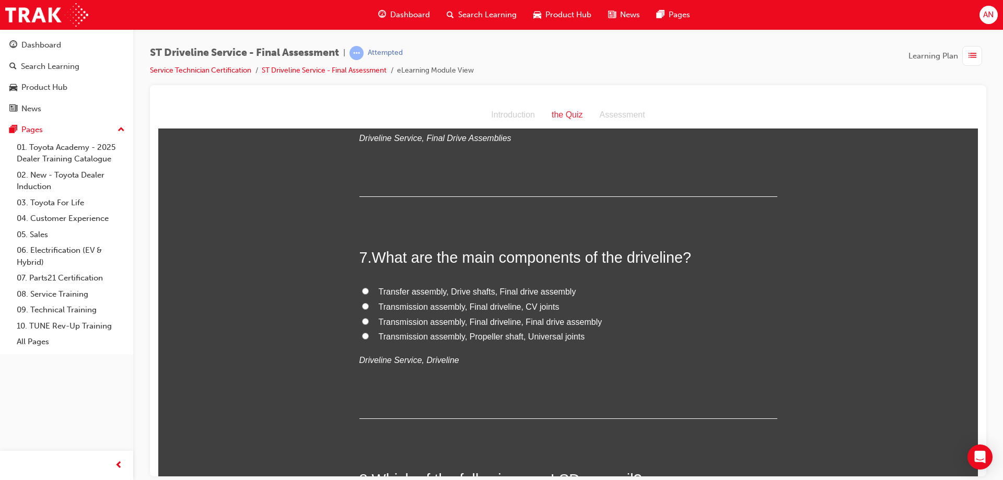
scroll to position [1411, 0]
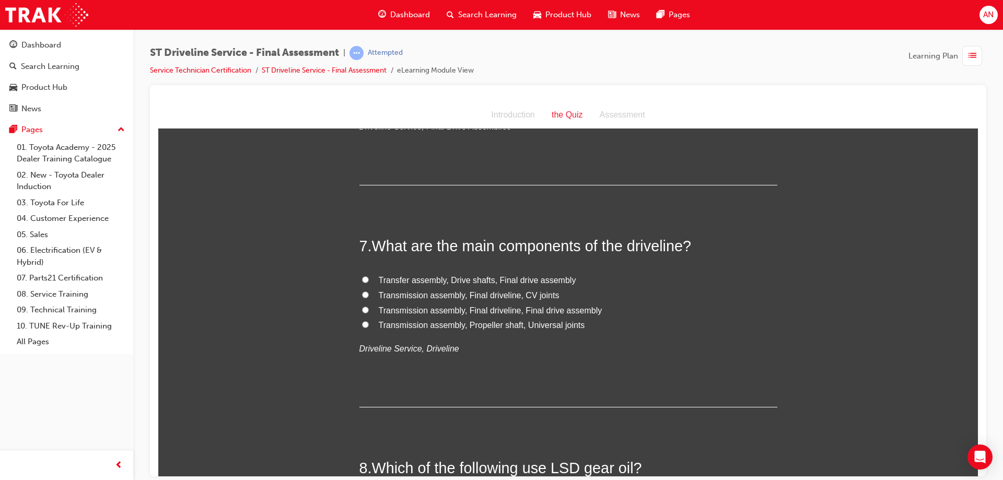
click at [488, 294] on span "Transmission assembly, Final driveline, CV joints" at bounding box center [469, 294] width 181 height 9
click at [369, 294] on input "Transmission assembly, Final driveline, CV joints" at bounding box center [365, 294] width 7 height 7
radio input "true"
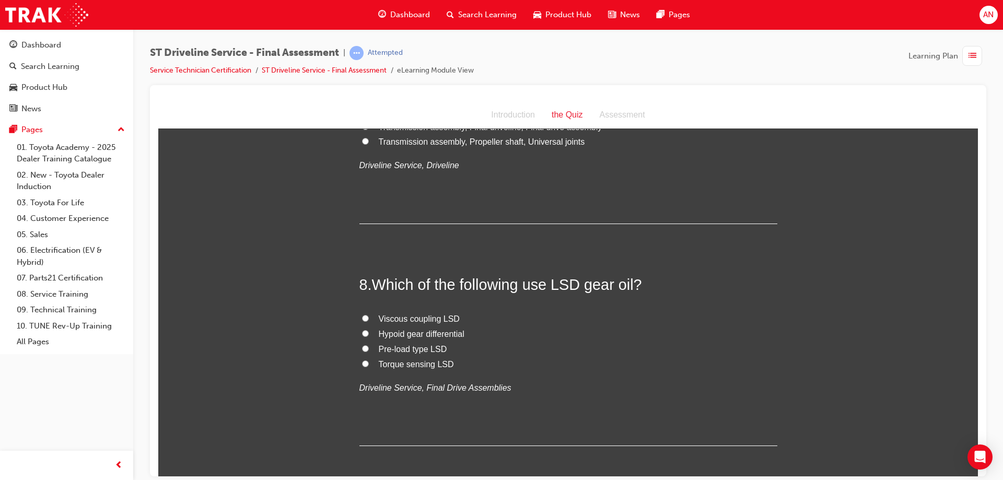
scroll to position [1620, 0]
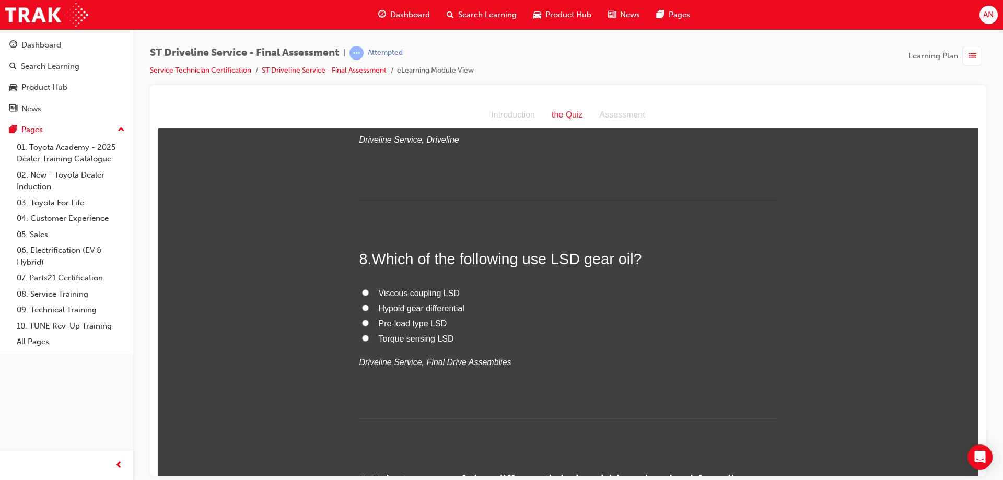
click at [432, 305] on span "Hypoid gear differential" at bounding box center [422, 308] width 86 height 9
click at [369, 305] on input "Hypoid gear differential" at bounding box center [365, 307] width 7 height 7
radio input "true"
click at [445, 293] on span "Viscous coupling LSD" at bounding box center [419, 292] width 81 height 9
click at [369, 293] on input "Viscous coupling LSD" at bounding box center [365, 292] width 7 height 7
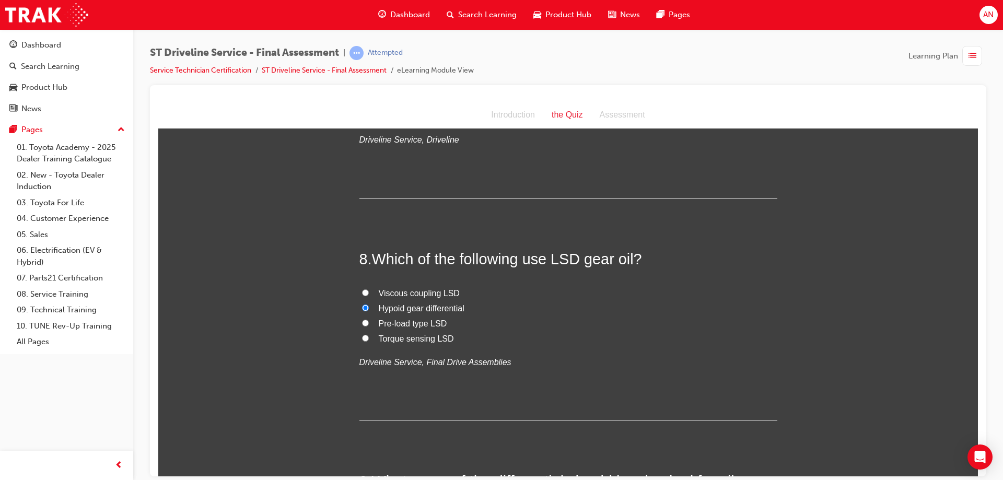
radio input "true"
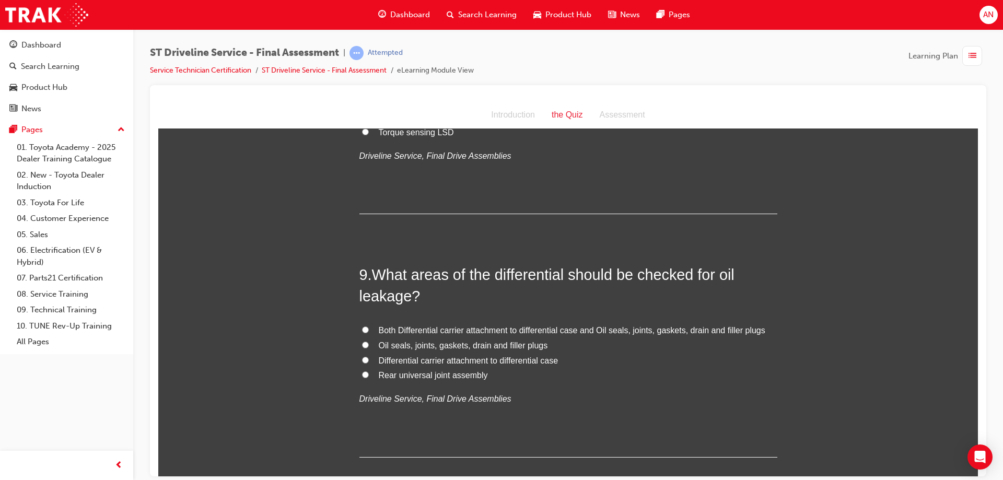
scroll to position [1829, 0]
click at [472, 343] on span "Oil seals, joints, gaskets, drain and filler plugs" at bounding box center [463, 342] width 169 height 9
click at [369, 343] on input "Oil seals, joints, gaskets, drain and filler plugs" at bounding box center [365, 342] width 7 height 7
radio input "true"
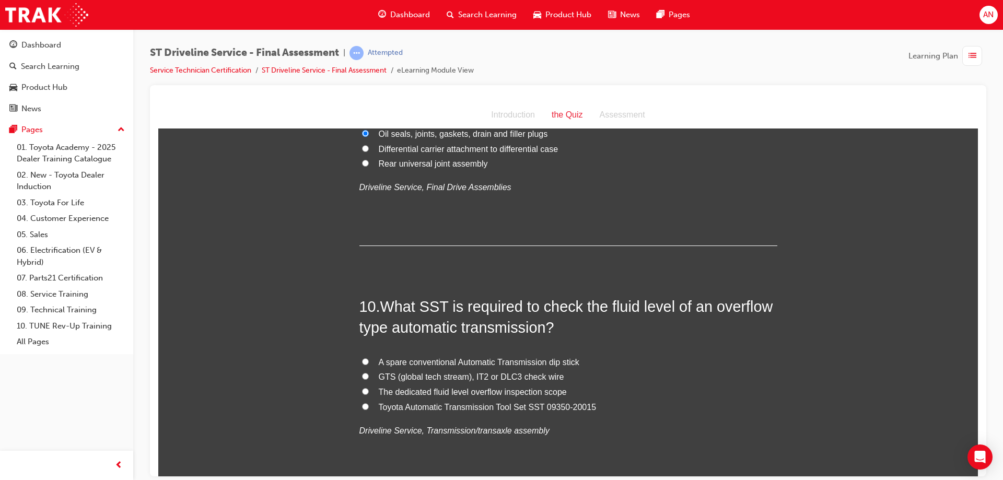
scroll to position [2090, 0]
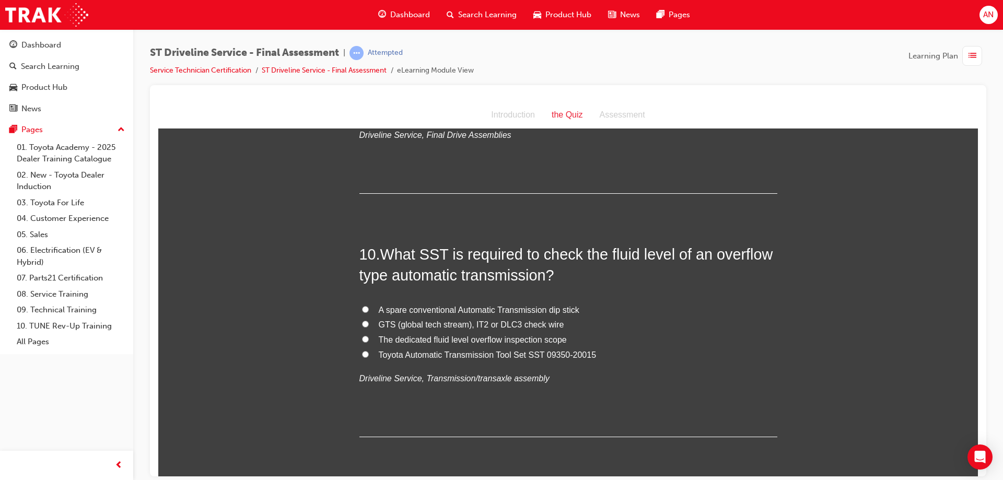
click at [435, 322] on span "GTS (global tech stream), IT2 or DLC3 check wire" at bounding box center [471, 324] width 185 height 9
click at [369, 322] on input "GTS (global tech stream), IT2 or DLC3 check wire" at bounding box center [365, 323] width 7 height 7
radio input "true"
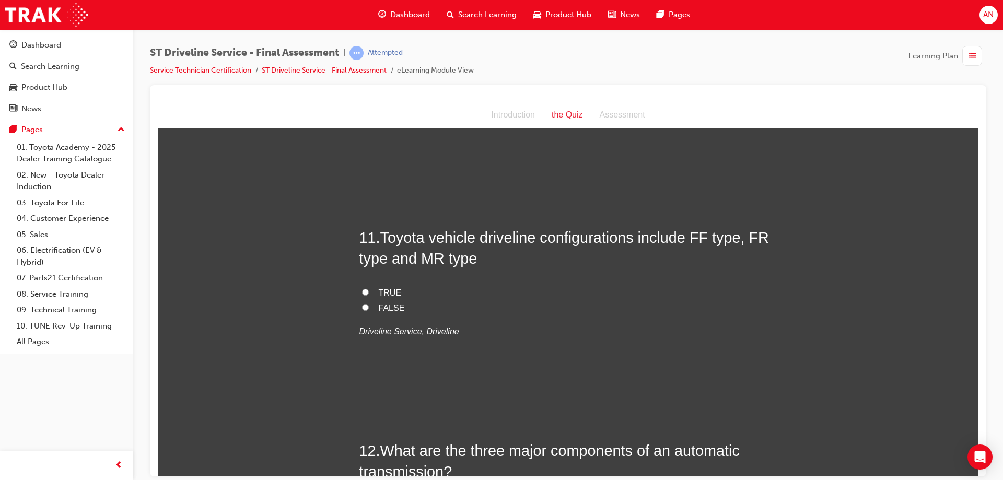
scroll to position [2351, 0]
click at [383, 288] on span "TRUE" at bounding box center [390, 291] width 23 height 9
click at [369, 288] on input "TRUE" at bounding box center [365, 290] width 7 height 7
radio input "true"
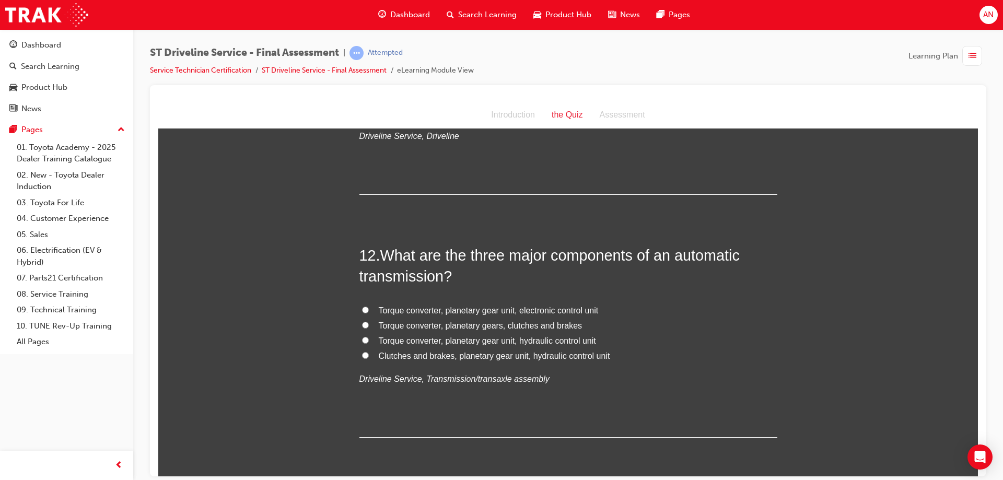
scroll to position [2560, 0]
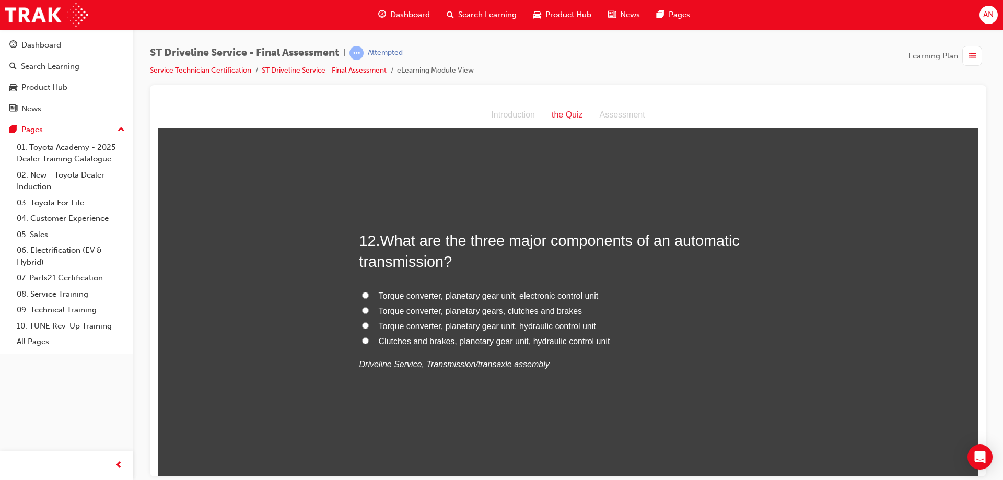
click at [538, 327] on span "Torque converter, planetary gear unit, hydraulic control unit" at bounding box center [487, 325] width 217 height 9
click at [369, 327] on input "Torque converter, planetary gear unit, hydraulic control unit" at bounding box center [365, 325] width 7 height 7
radio input "true"
click at [538, 296] on span "Torque converter, planetary gear unit, electronic control unit" at bounding box center [489, 295] width 220 height 9
click at [369, 296] on input "Torque converter, planetary gear unit, electronic control unit" at bounding box center [365, 295] width 7 height 7
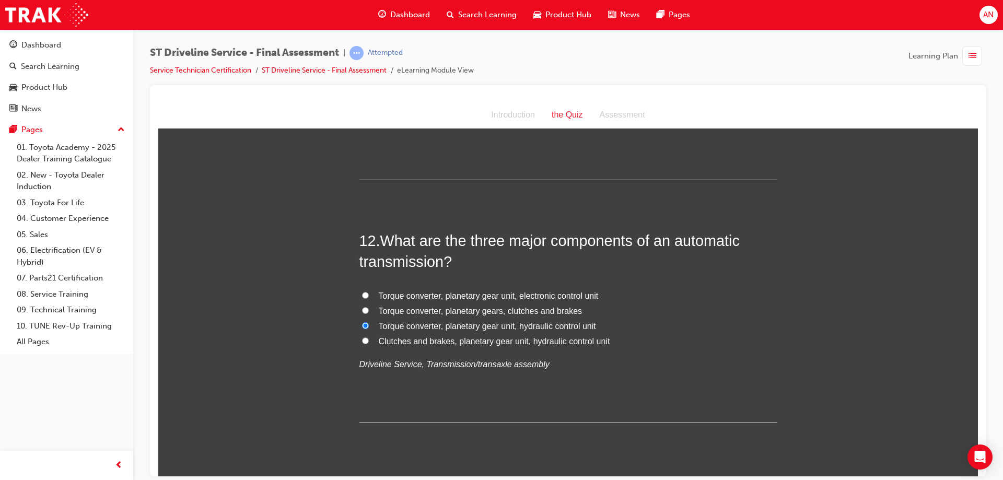
radio input "true"
click at [546, 327] on span "Torque converter, planetary gear unit, hydraulic control unit" at bounding box center [487, 325] width 217 height 9
click at [369, 327] on input "Torque converter, planetary gear unit, hydraulic control unit" at bounding box center [365, 325] width 7 height 7
radio input "true"
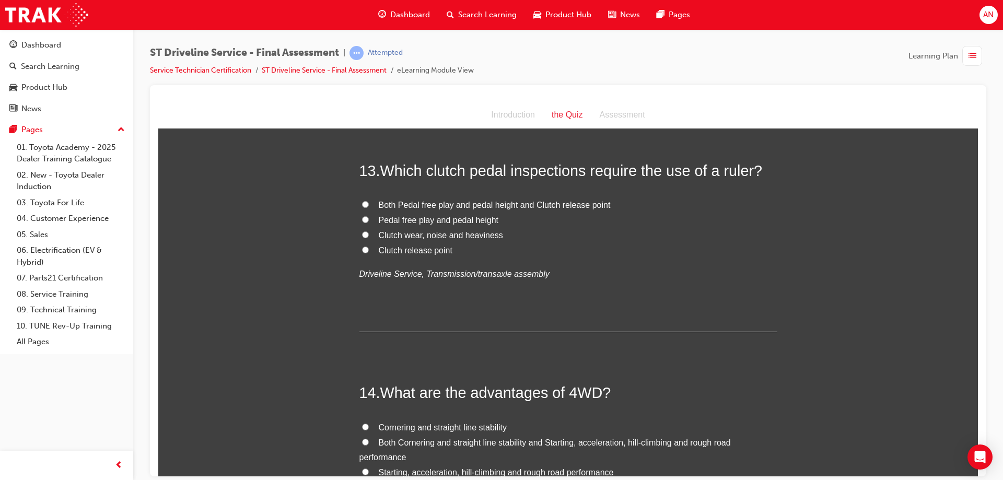
scroll to position [2874, 0]
click at [580, 206] on span "Both Pedal free play and pedal height and Clutch release point" at bounding box center [495, 204] width 232 height 9
click at [369, 206] on input "Both Pedal free play and pedal height and Clutch release point" at bounding box center [365, 203] width 7 height 7
radio input "true"
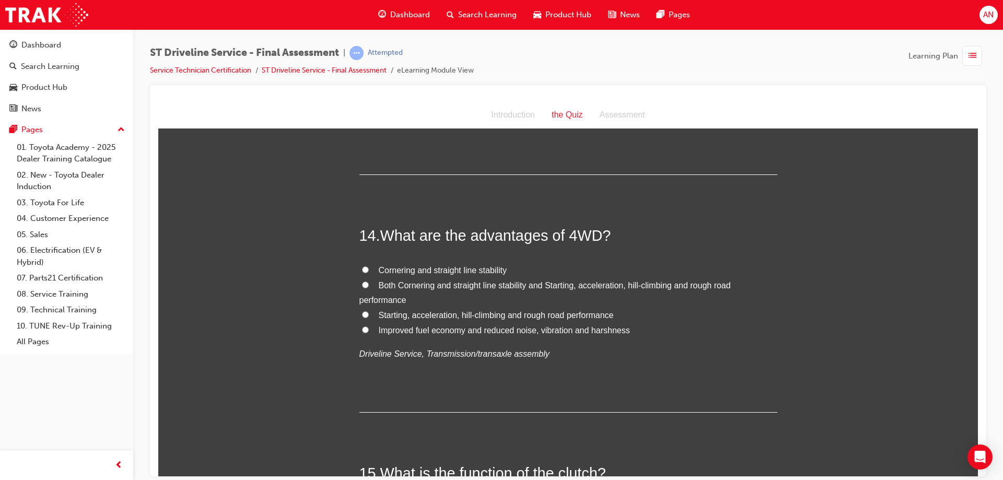
scroll to position [3083, 0]
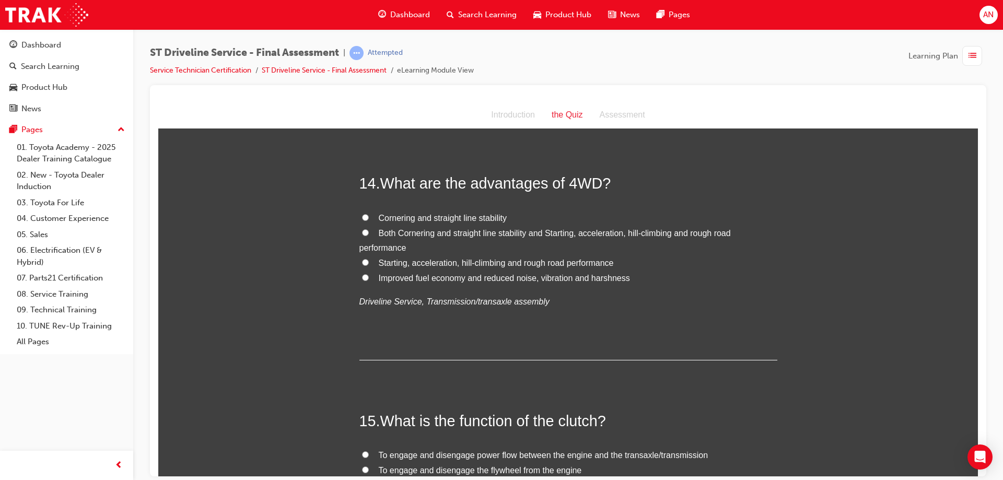
click at [475, 215] on span "Cornering and straight line stability" at bounding box center [443, 217] width 128 height 9
click at [369, 215] on input "Cornering and straight line stability" at bounding box center [365, 217] width 7 height 7
radio input "true"
click at [573, 228] on span "Both Cornering and straight line stability and Starting, acceleration, hill-cli…" at bounding box center [544, 240] width 371 height 24
click at [369, 229] on input "Both Cornering and straight line stability and Starting, acceleration, hill-cli…" at bounding box center [365, 232] width 7 height 7
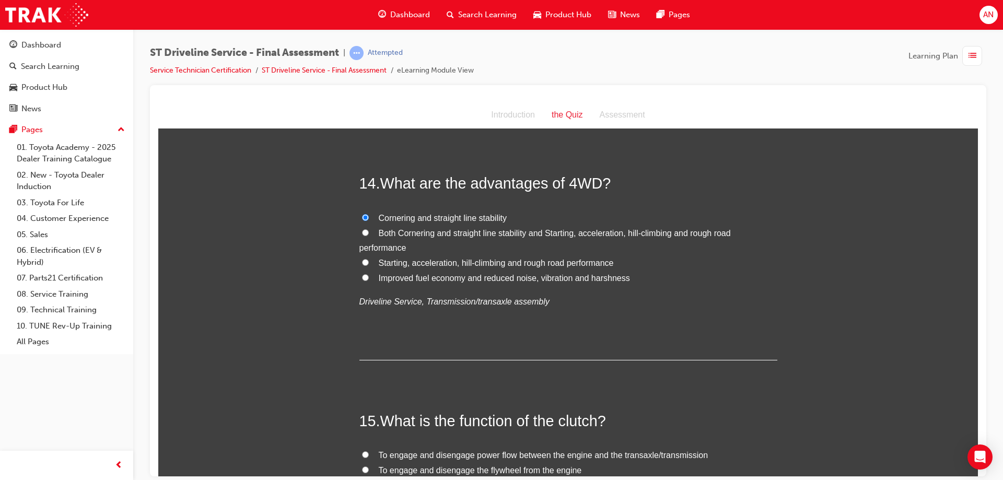
radio input "true"
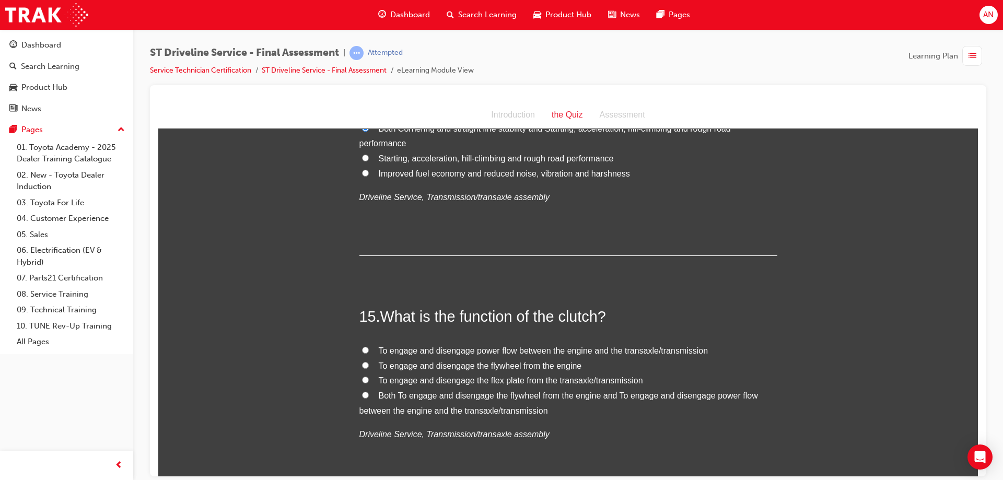
scroll to position [3239, 0]
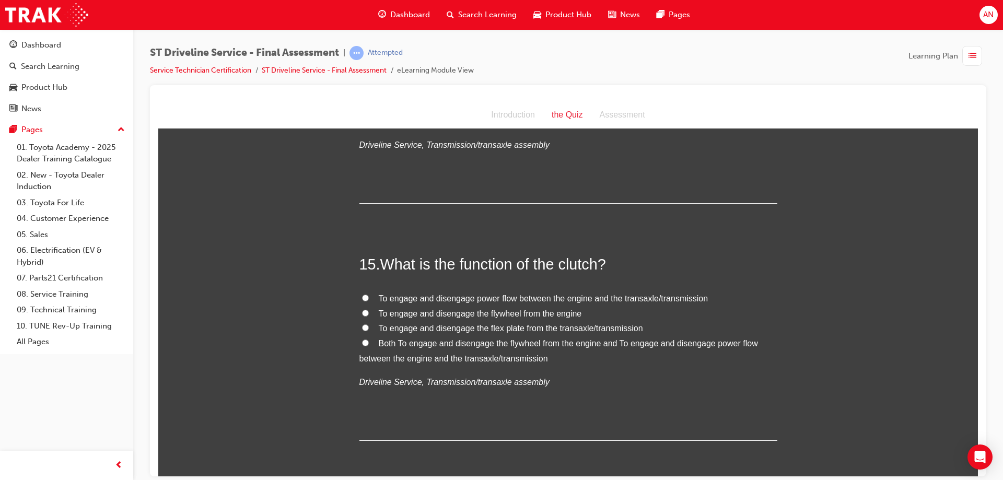
click at [395, 341] on span "Both To engage and disengage the flywheel from the engine and To engage and dis…" at bounding box center [558, 351] width 399 height 24
click at [369, 341] on input "Both To engage and disengage the flywheel from the engine and To engage and dis…" at bounding box center [365, 342] width 7 height 7
radio input "true"
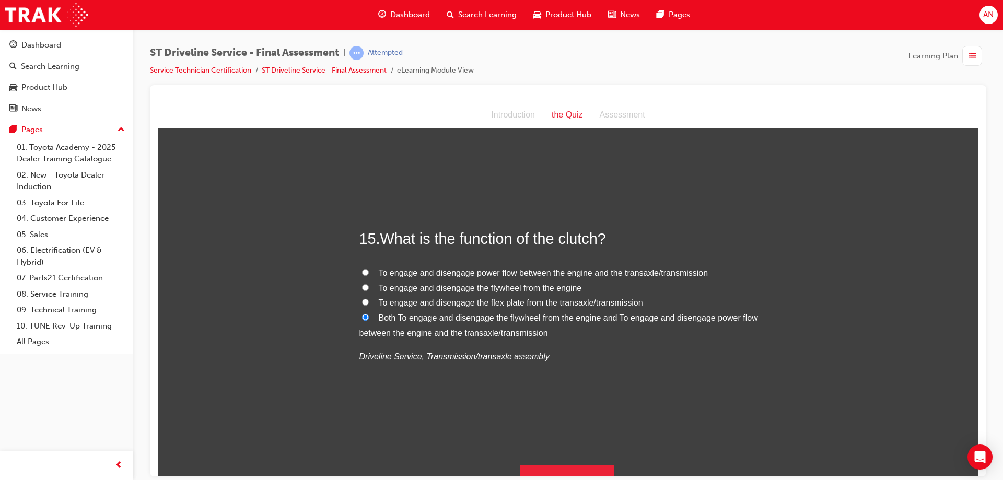
scroll to position [3283, 0]
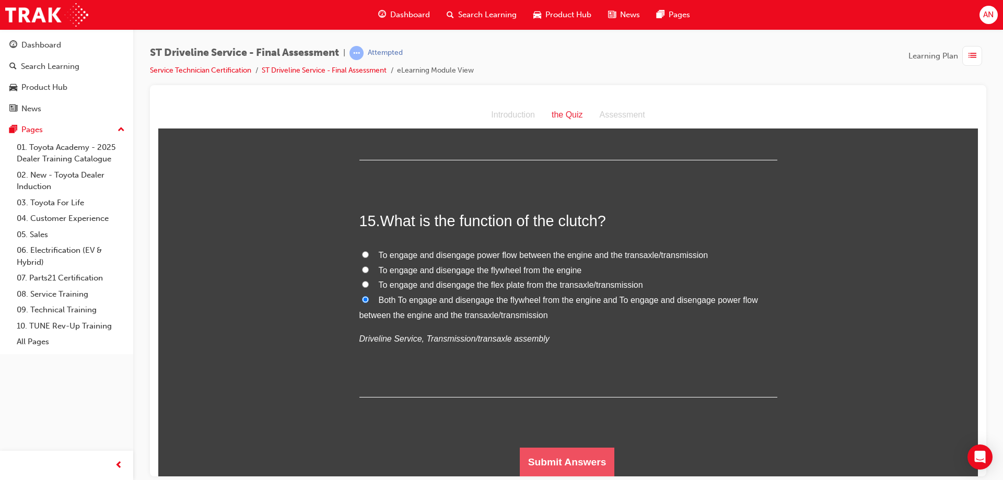
click at [577, 460] on button "Submit Answers" at bounding box center [567, 461] width 95 height 29
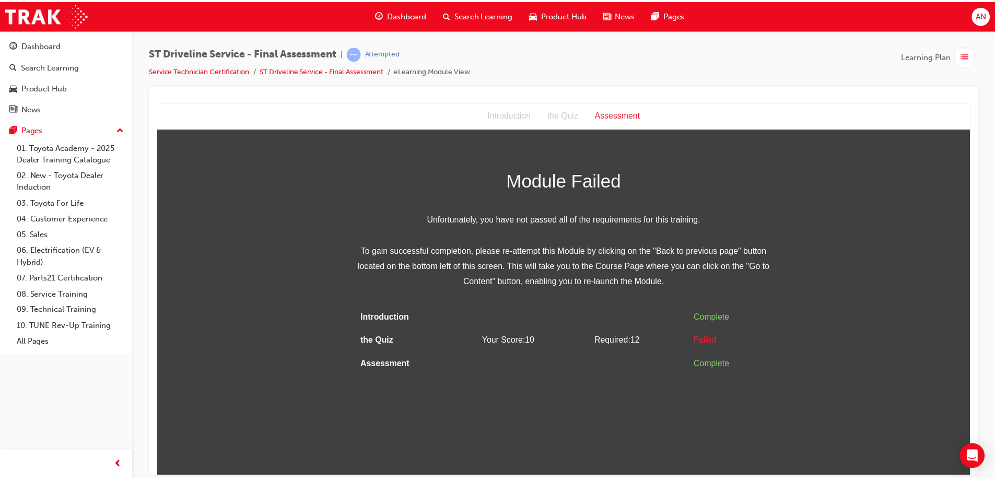
scroll to position [0, 0]
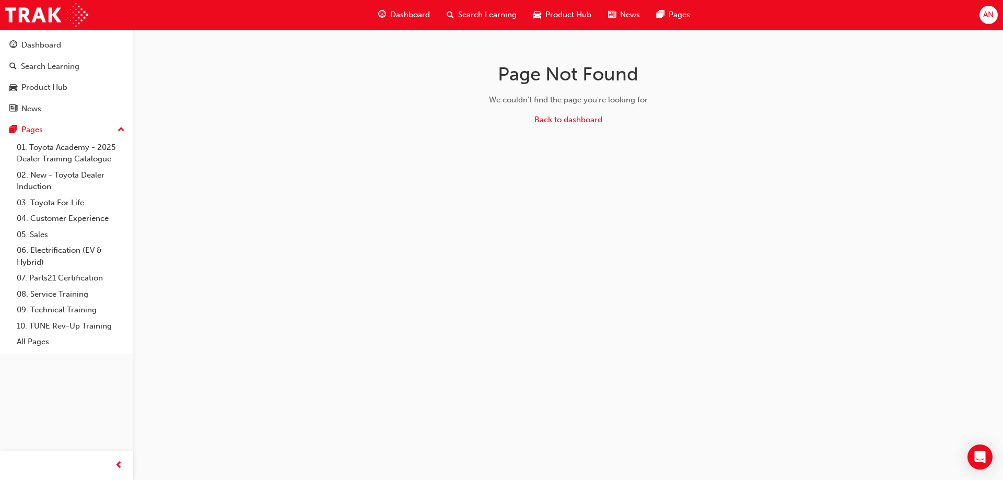
click at [571, 125] on div "Back to dashboard" at bounding box center [568, 120] width 68 height 12
click at [572, 121] on link "Back to dashboard" at bounding box center [568, 119] width 68 height 9
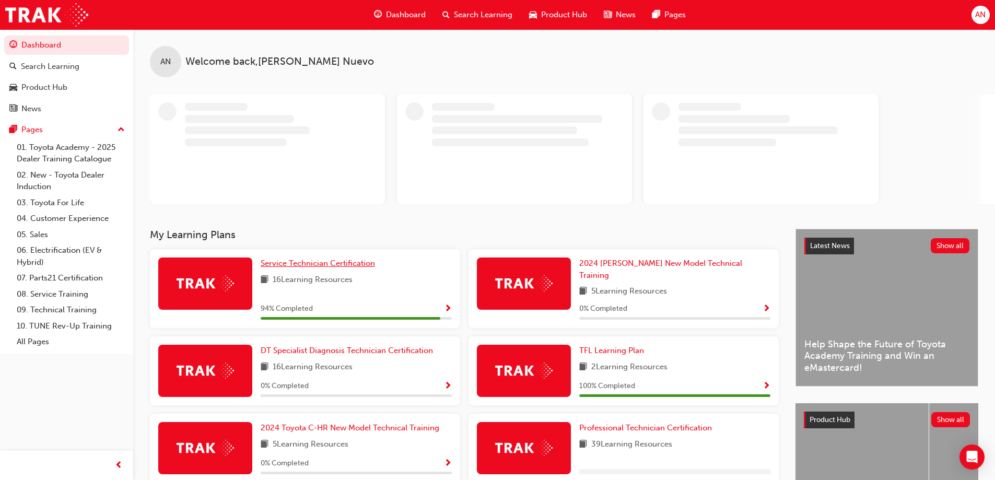
click at [325, 265] on span "Service Technician Certification" at bounding box center [318, 263] width 114 height 9
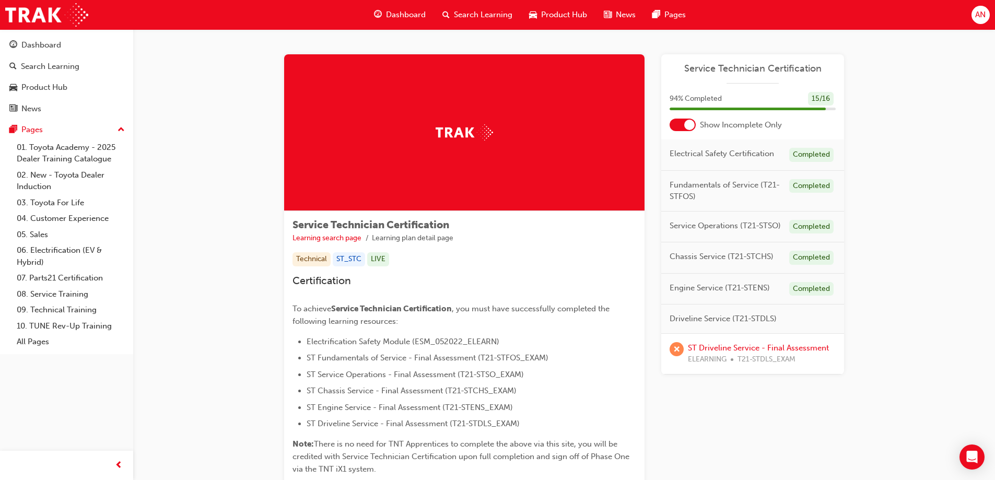
click at [681, 125] on div at bounding box center [683, 125] width 26 height 13
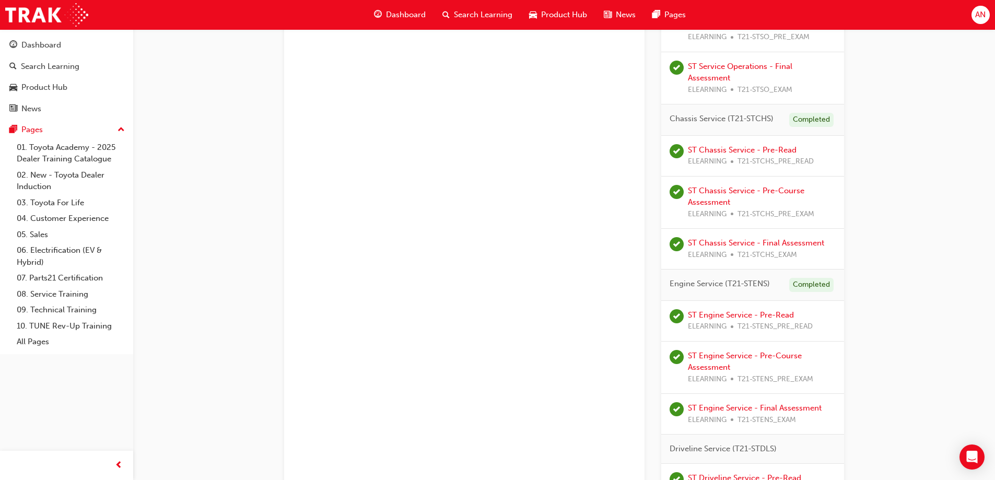
scroll to position [664, 0]
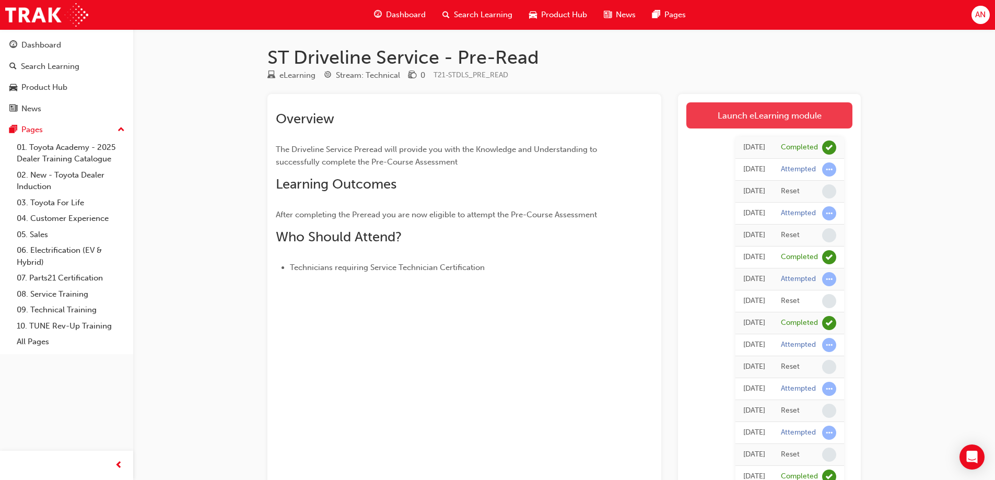
click at [760, 118] on link "Launch eLearning module" at bounding box center [770, 115] width 166 height 26
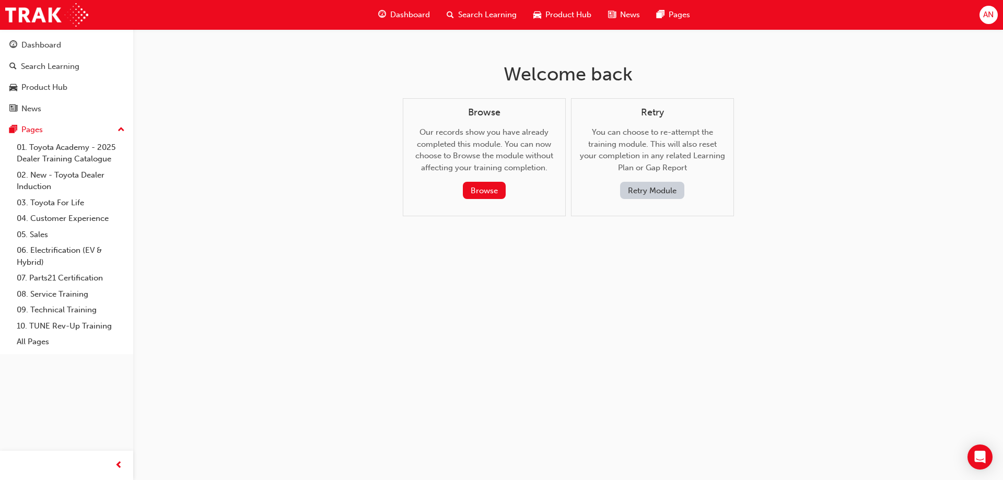
click at [633, 193] on button "Retry Module" at bounding box center [652, 190] width 64 height 17
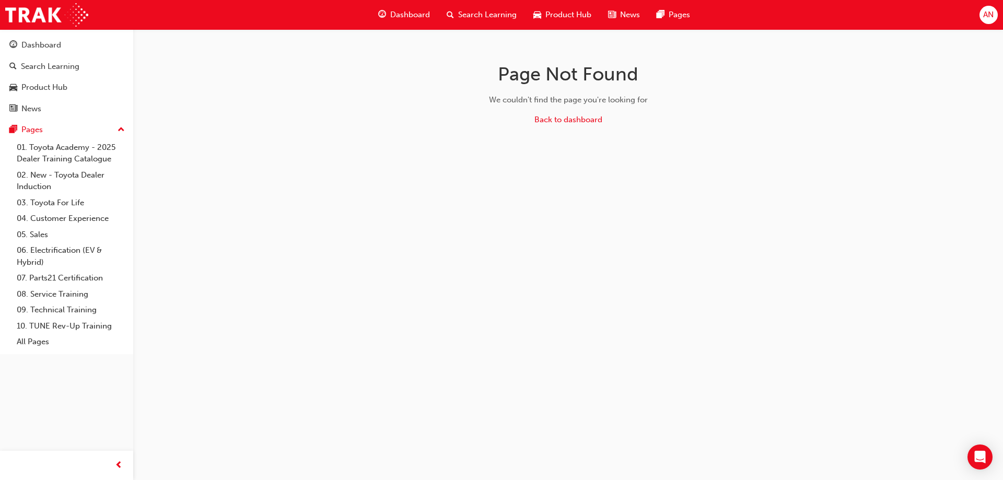
click at [991, 13] on span "AN" at bounding box center [988, 15] width 10 height 12
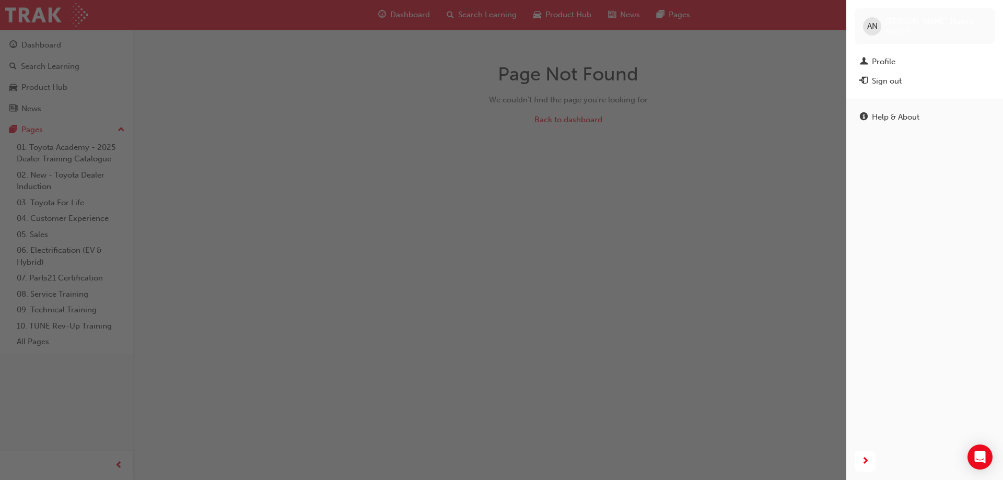
click at [717, 87] on div "button" at bounding box center [423, 240] width 846 height 480
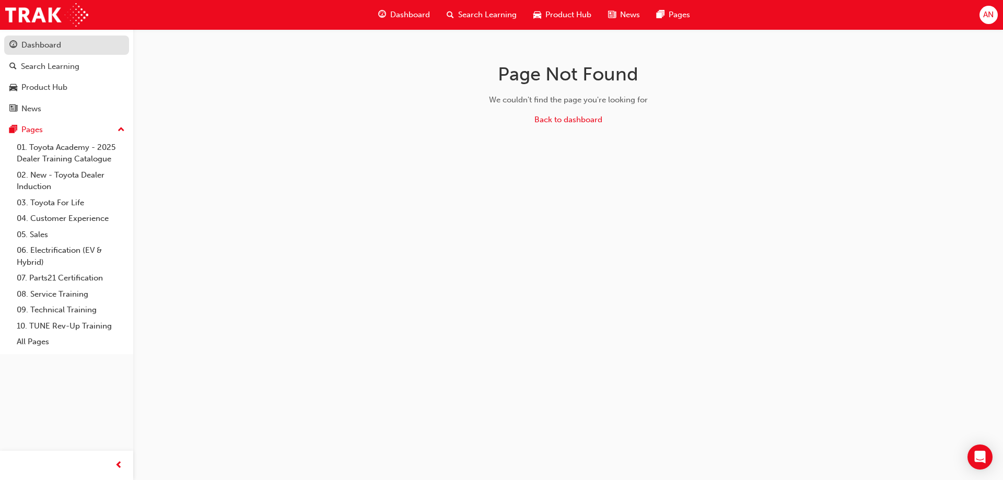
click at [60, 45] on div "Dashboard" at bounding box center [41, 45] width 40 height 12
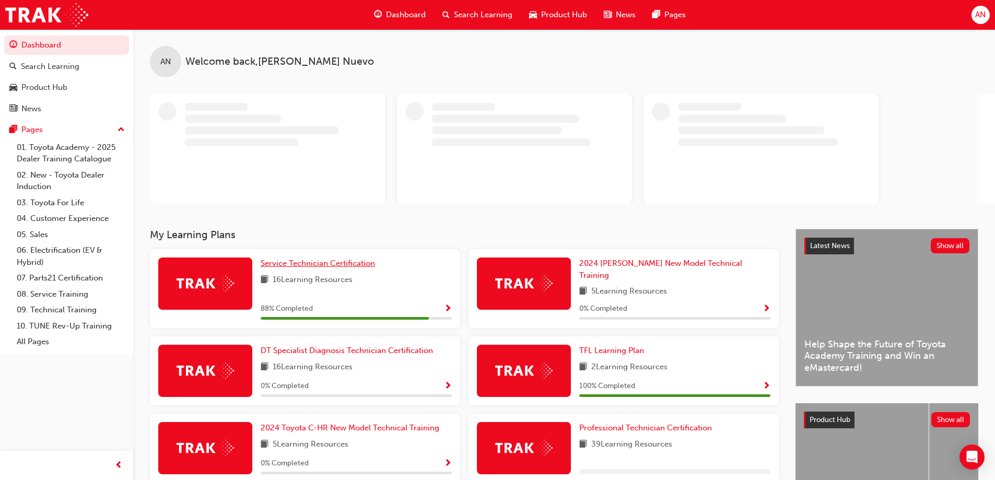
click at [296, 261] on span "Service Technician Certification" at bounding box center [318, 263] width 114 height 9
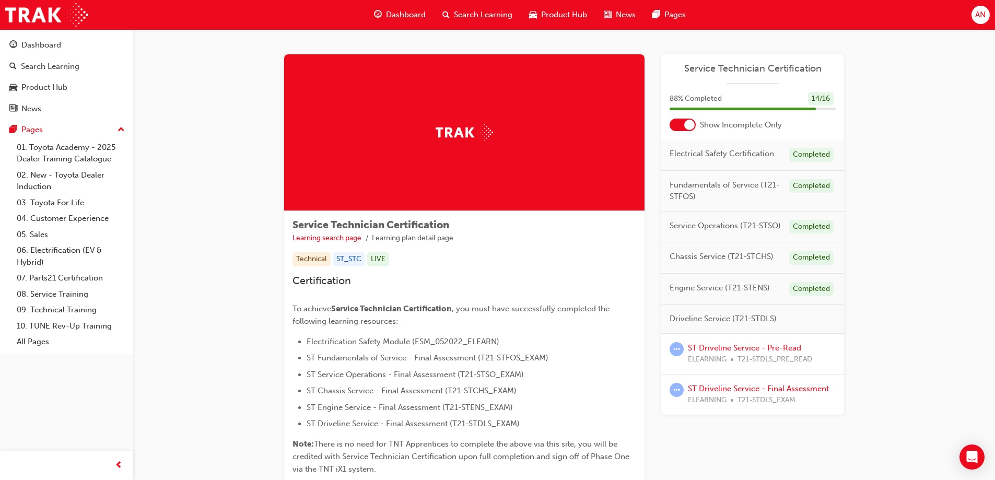
click at [692, 125] on div at bounding box center [689, 125] width 10 height 10
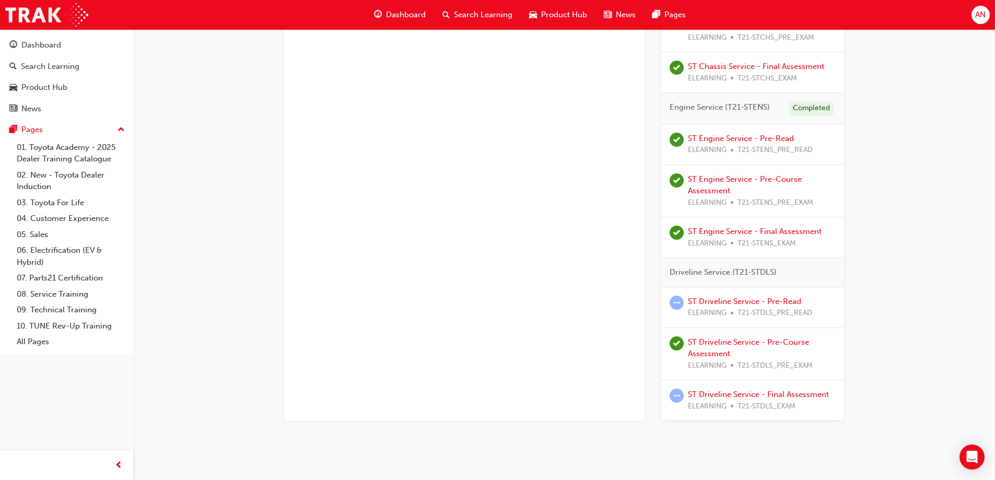
scroll to position [664, 0]
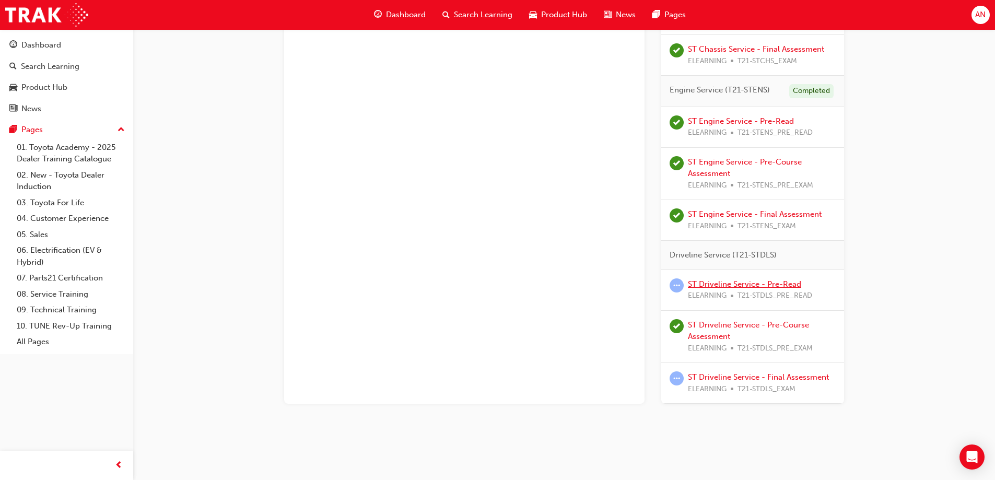
click at [736, 287] on link "ST Driveline Service - Pre-Read" at bounding box center [744, 284] width 113 height 9
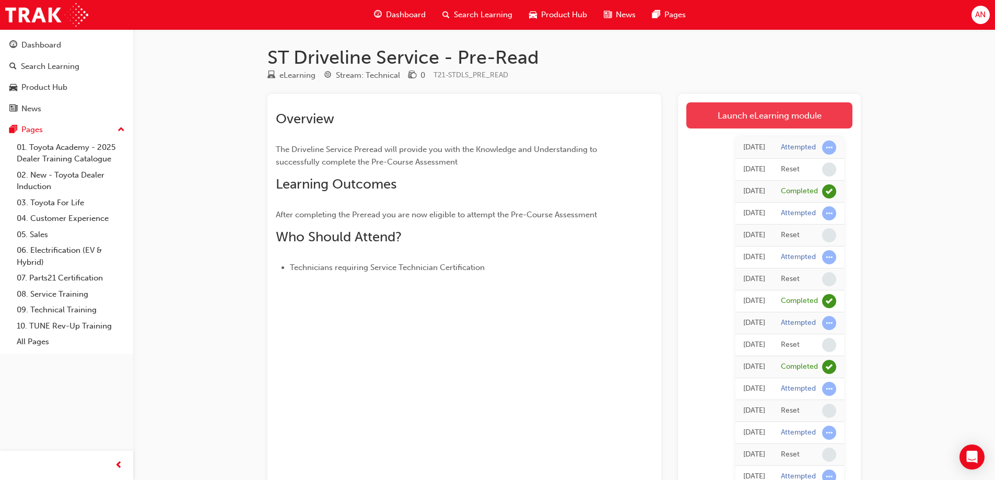
click at [765, 119] on link "Launch eLearning module" at bounding box center [770, 115] width 166 height 26
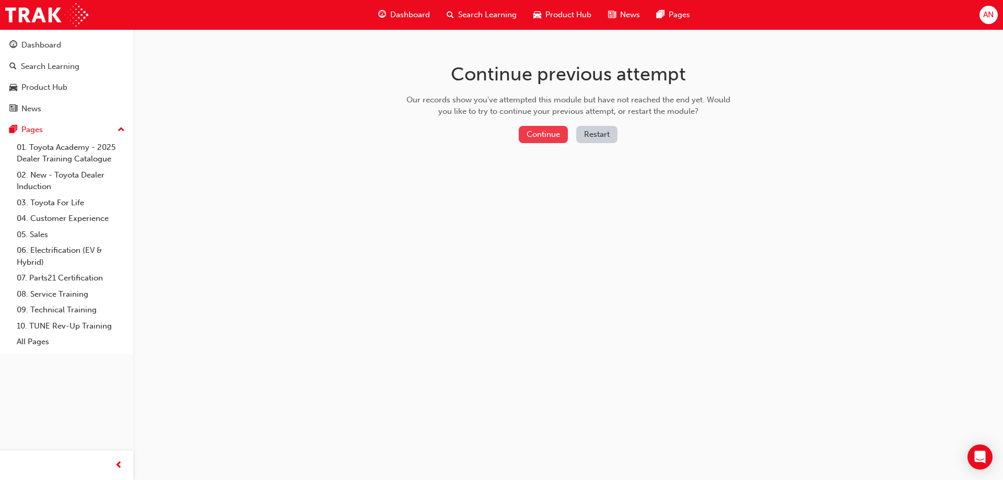
click at [546, 136] on button "Continue" at bounding box center [543, 134] width 49 height 17
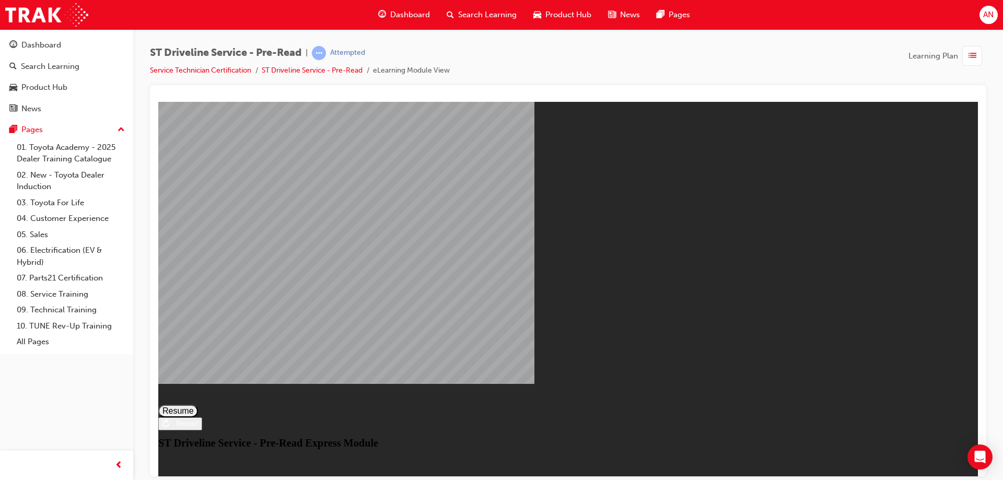
click at [198, 404] on button "Resume" at bounding box center [178, 410] width 40 height 13
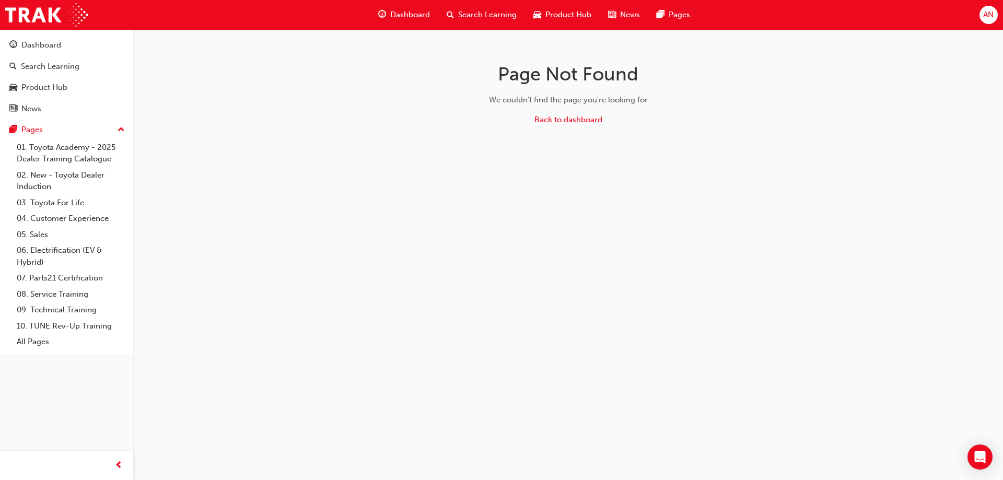
click at [990, 14] on span "AN" at bounding box center [988, 15] width 10 height 12
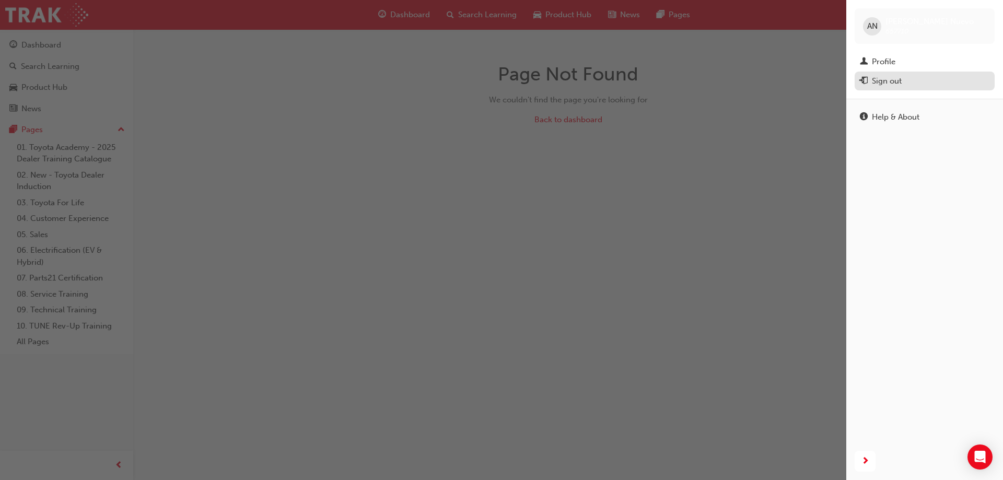
click at [882, 78] on div "Sign out" at bounding box center [887, 81] width 30 height 12
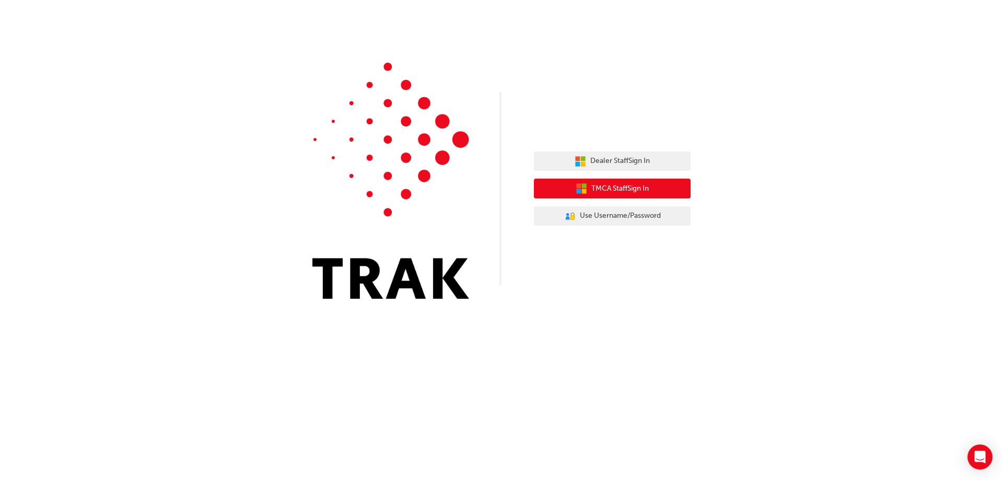
click at [632, 187] on span "TMCA Staff Sign In" at bounding box center [619, 189] width 57 height 12
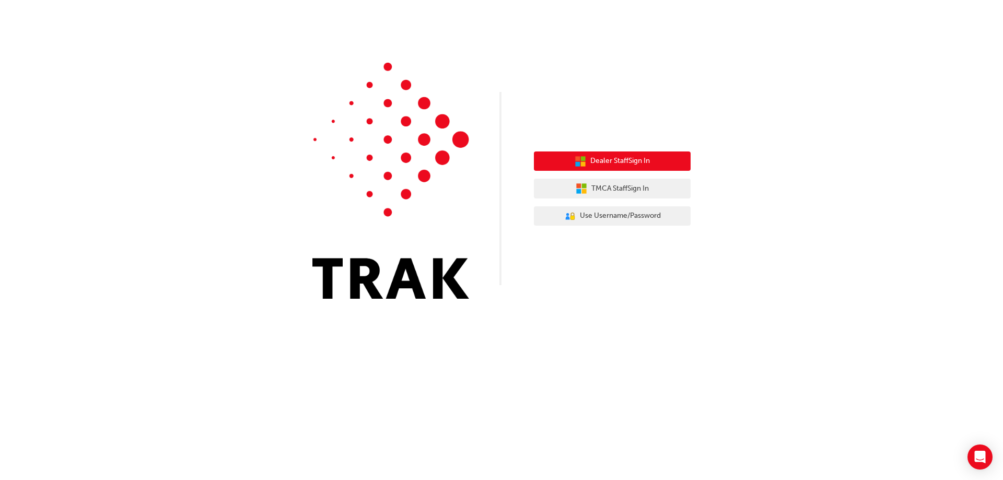
click at [599, 163] on span "Dealer Staff Sign In" at bounding box center [620, 161] width 60 height 12
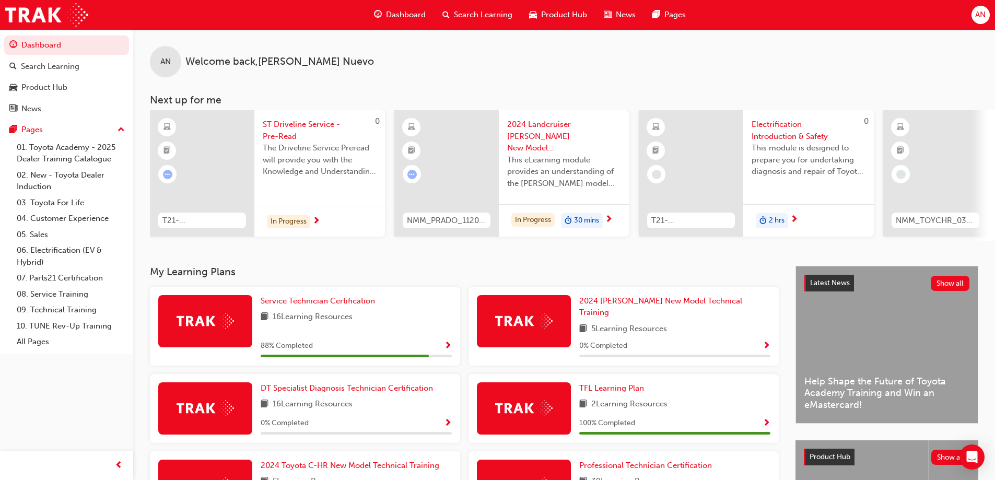
click at [985, 16] on span "AN" at bounding box center [980, 15] width 10 height 12
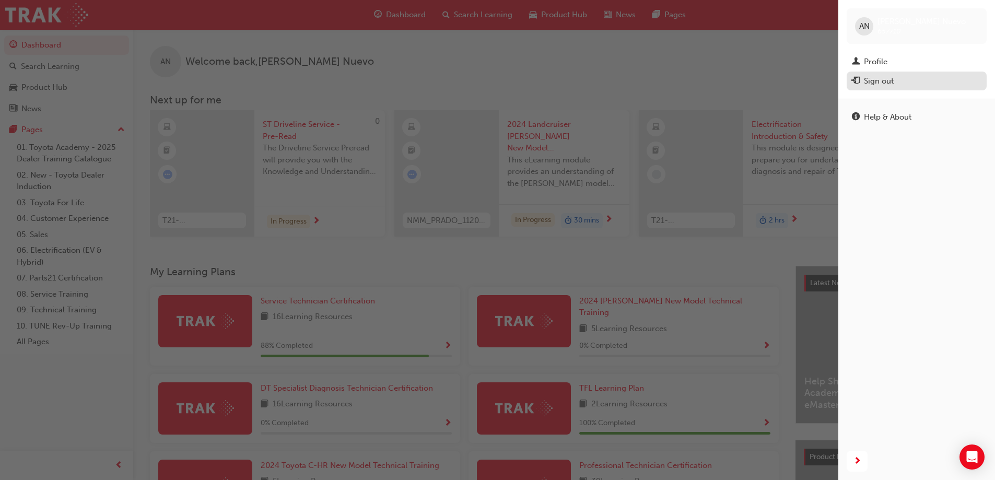
click at [881, 85] on div "Sign out" at bounding box center [879, 81] width 30 height 12
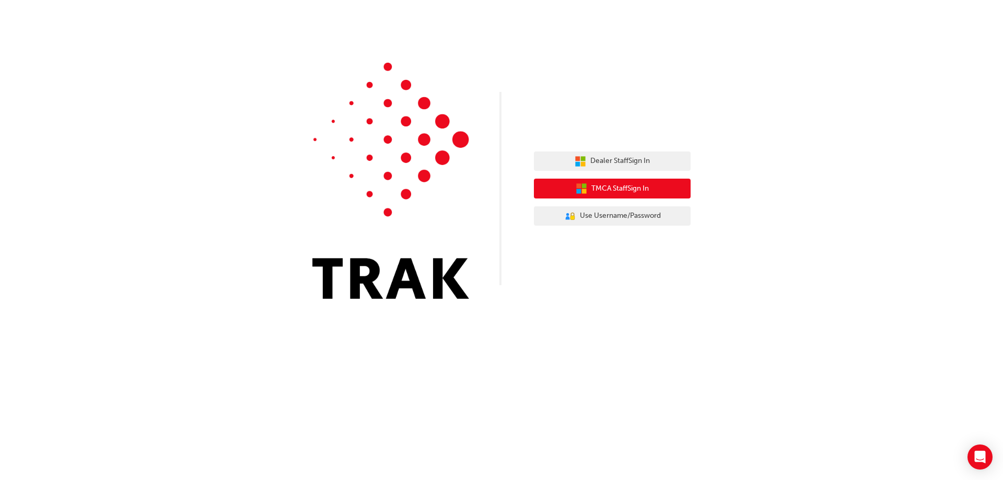
click at [601, 197] on button "TMCA Staff Sign In" at bounding box center [612, 189] width 157 height 20
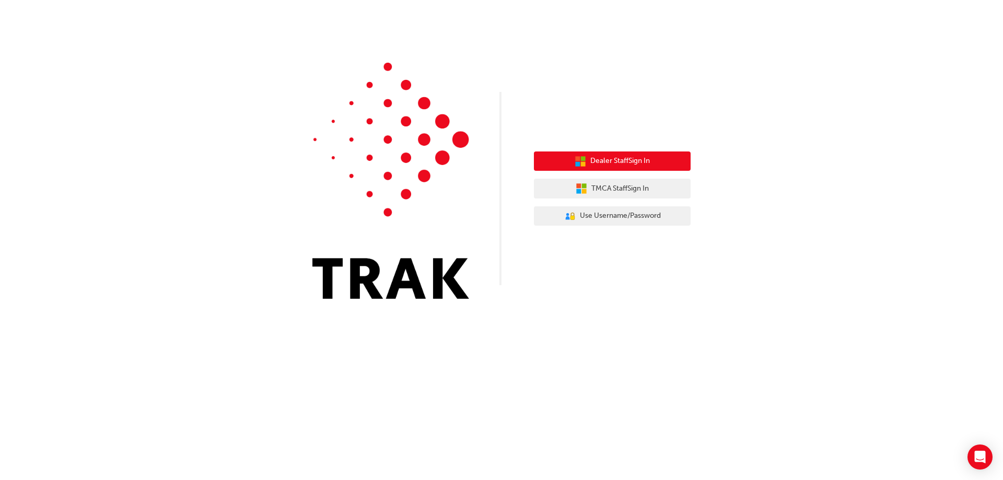
click at [623, 159] on span "Dealer Staff Sign In" at bounding box center [620, 161] width 60 height 12
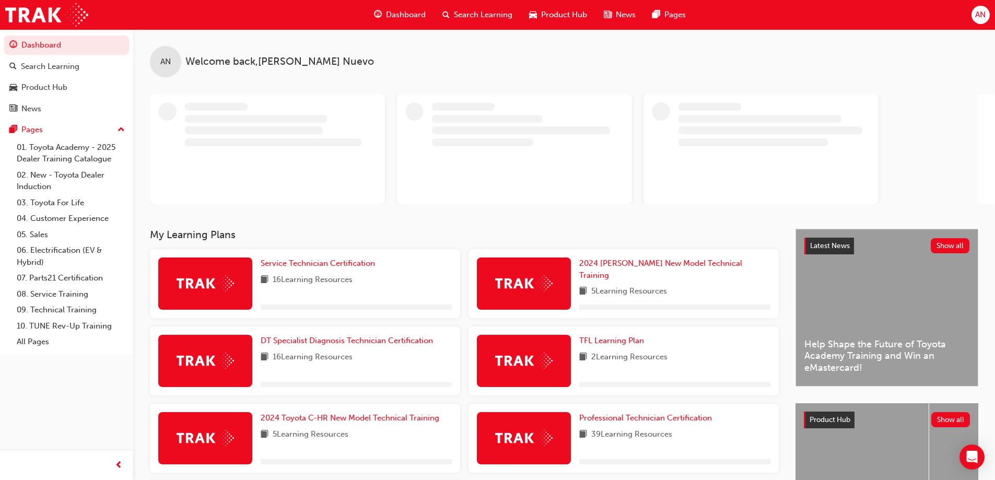
click at [981, 14] on span "AN" at bounding box center [980, 15] width 10 height 12
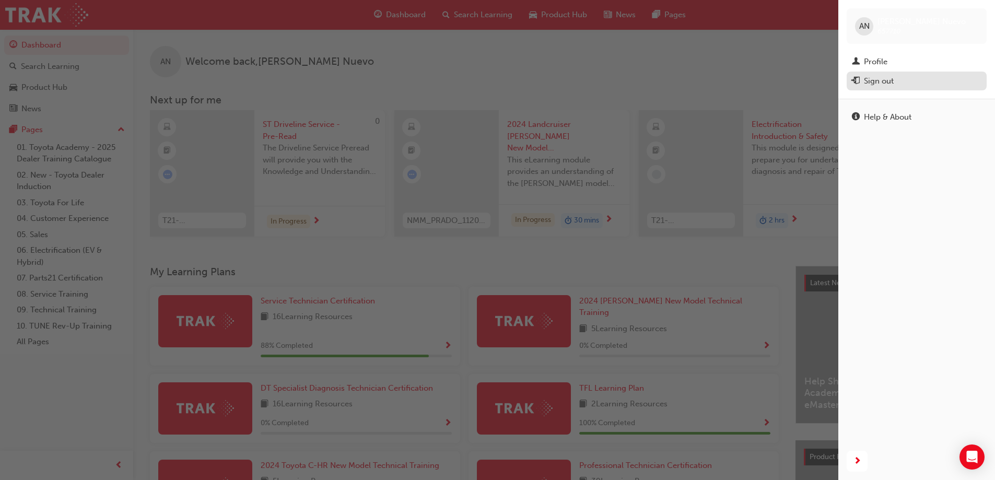
click at [878, 75] on div "Sign out" at bounding box center [917, 81] width 130 height 13
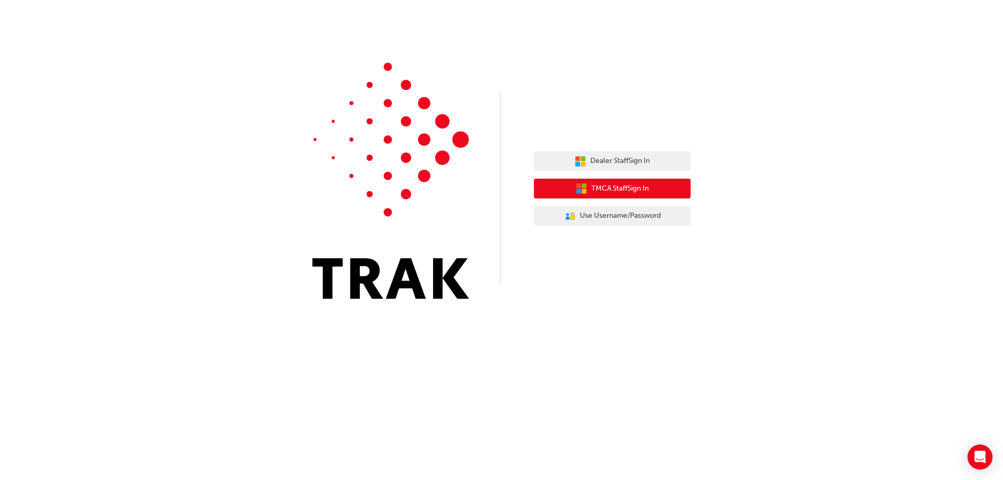
click at [607, 189] on span "TMCA Staff Sign In" at bounding box center [619, 189] width 57 height 12
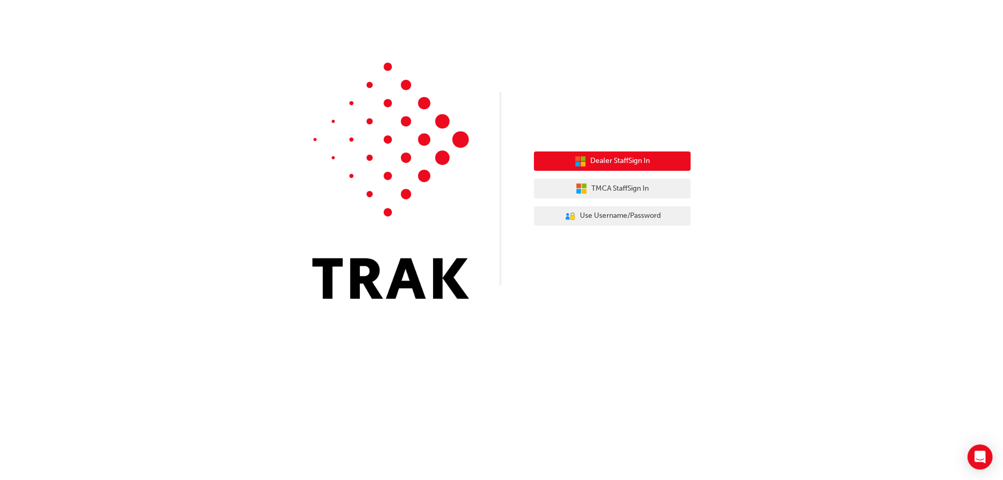
click at [607, 160] on span "Dealer Staff Sign In" at bounding box center [620, 161] width 60 height 12
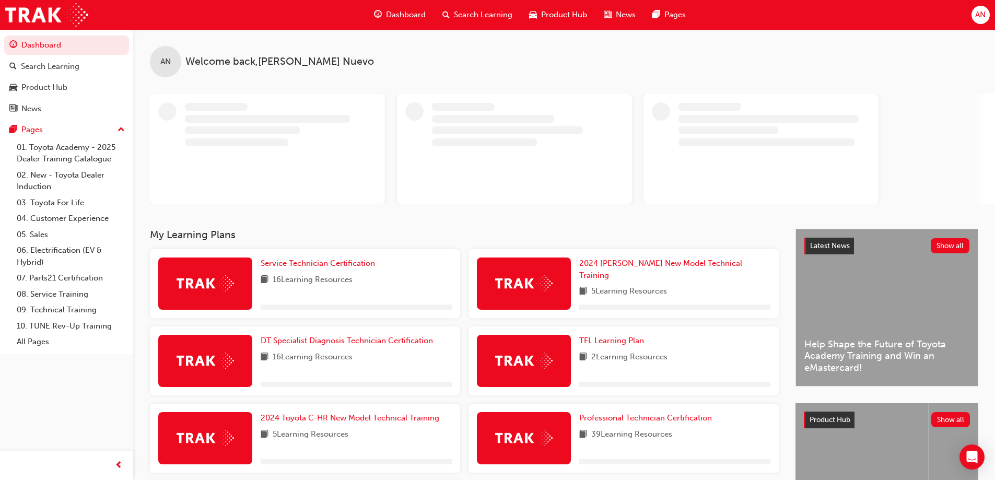
click at [984, 14] on span "AN" at bounding box center [980, 15] width 10 height 12
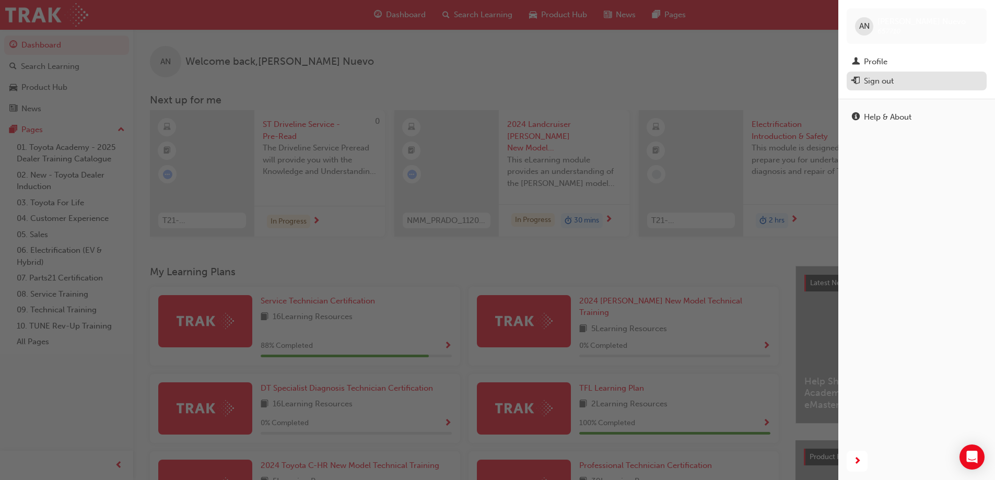
click at [880, 82] on div "Sign out" at bounding box center [879, 81] width 30 height 12
